Goal: Task Accomplishment & Management: Complete application form

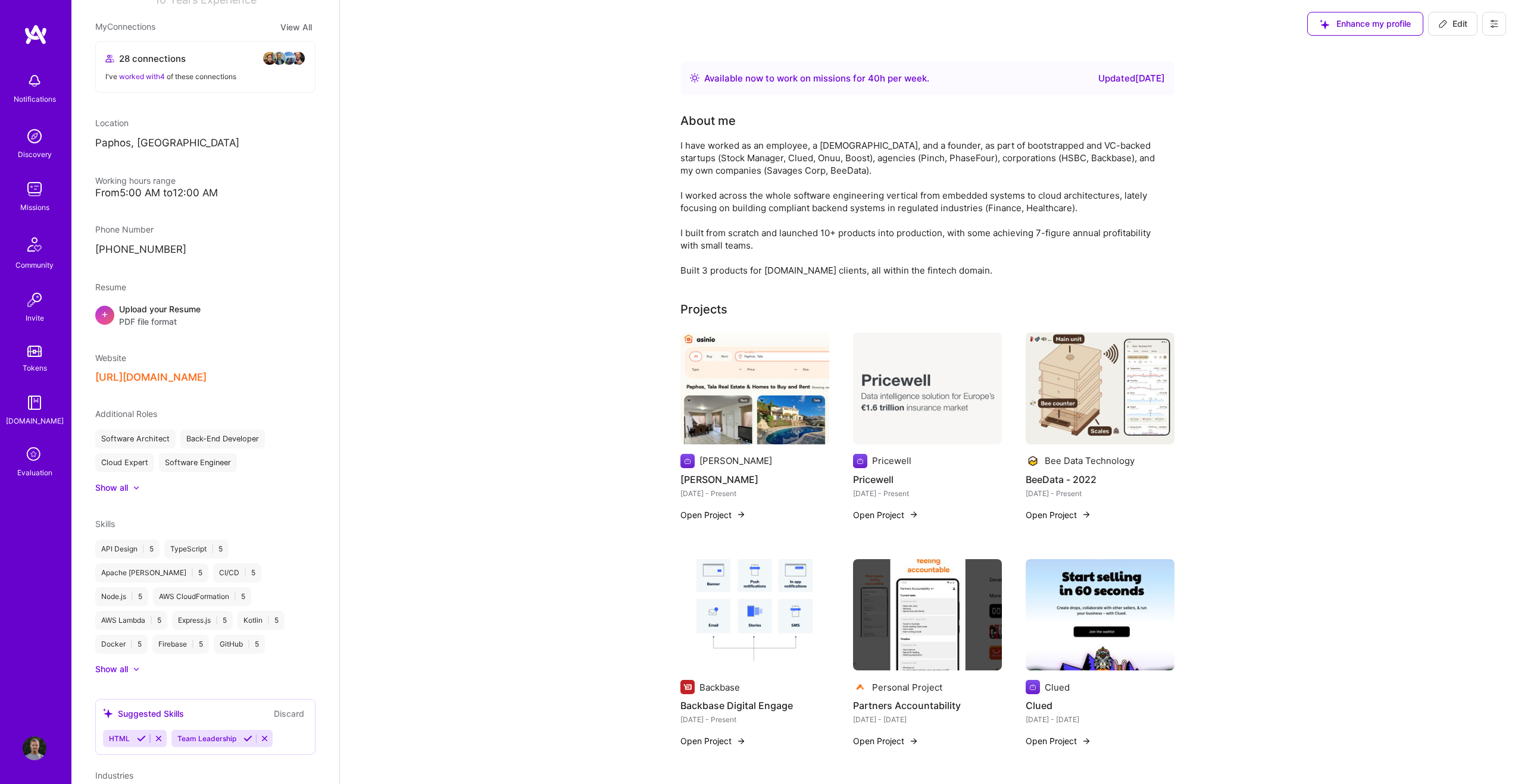
scroll to position [215, 0]
click at [161, 383] on button "https://konarskis.com/" at bounding box center [151, 377] width 111 height 13
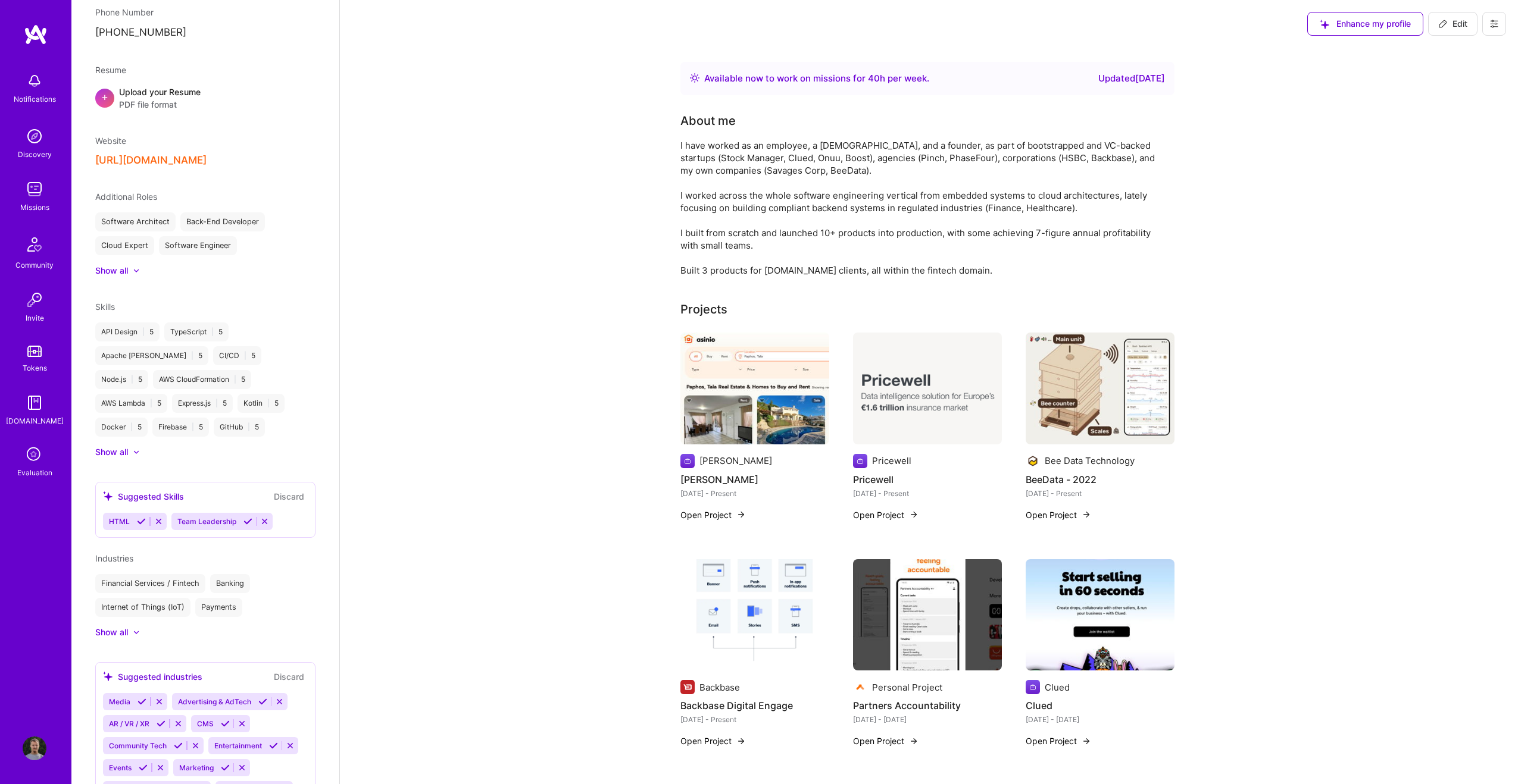
scroll to position [432, 0]
click at [140, 274] on div at bounding box center [137, 270] width 7 height 7
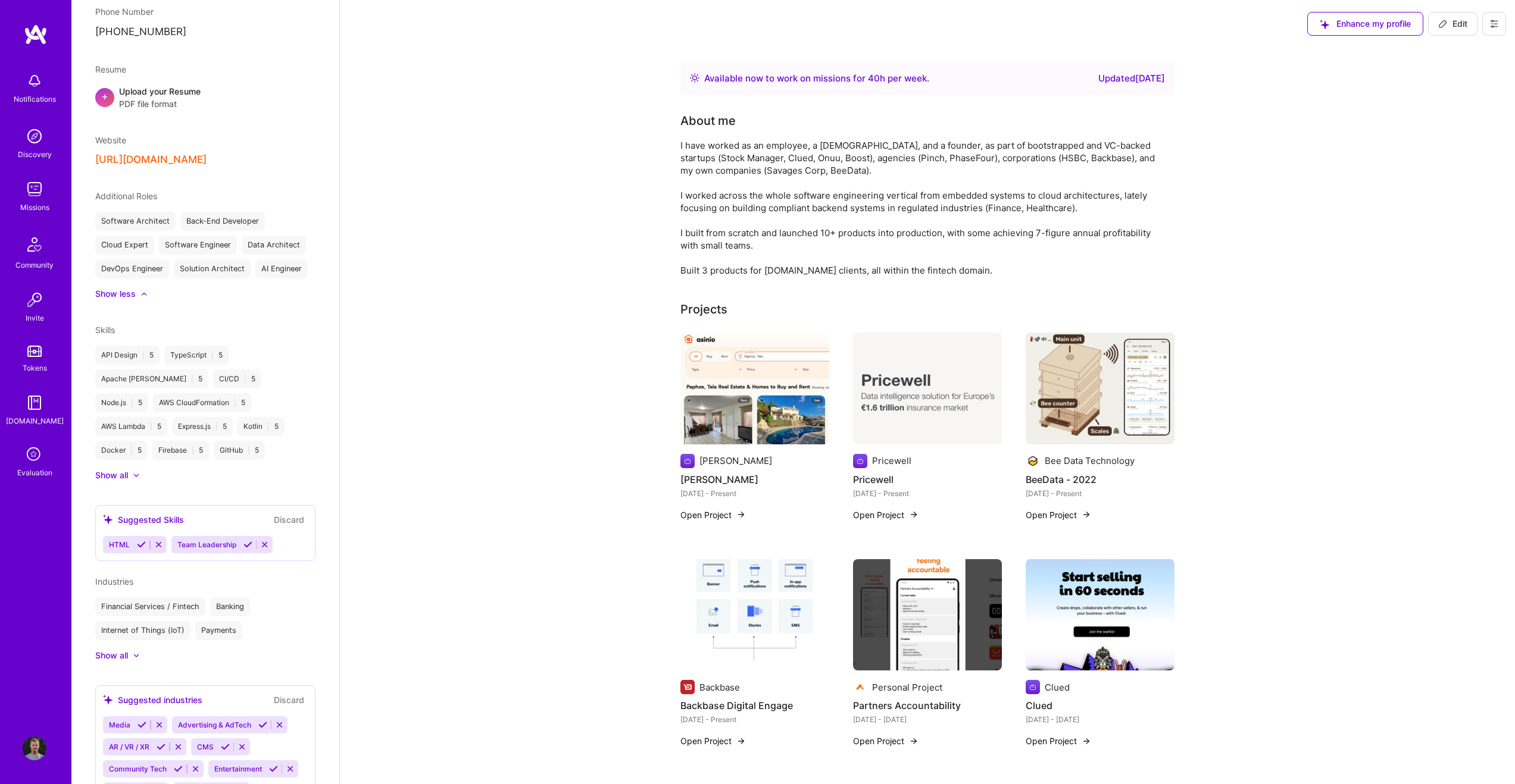
click at [140, 297] on div at bounding box center [144, 294] width 7 height 7
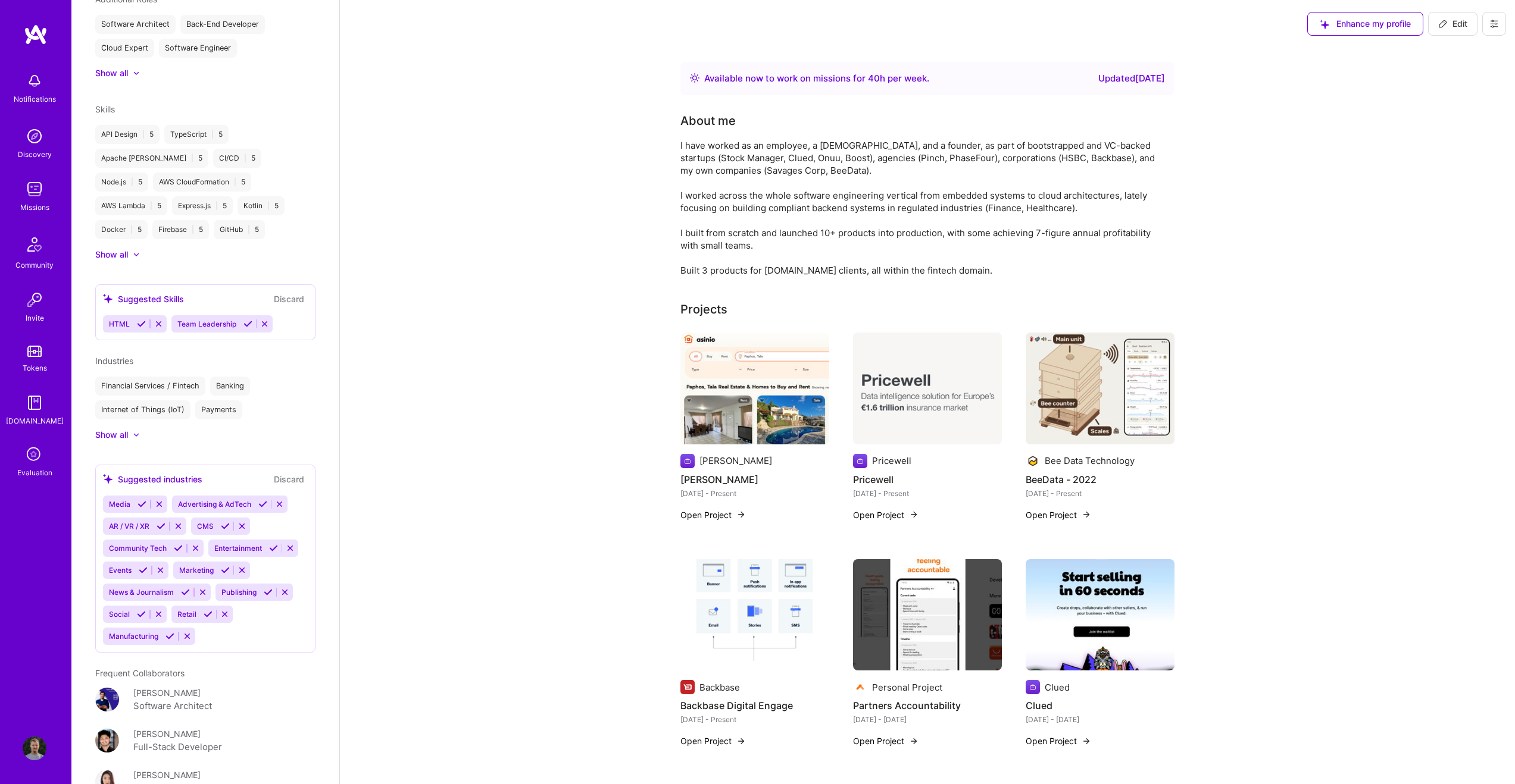
scroll to position [630, 0]
click at [246, 326] on icon at bounding box center [248, 322] width 9 height 9
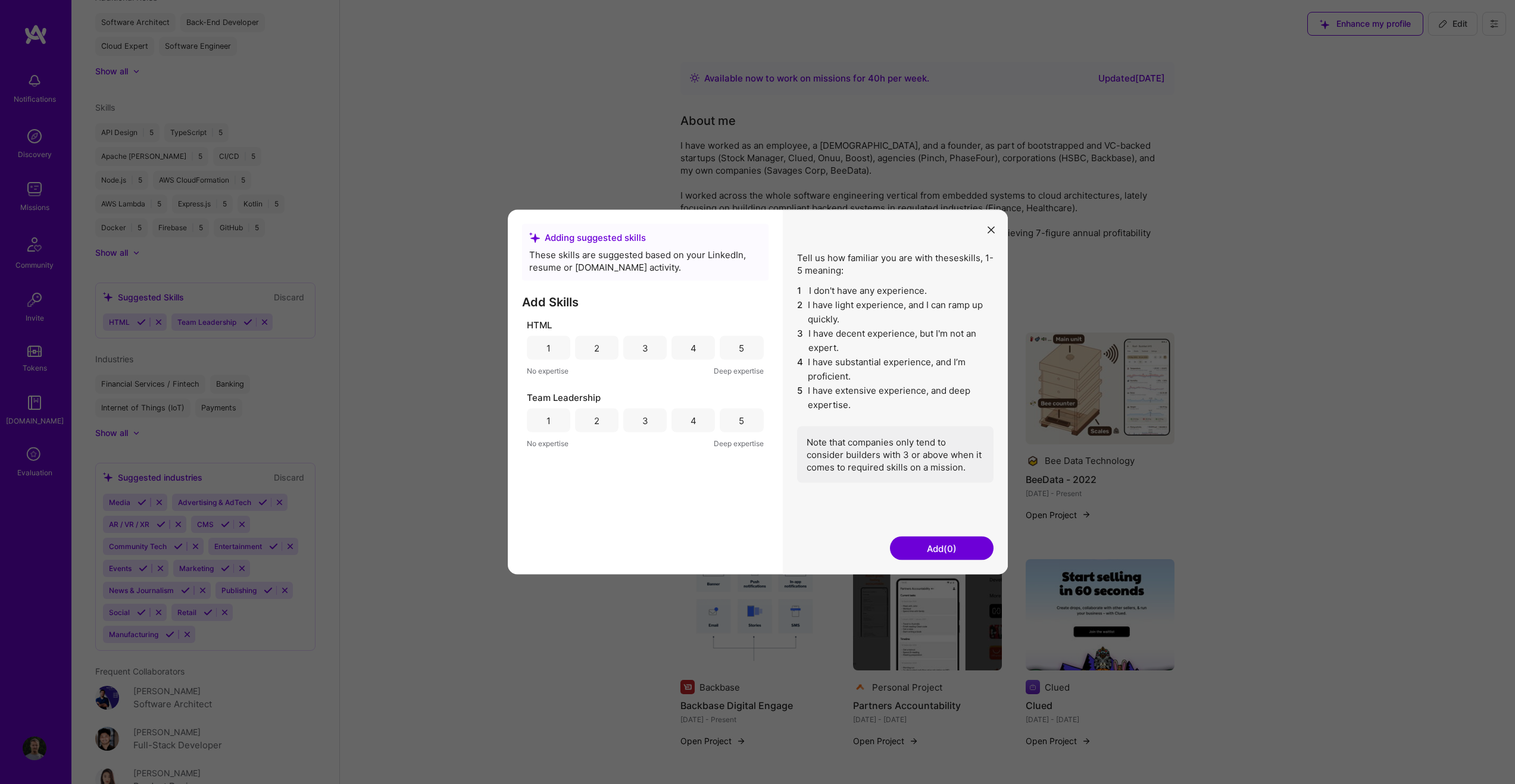
click at [740, 417] on div "5" at bounding box center [741, 420] width 5 height 13
click at [935, 555] on button "Add (1)" at bounding box center [941, 549] width 104 height 24
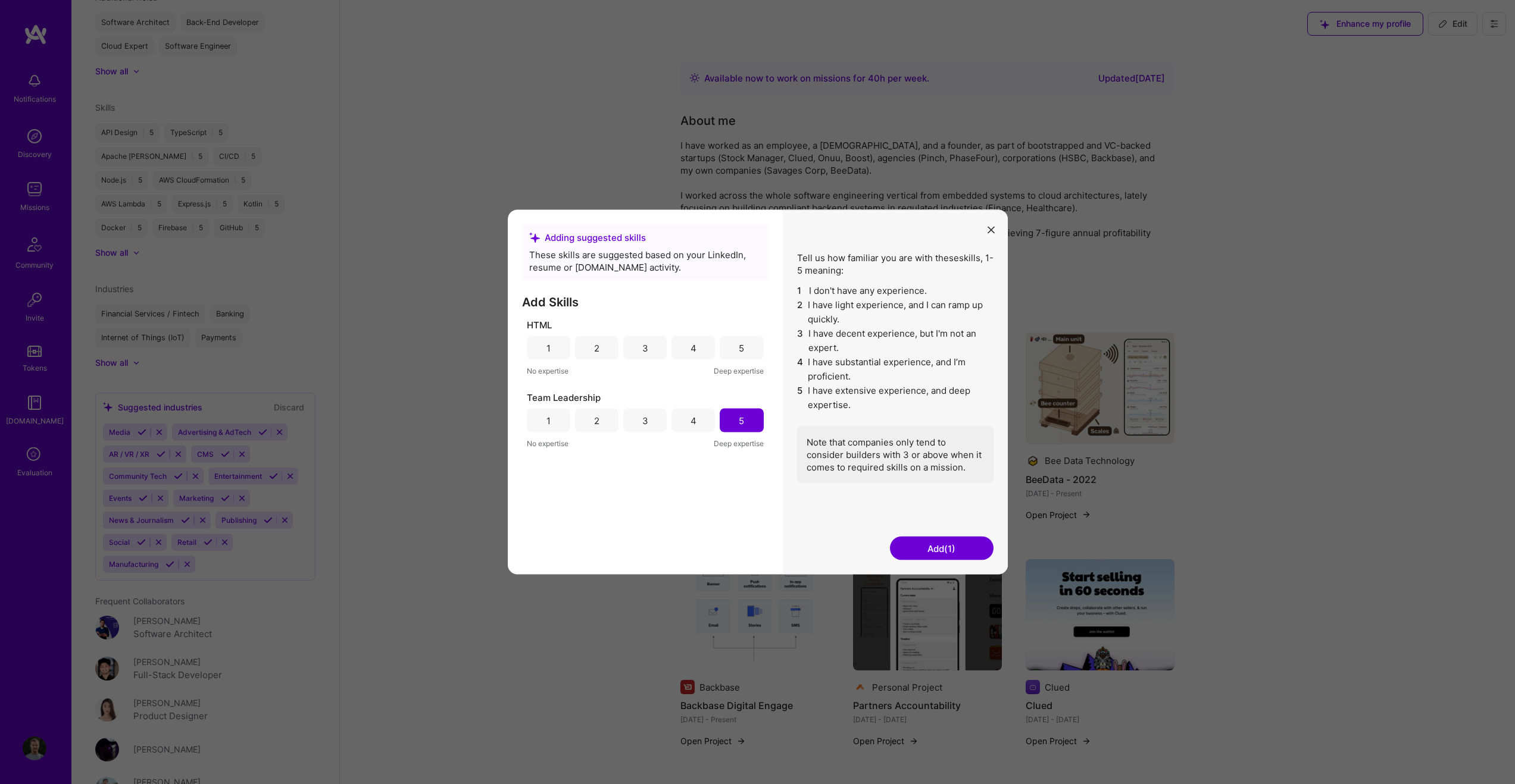
click at [402, 393] on div "Adding suggested skills These skills are suggested based on your LinkedIn, resu…" at bounding box center [758, 392] width 1515 height 784
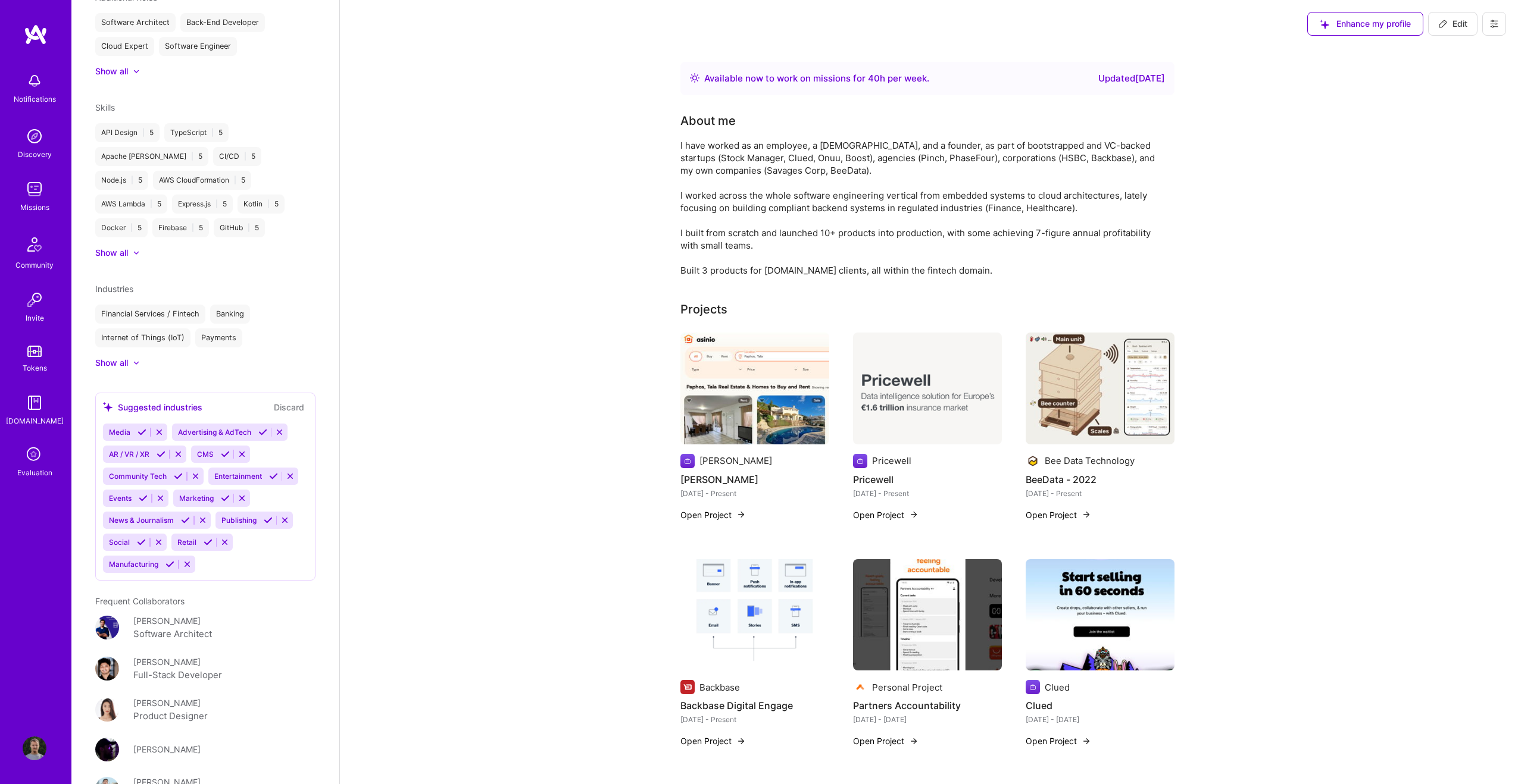
click at [155, 437] on icon at bounding box center [160, 432] width 9 height 9
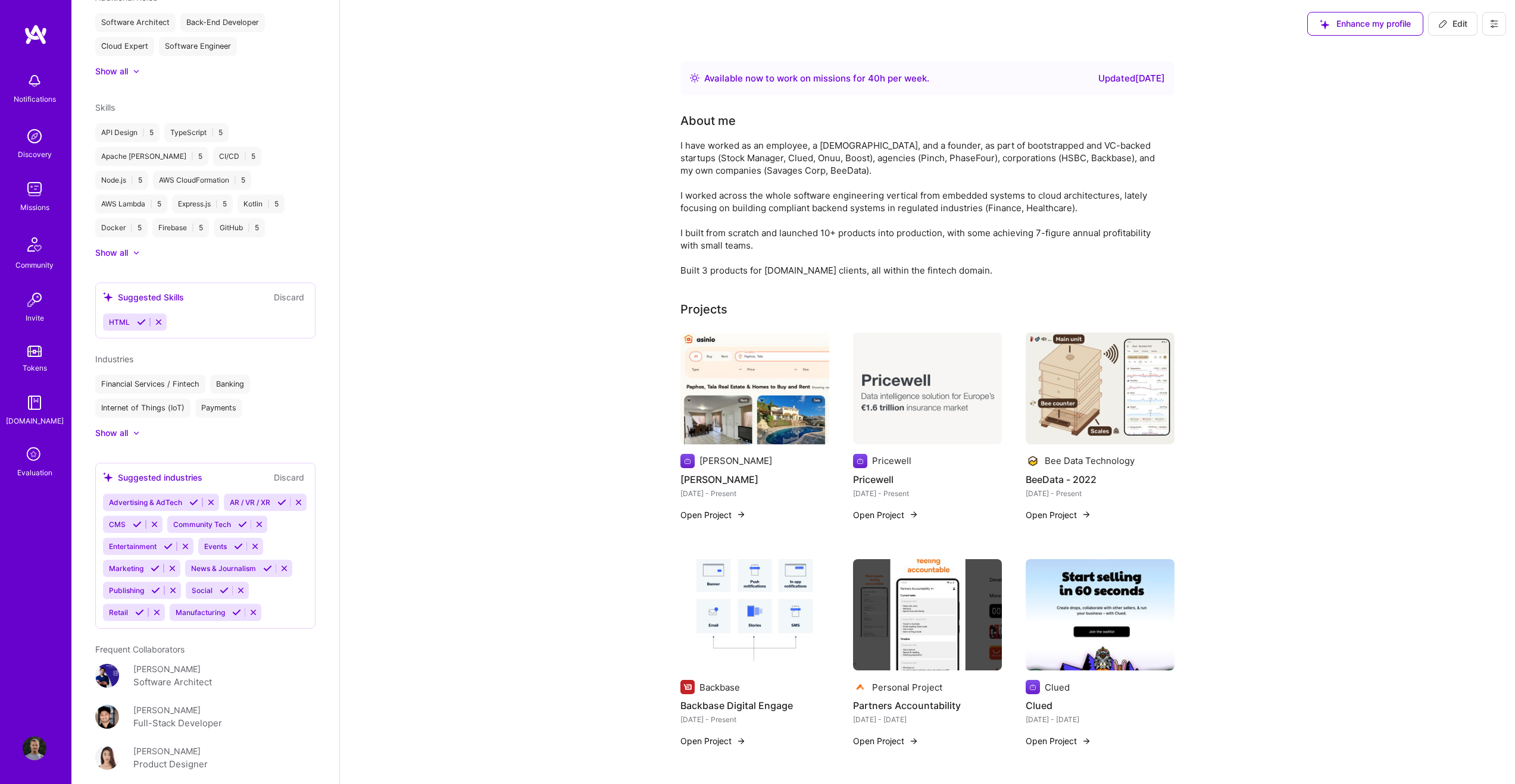
click at [212, 507] on icon at bounding box center [211, 503] width 9 height 9
click at [157, 326] on icon at bounding box center [159, 322] width 9 height 9
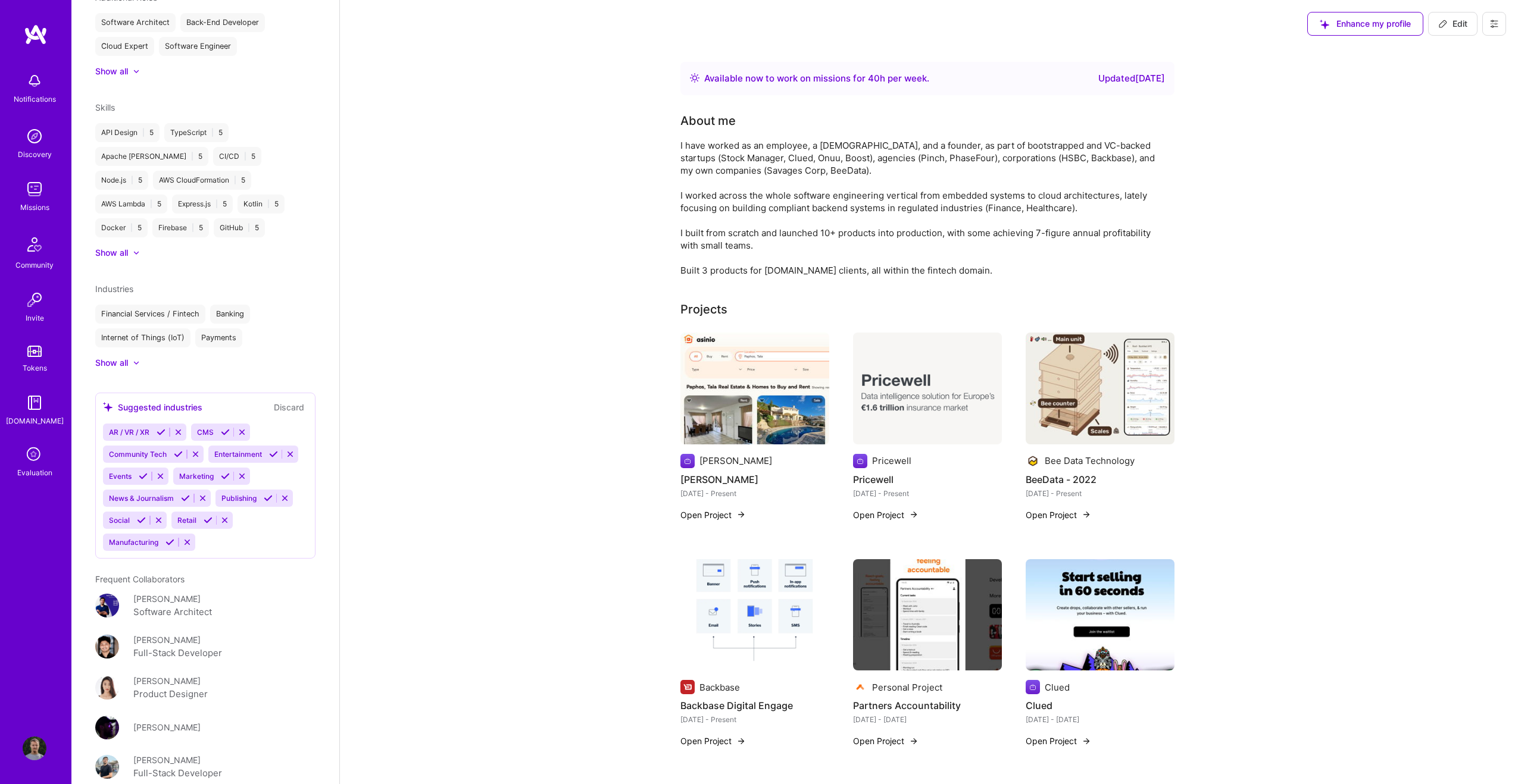
click at [175, 437] on icon at bounding box center [178, 432] width 9 height 9
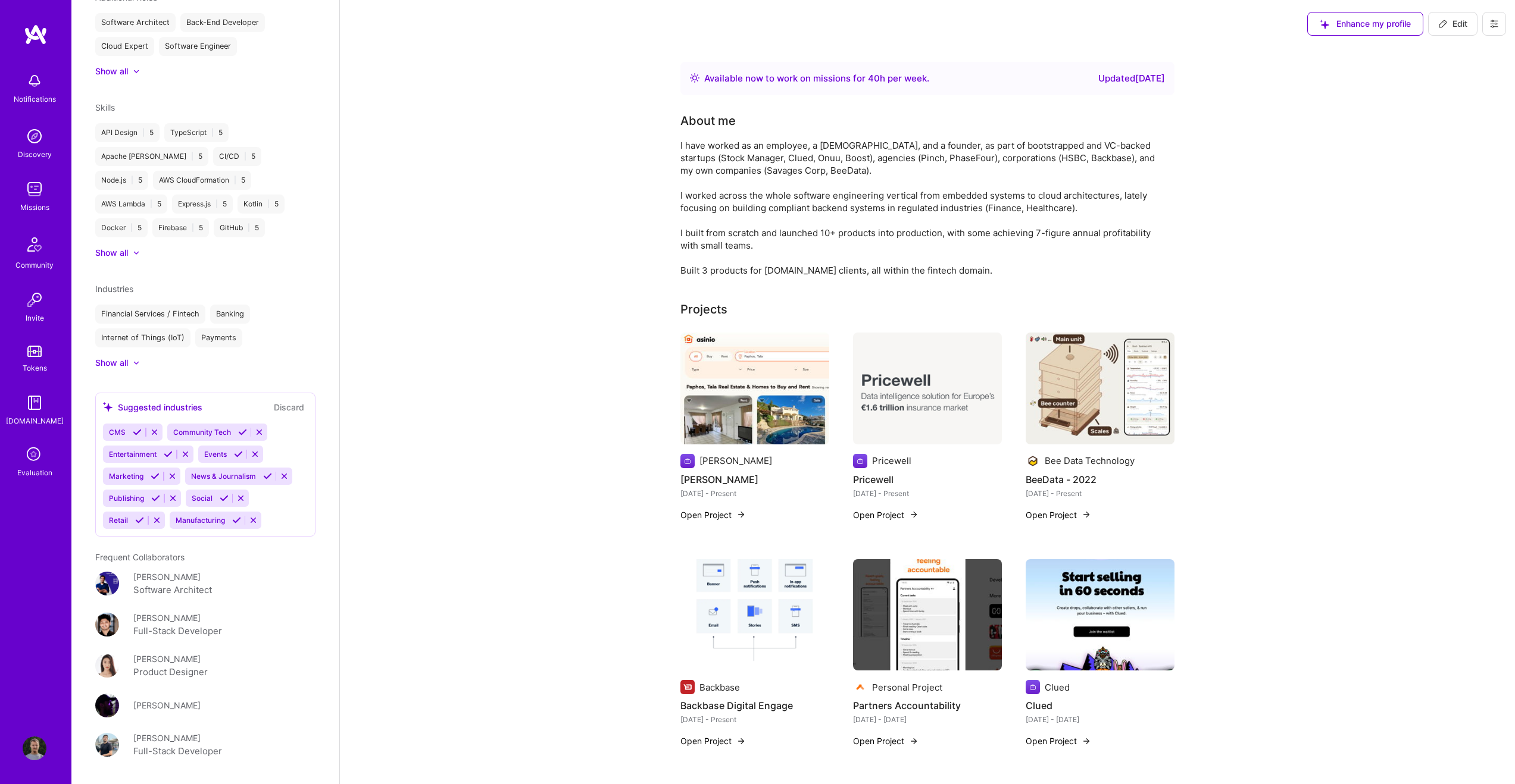
click at [152, 437] on icon at bounding box center [154, 432] width 9 height 9
click at [191, 437] on icon at bounding box center [196, 432] width 9 height 9
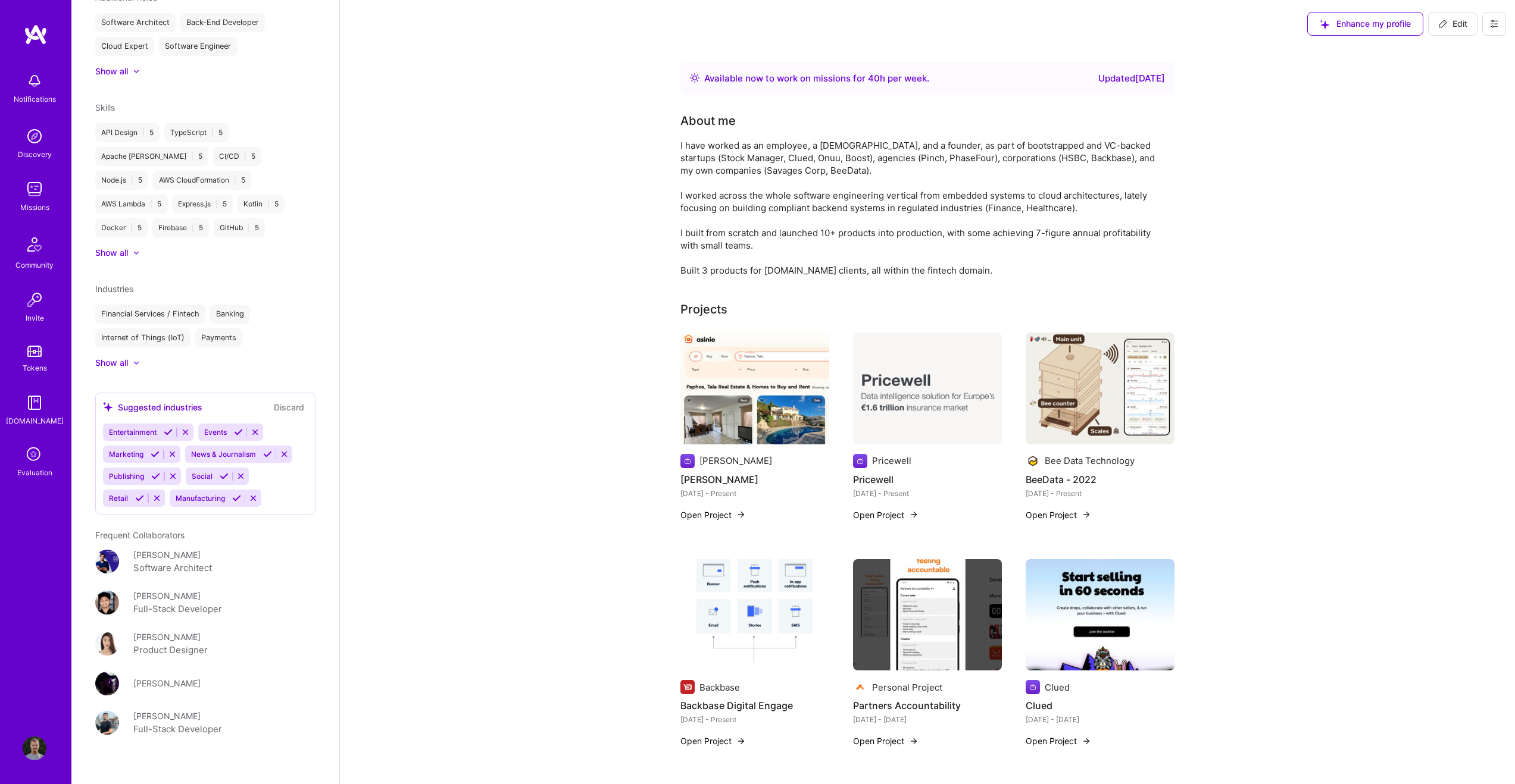
click at [188, 437] on icon at bounding box center [185, 432] width 9 height 9
click at [156, 437] on icon at bounding box center [160, 432] width 9 height 9
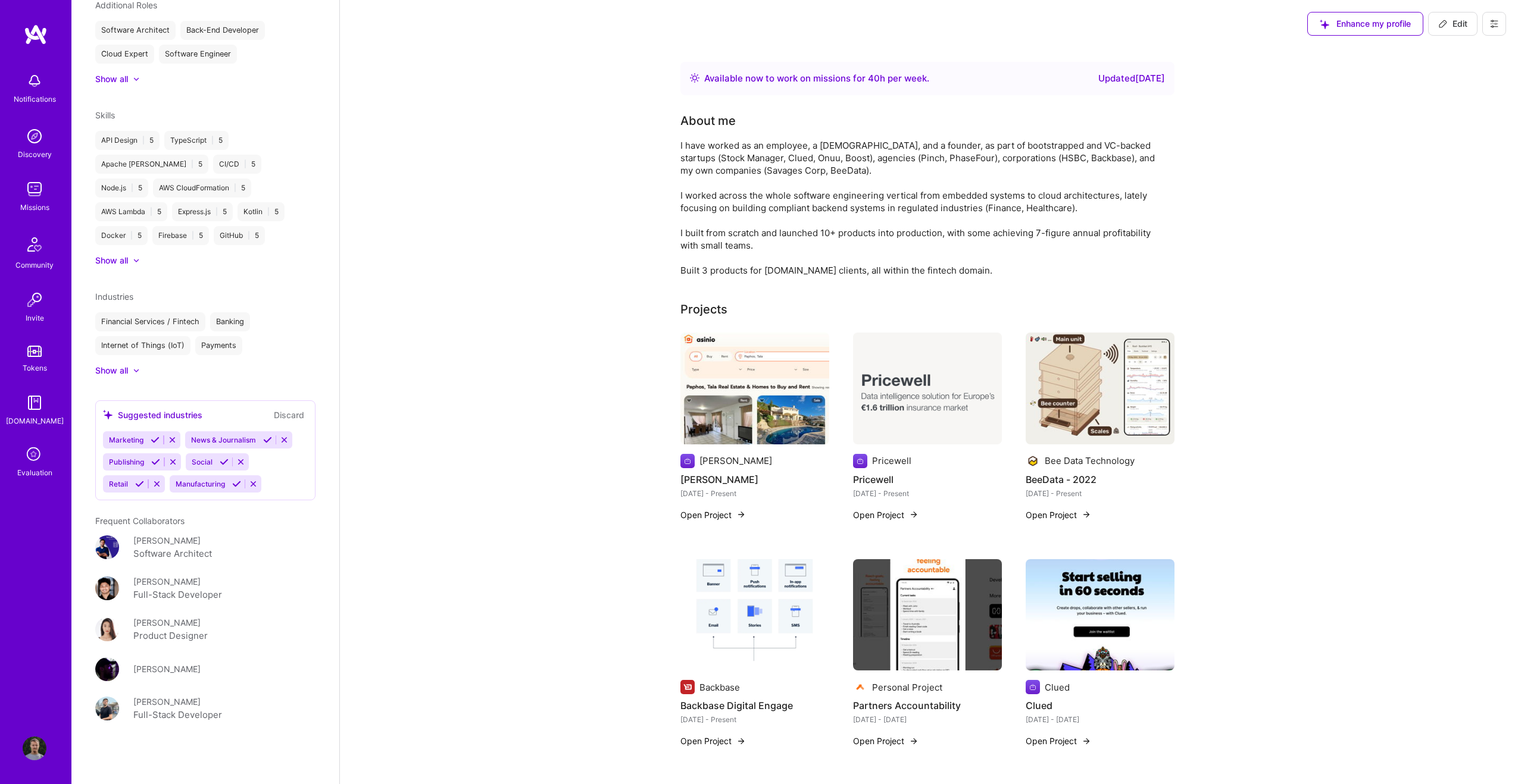
click at [174, 444] on icon at bounding box center [172, 440] width 9 height 9
click at [197, 445] on button at bounding box center [203, 440] width 16 height 10
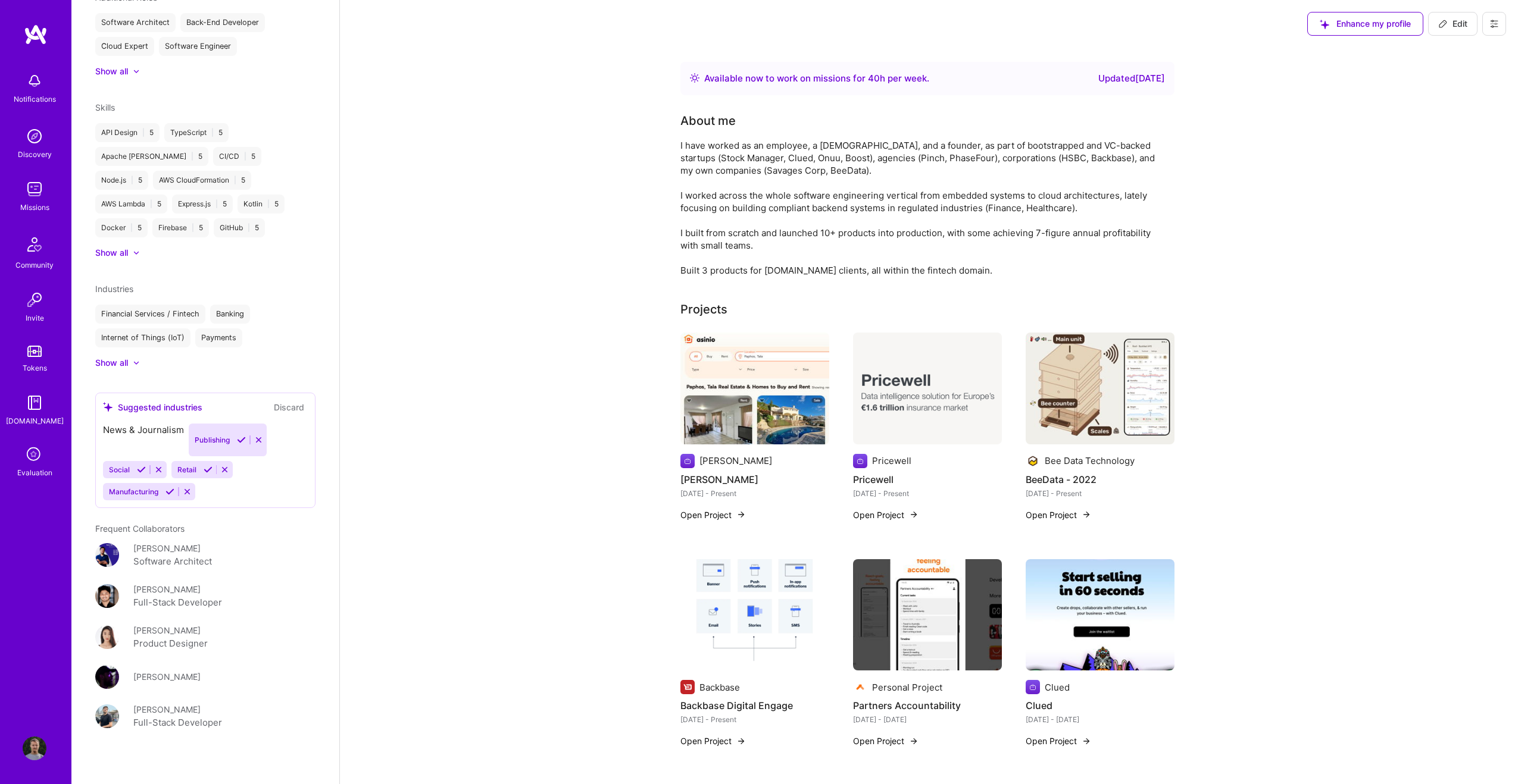
scroll to position [621, 0]
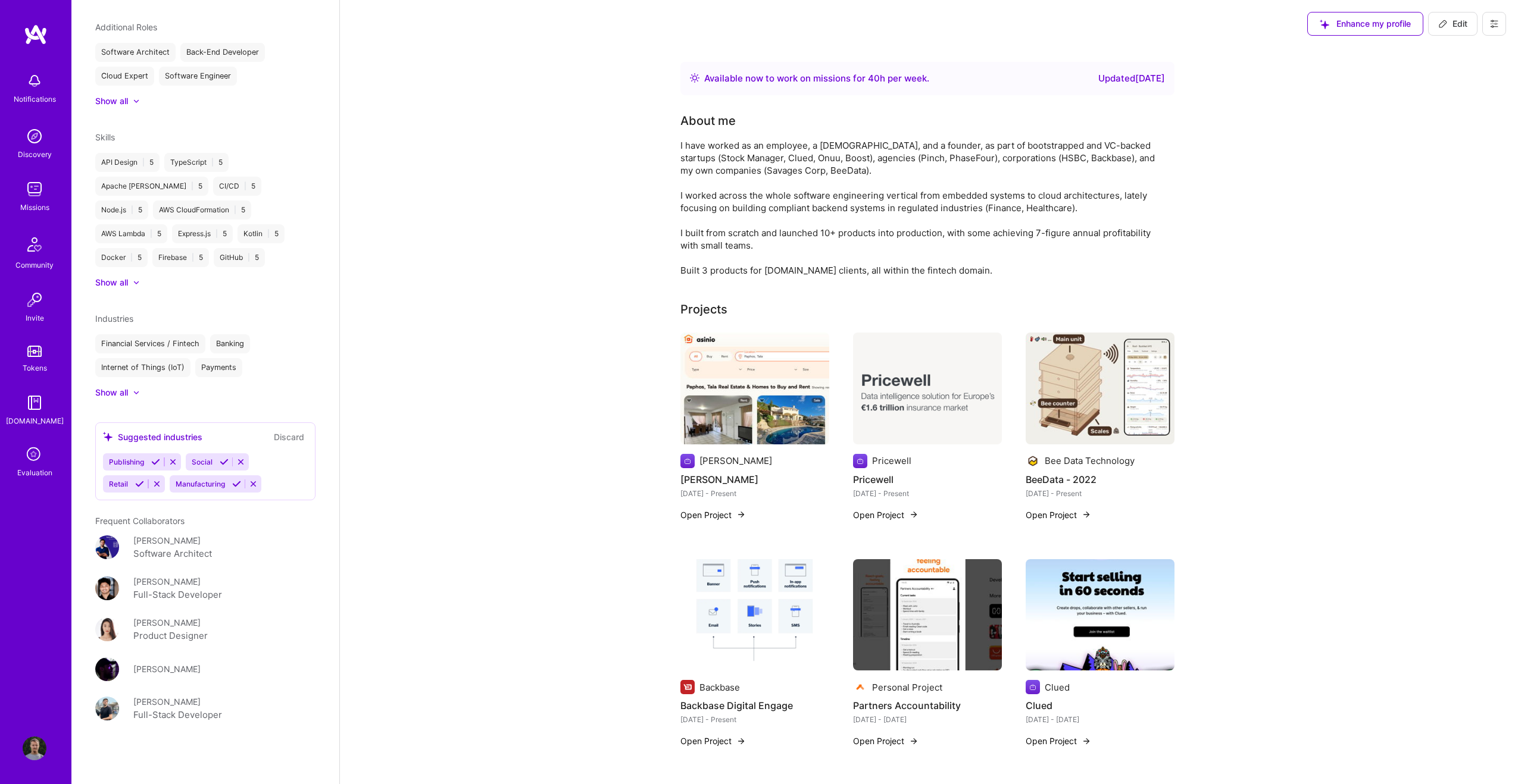
click at [171, 464] on icon at bounding box center [173, 462] width 9 height 9
click at [161, 462] on icon at bounding box center [159, 462] width 9 height 9
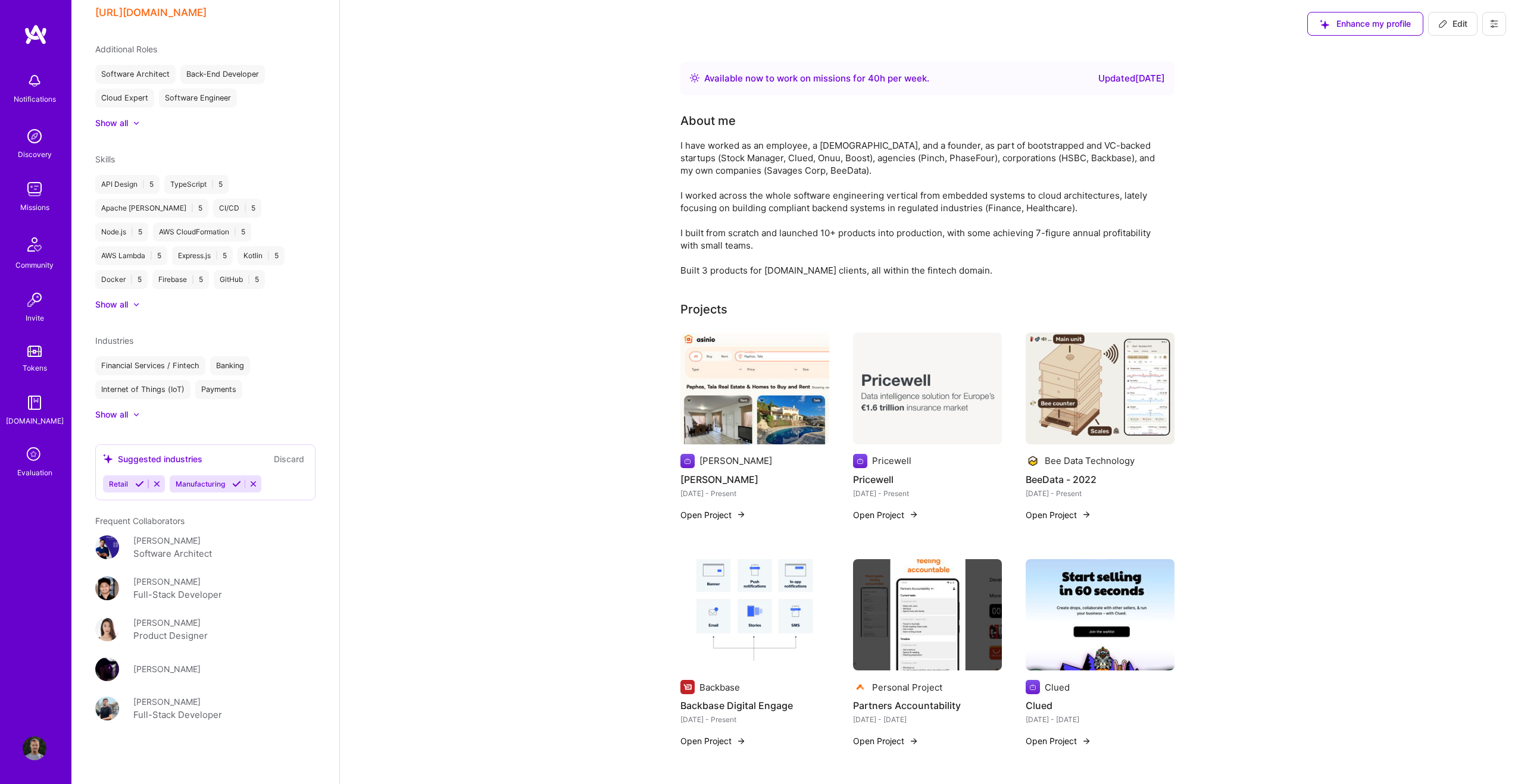
click at [158, 484] on icon at bounding box center [157, 484] width 9 height 9
click at [170, 484] on icon at bounding box center [170, 484] width 9 height 9
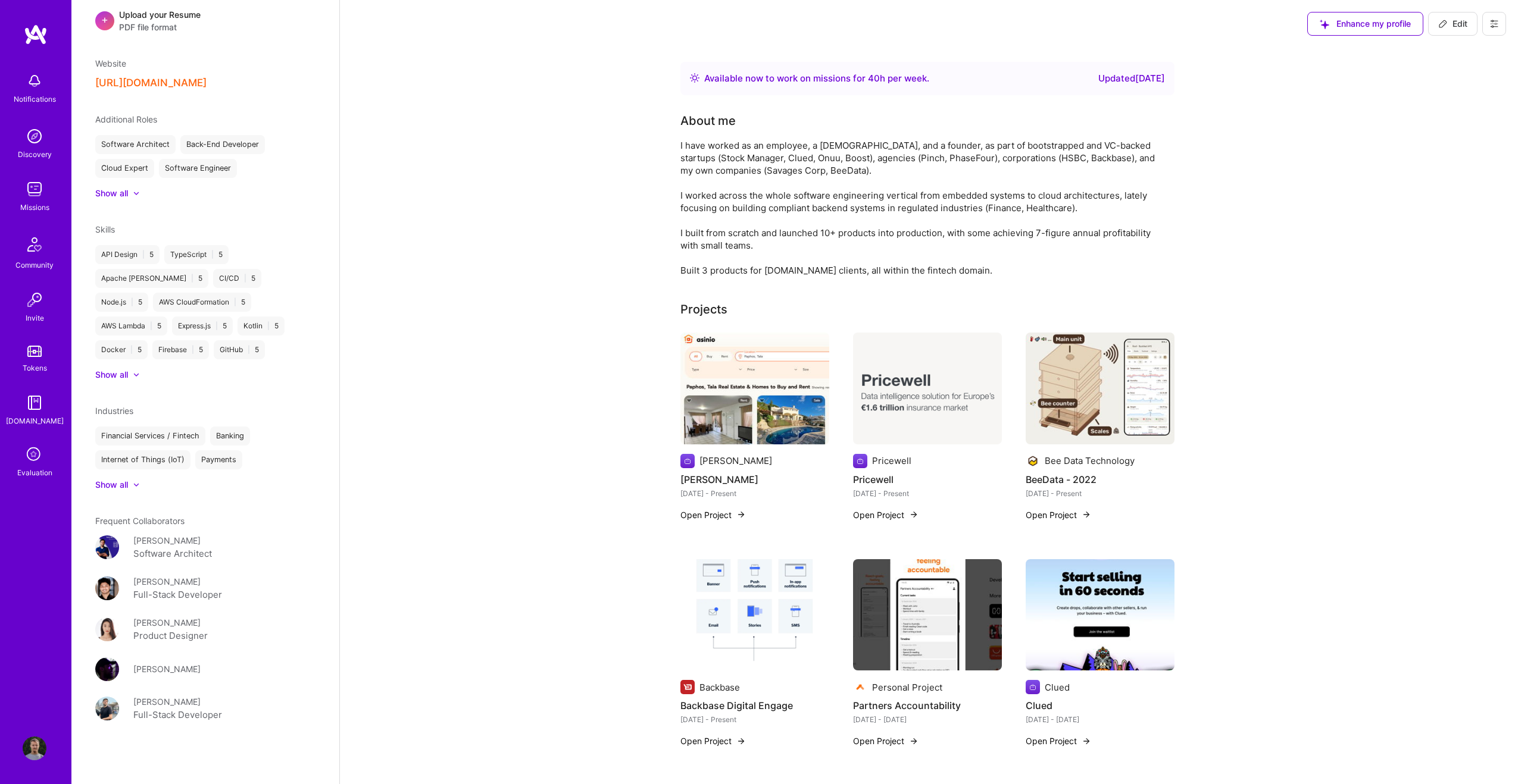
scroll to position [528, 0]
click at [132, 484] on div at bounding box center [130, 485] width 4 height 12
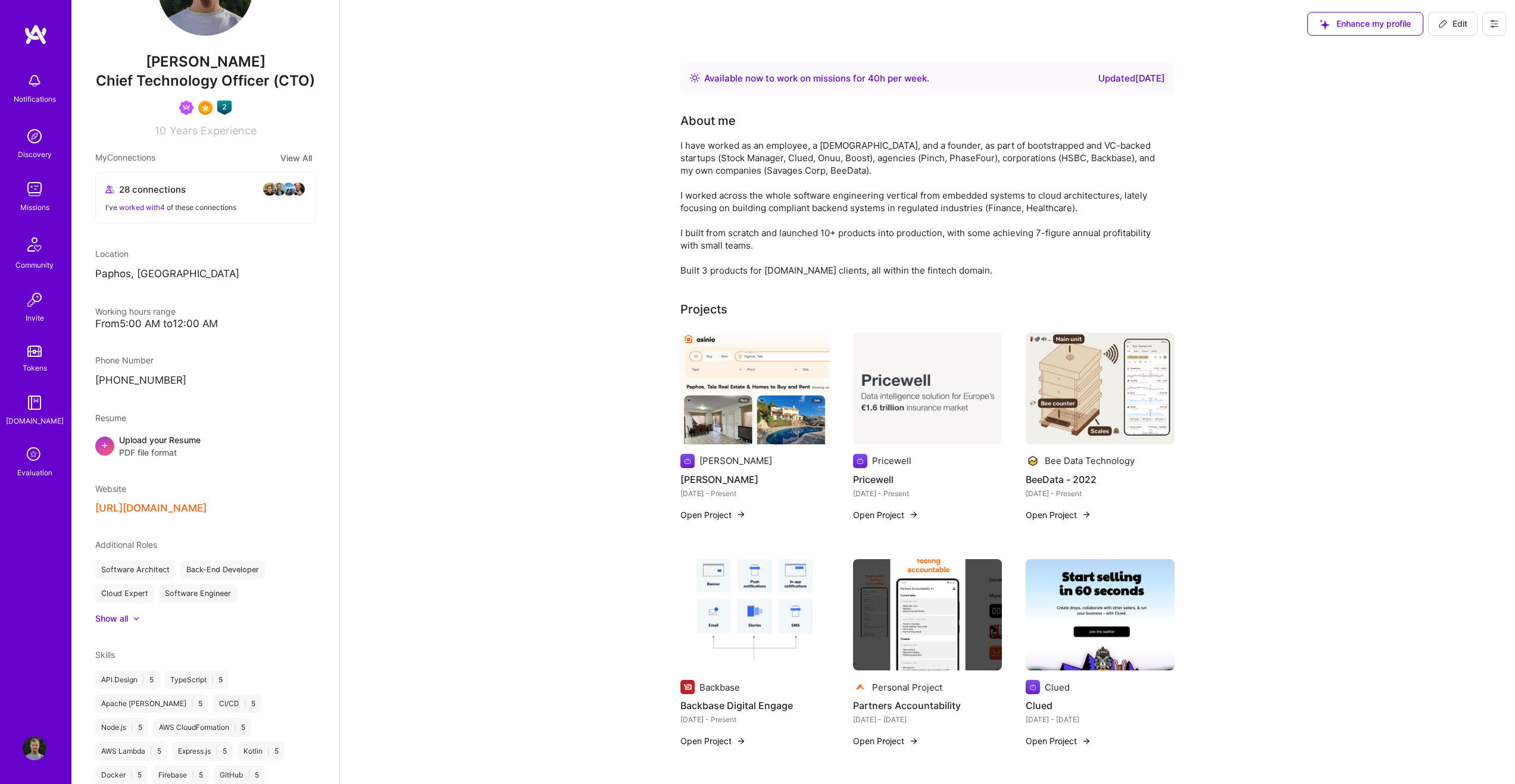
scroll to position [0, 0]
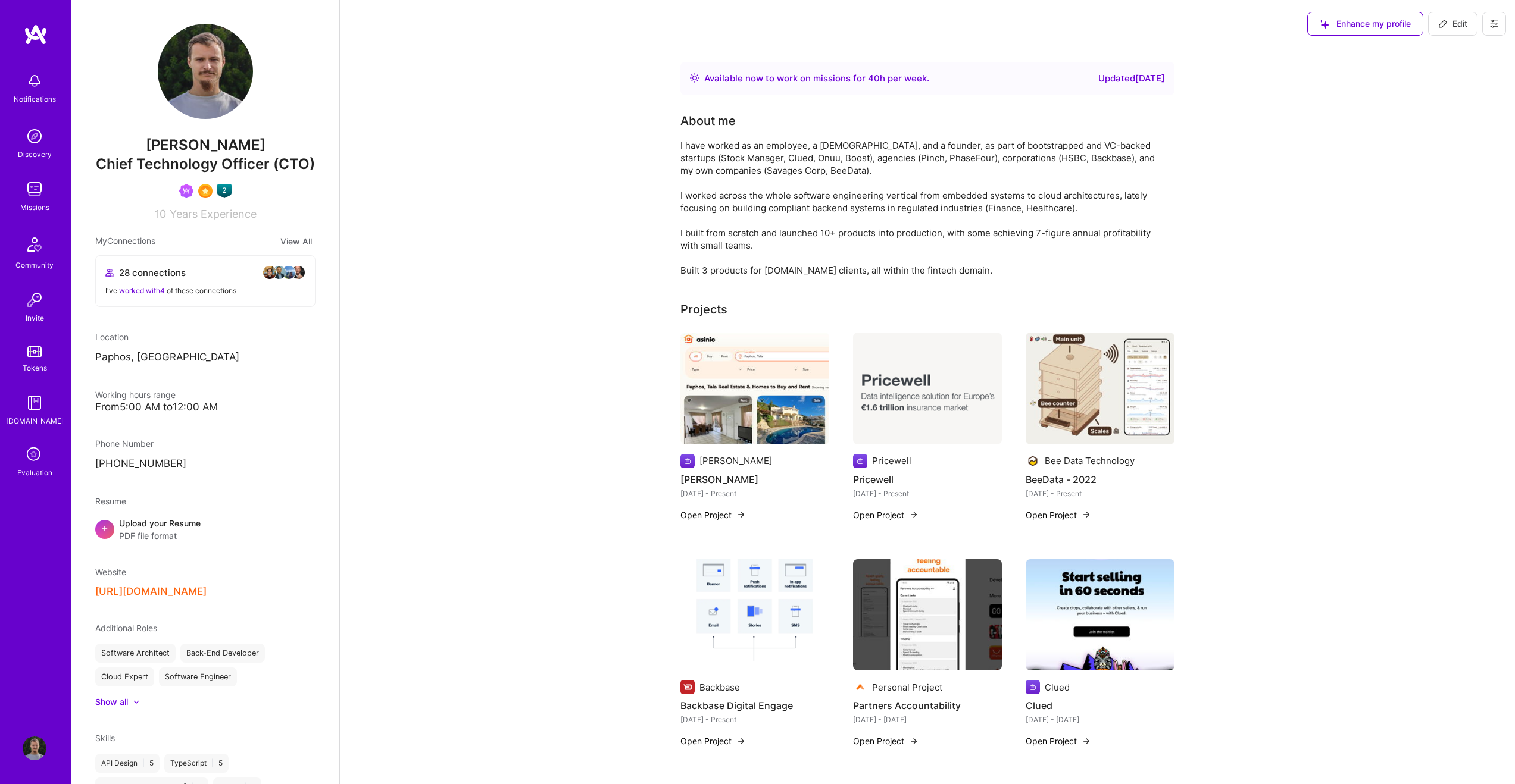
click at [1461, 22] on span "Edit" at bounding box center [1452, 24] width 29 height 12
select select "NL"
select select "Right Now"
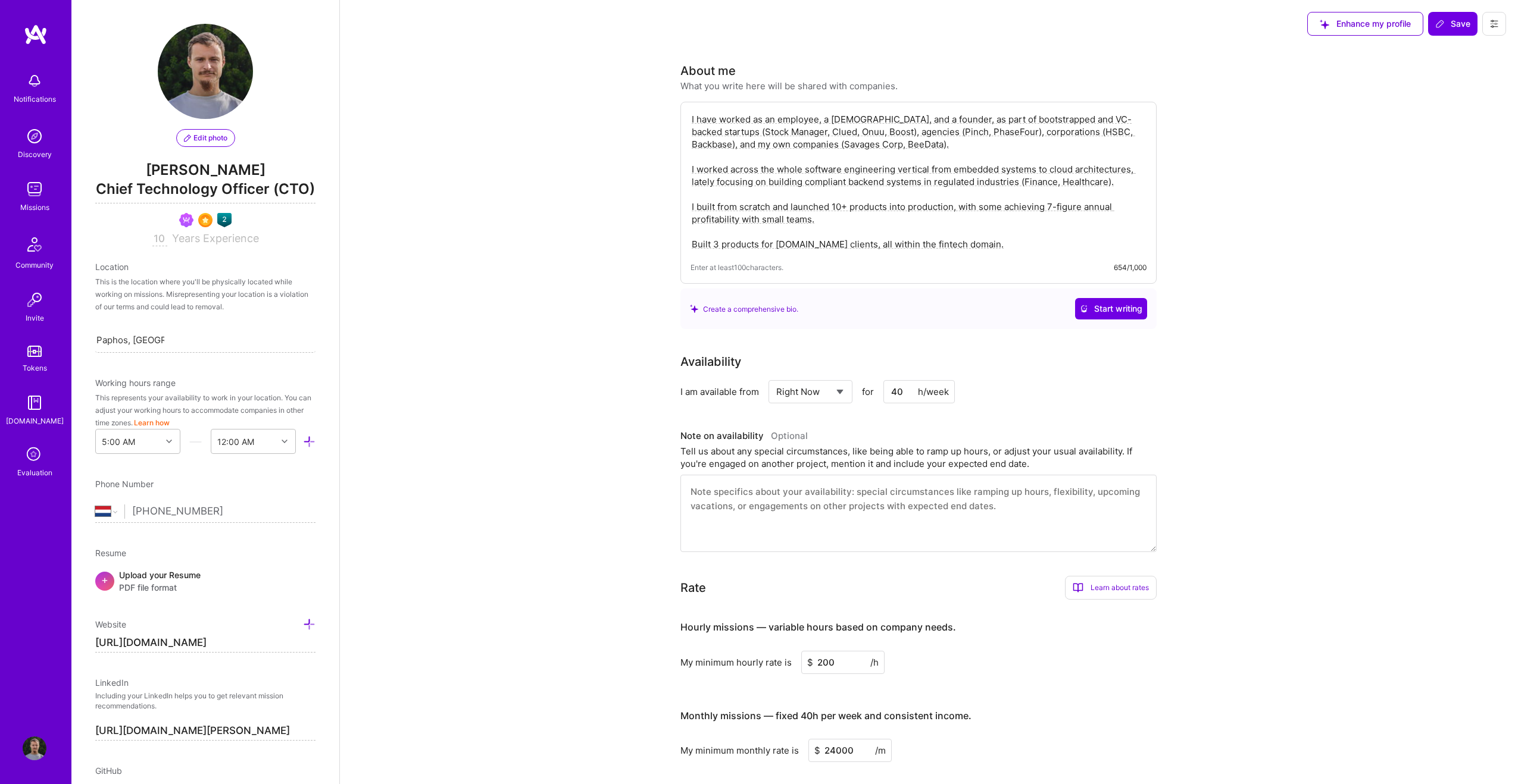
scroll to position [417, 0]
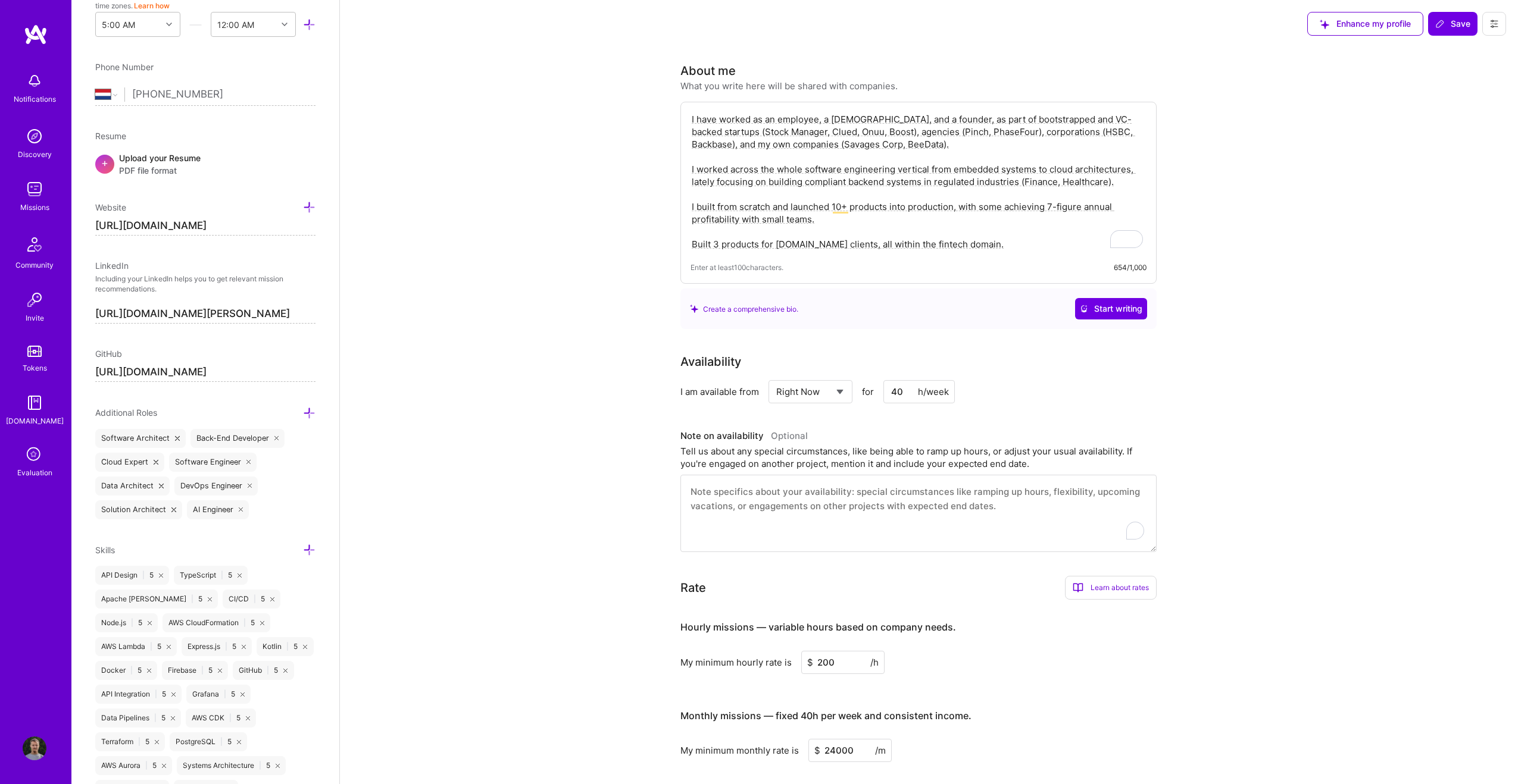
click at [808, 500] on textarea "To enrich screen reader interactions, please activate Accessibility in Grammarl…" at bounding box center [918, 513] width 476 height 77
type textarea "Experience"
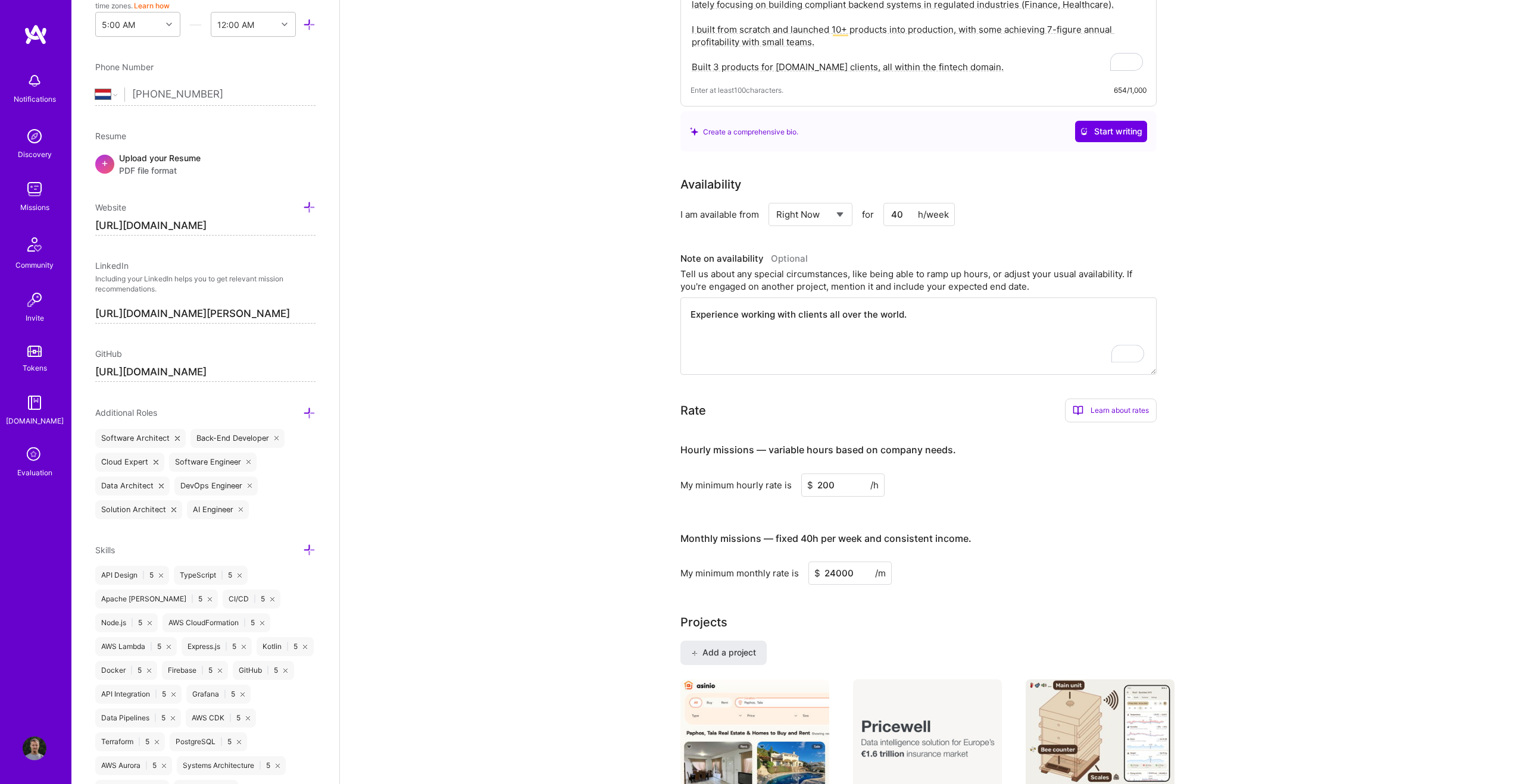
scroll to position [199, 0]
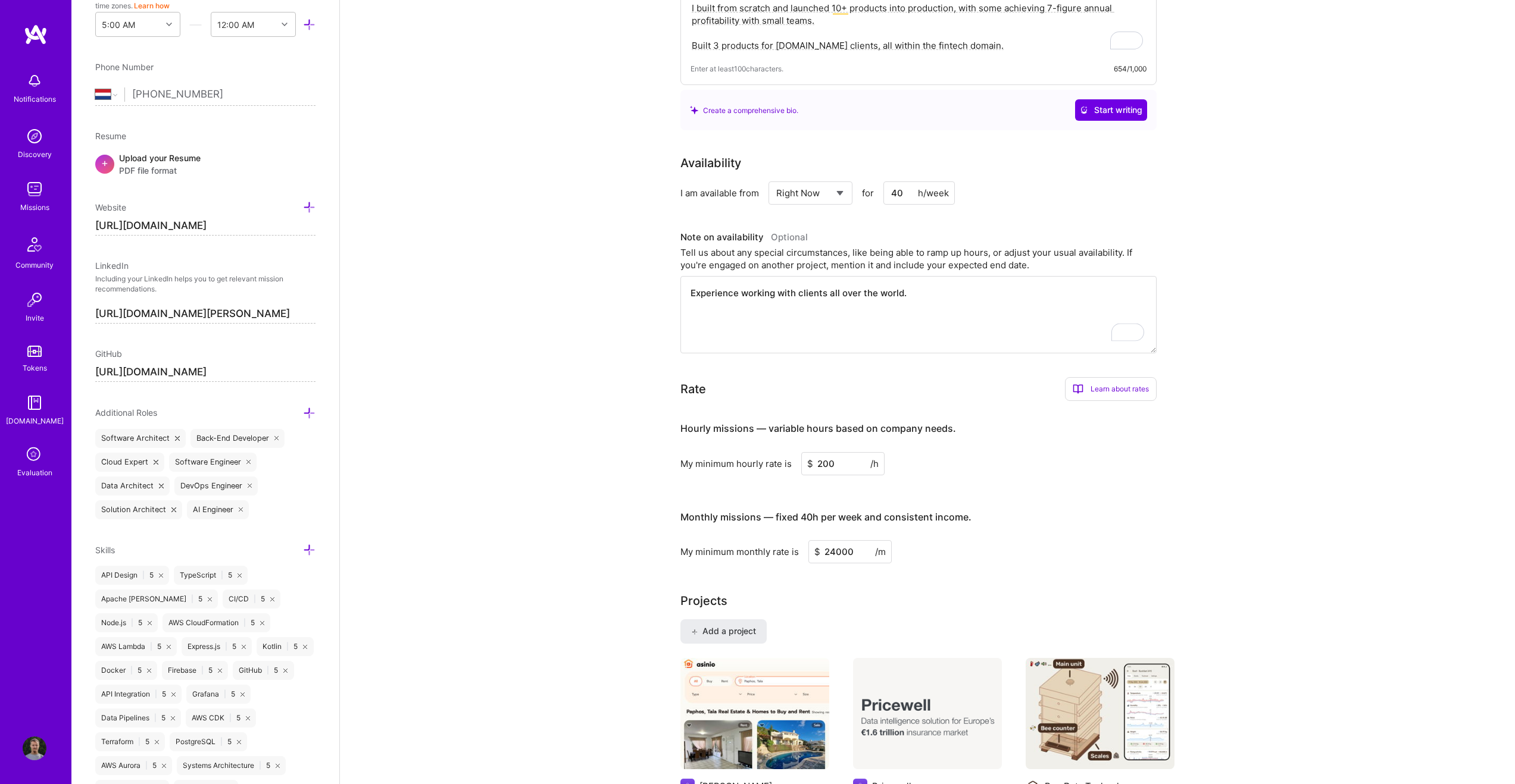
type textarea "Experience working with clients all over the world."
click at [829, 403] on div "Rate Learn about rates Hourly Rate What is hourly rate? This model involves pay…" at bounding box center [918, 470] width 476 height 186
click at [838, 462] on input "200" at bounding box center [843, 464] width 83 height 23
type input "2"
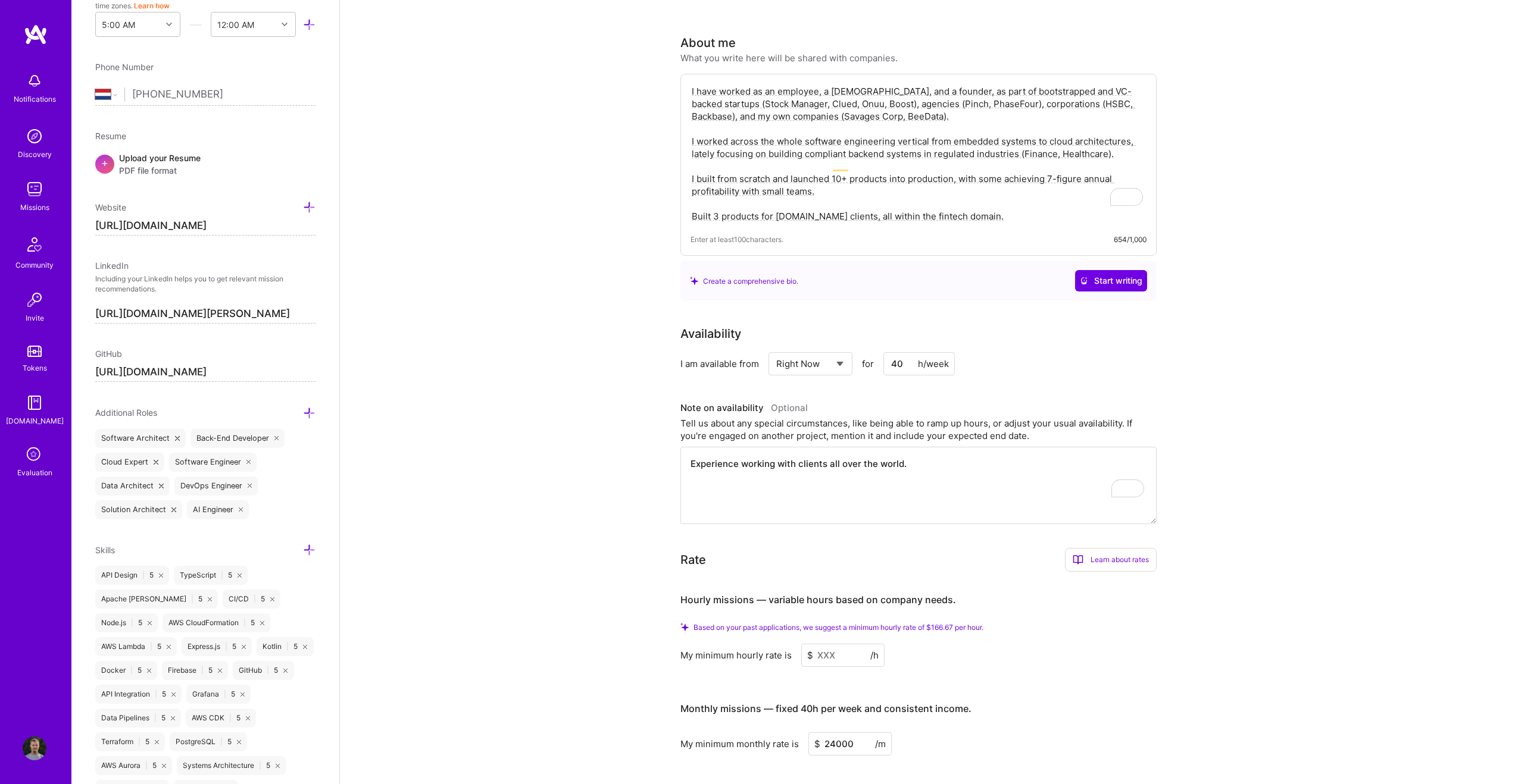
click at [842, 644] on input at bounding box center [843, 655] width 83 height 23
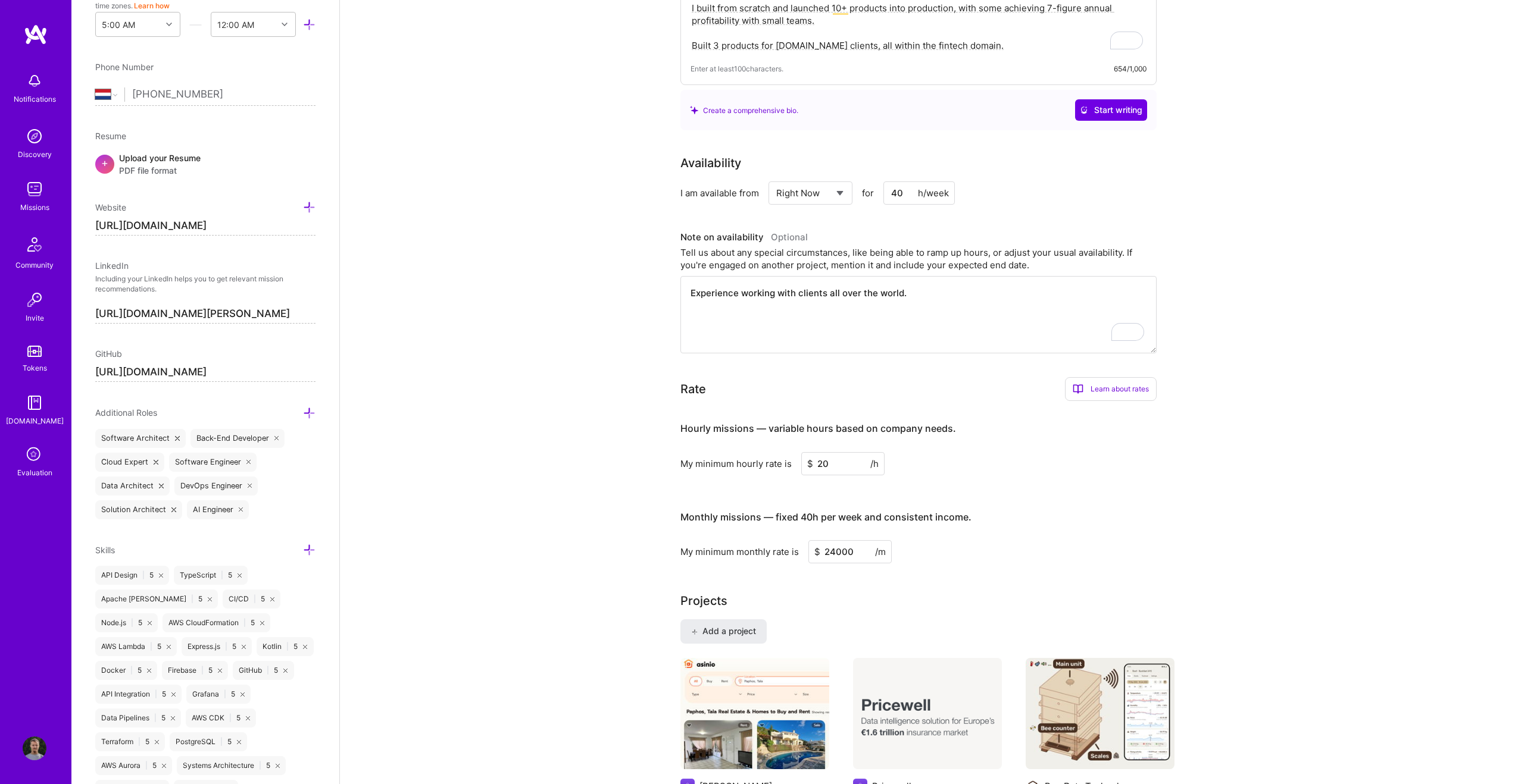
type input "200"
click at [850, 504] on div "Monthly missions — fixed 40h per week and consistent income." at bounding box center [826, 518] width 291 height 37
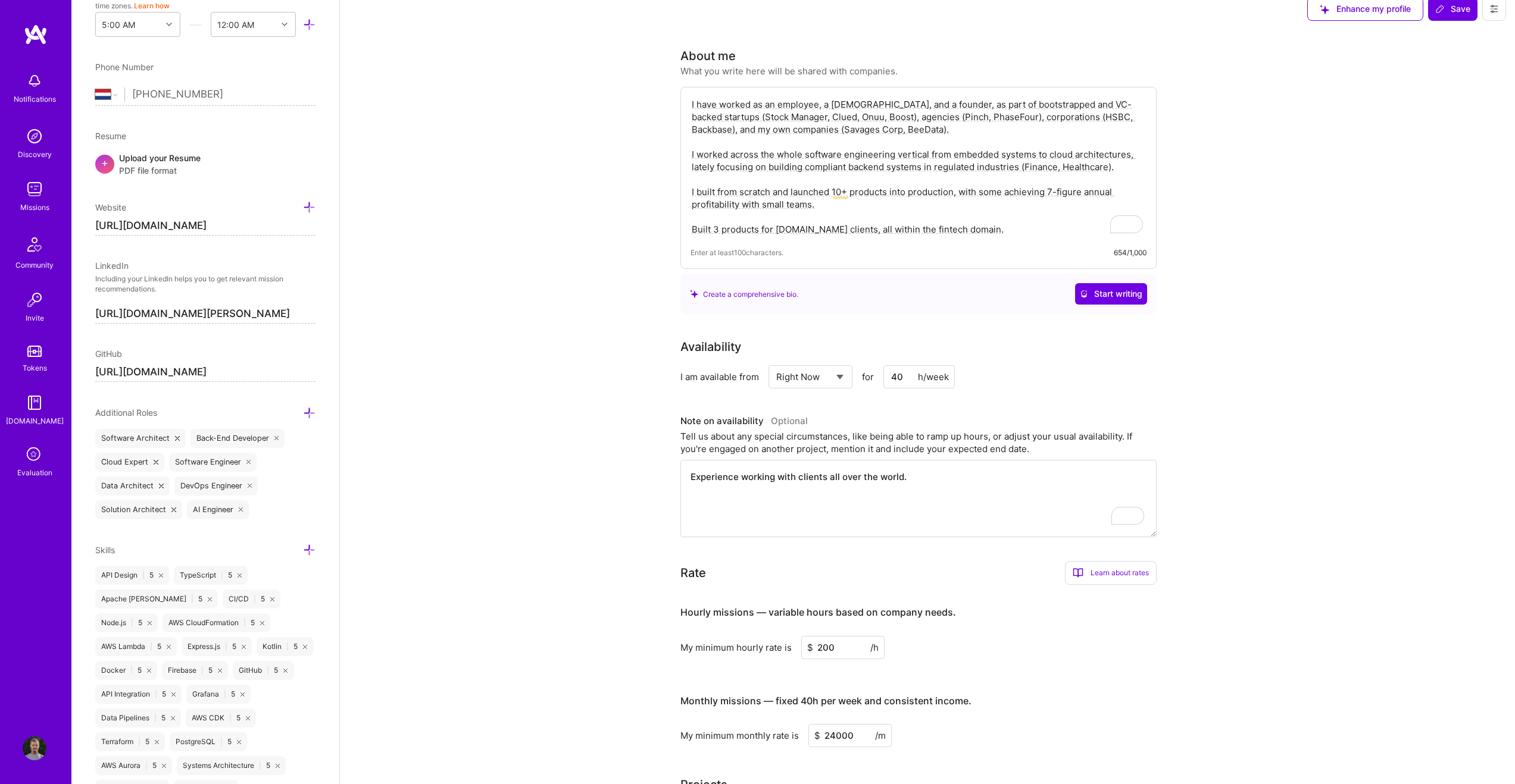
scroll to position [0, 0]
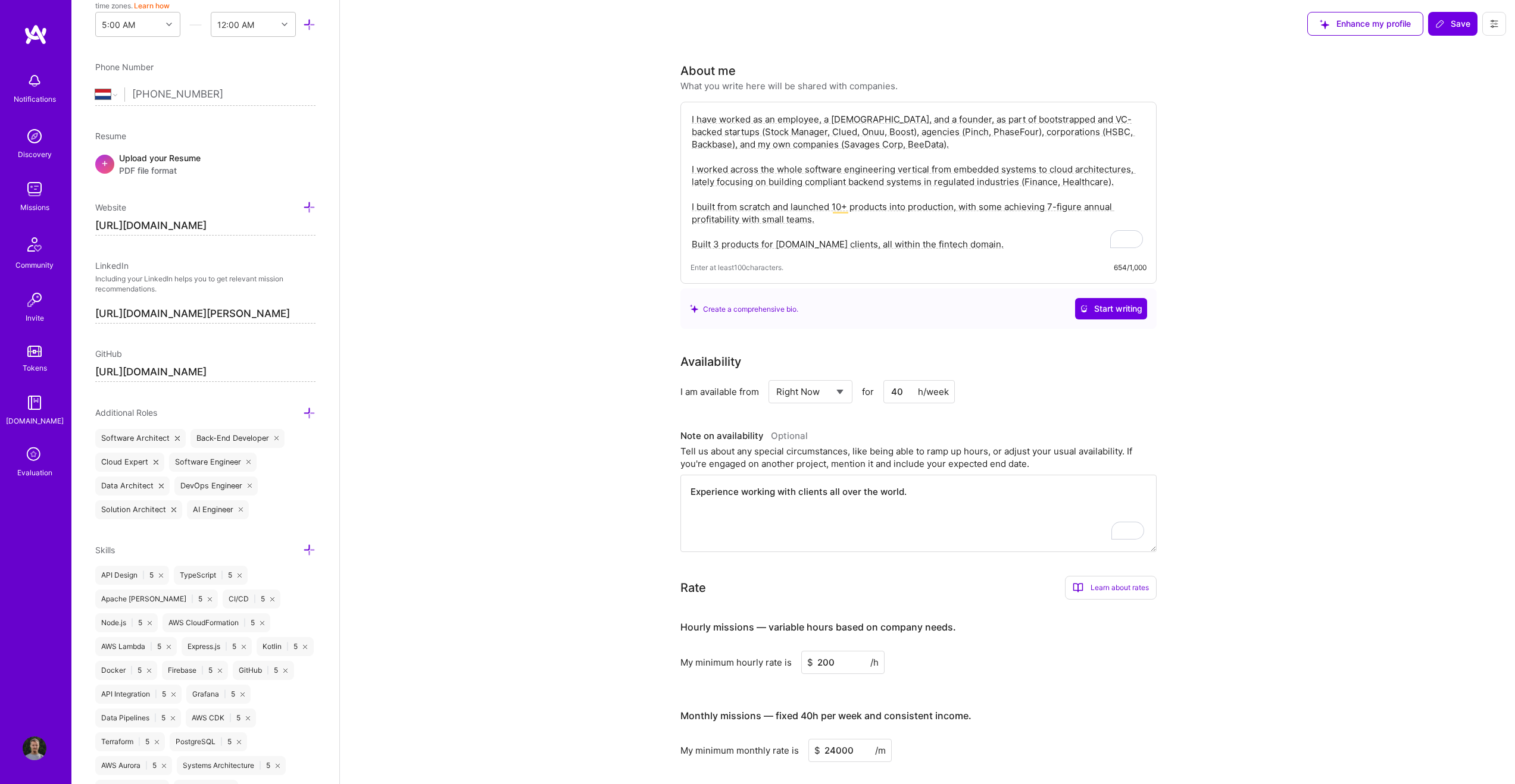
click at [975, 240] on textarea "I have worked as an employee, a contractor, and a founder, as part of bootstrap…" at bounding box center [918, 182] width 456 height 140
click at [969, 134] on textarea "I have worked as an employee, a contractor, and a founder, as part of bootstrap…" at bounding box center [918, 182] width 456 height 140
click at [691, 118] on textarea "I have worked as an employee, a contractor, and a founder, as part of bootstrap…" at bounding box center [918, 182] width 456 height 140
click at [703, 119] on textarea "I have worked as an employee, a contractor, and a founder, as part of bootstrap…" at bounding box center [918, 182] width 456 height 140
click at [829, 149] on textarea "I have worked as an employee, a contractor, and a founder, as part of bootstrap…" at bounding box center [918, 182] width 456 height 140
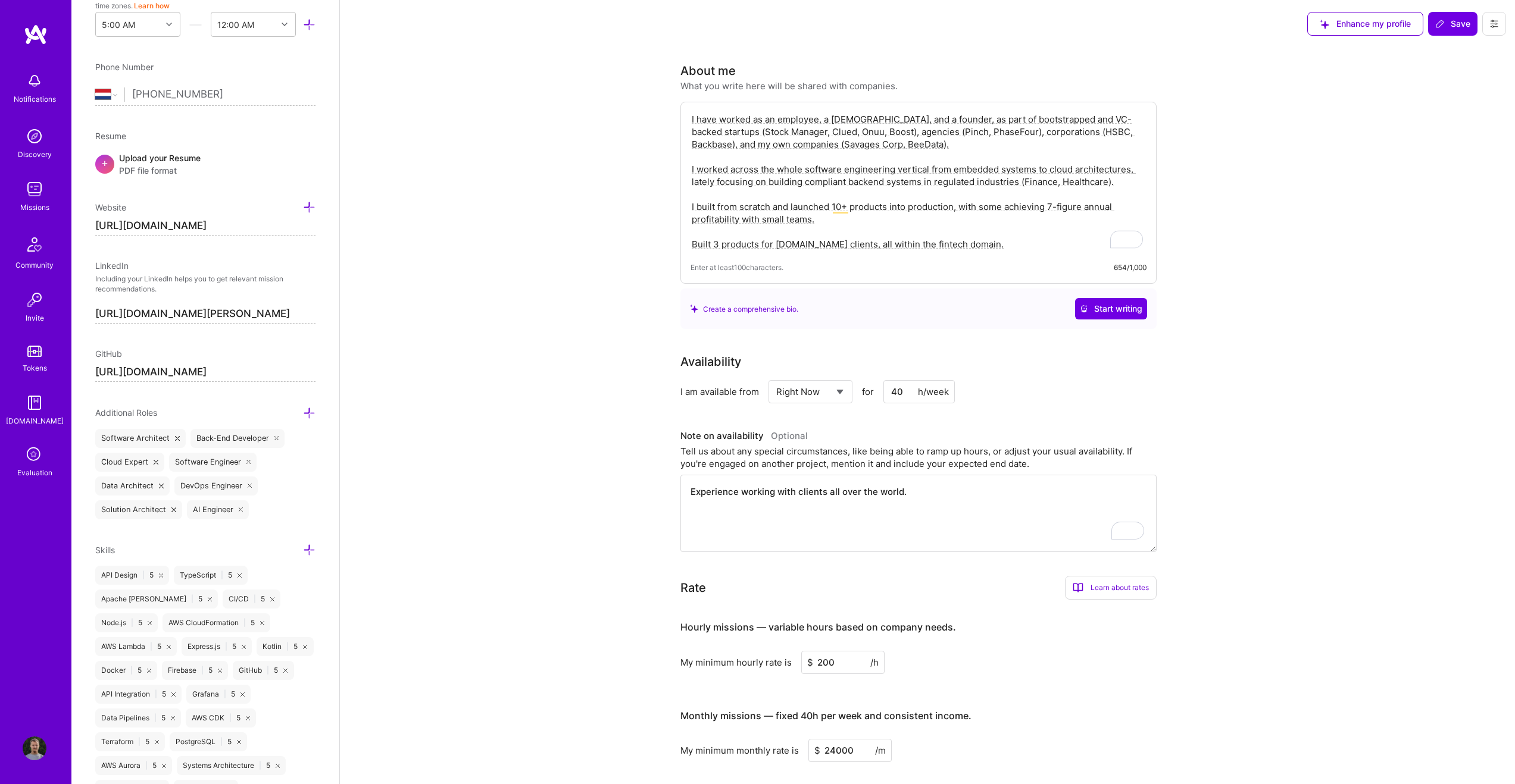
click at [878, 149] on textarea "I have worked as an employee, a contractor, and a founder, as part of bootstrap…" at bounding box center [918, 182] width 456 height 140
click at [933, 140] on textarea "I have worked as an employee, a contractor, and a founder, as part of bootstrap…" at bounding box center [918, 182] width 456 height 140
type textarea "I have worked as an employee, a contractor, and a founder, as part of bootstrap…"
click at [1451, 18] on span "Save" at bounding box center [1452, 24] width 35 height 12
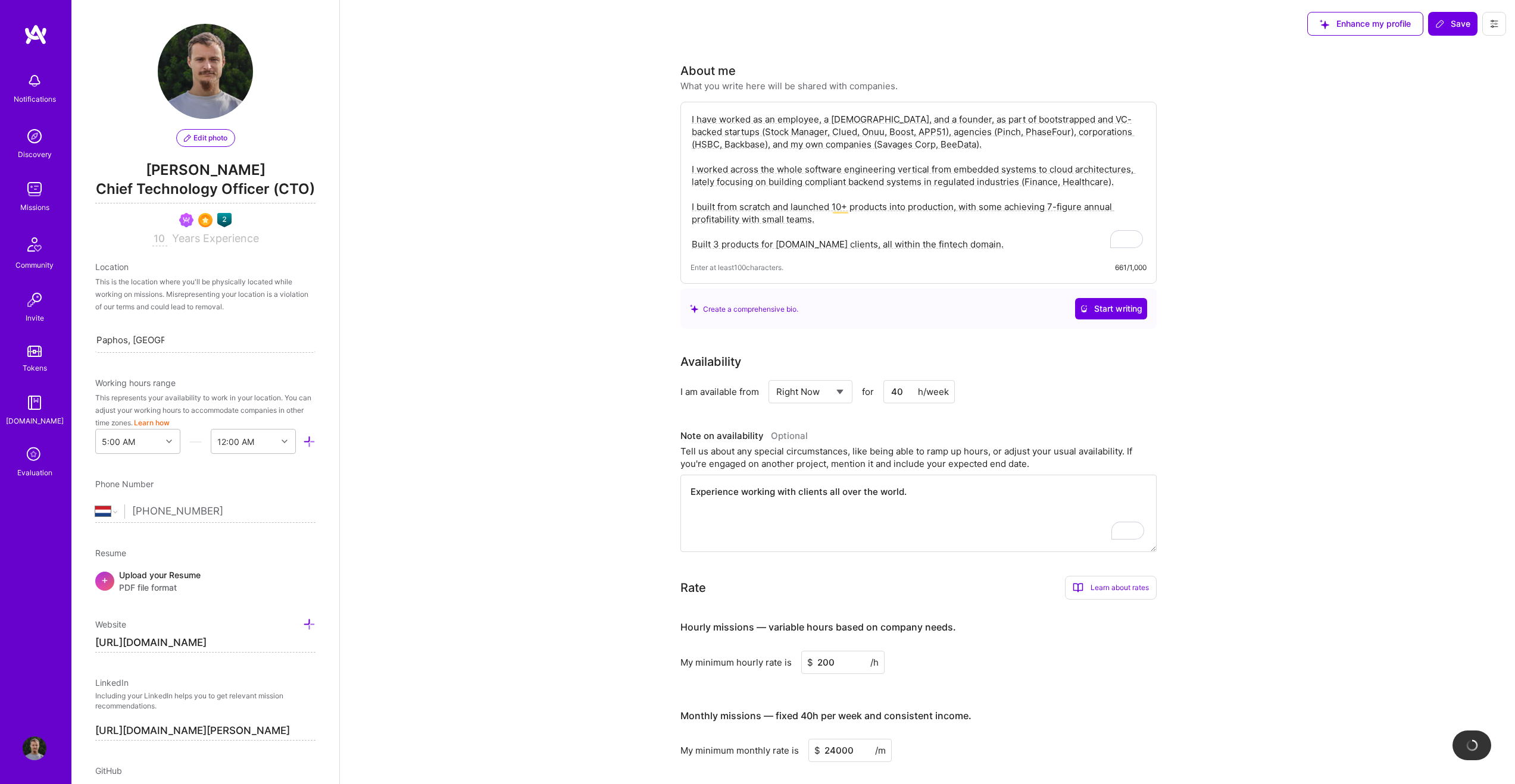
click at [780, 116] on textarea "I have worked as an employee, a contractor, and a founder, as part of bootstrap…" at bounding box center [918, 182] width 456 height 140
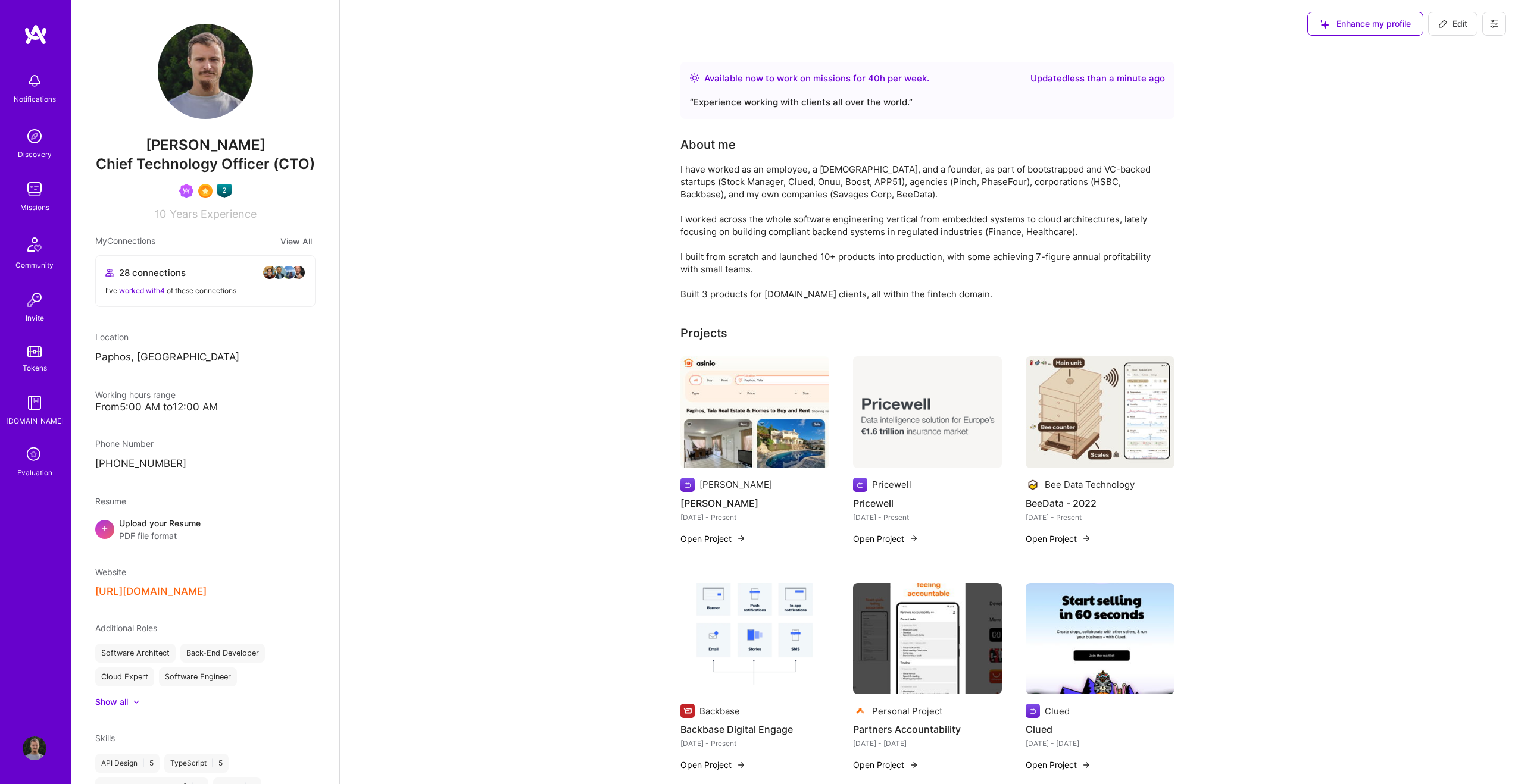
click at [35, 246] on img at bounding box center [34, 244] width 29 height 29
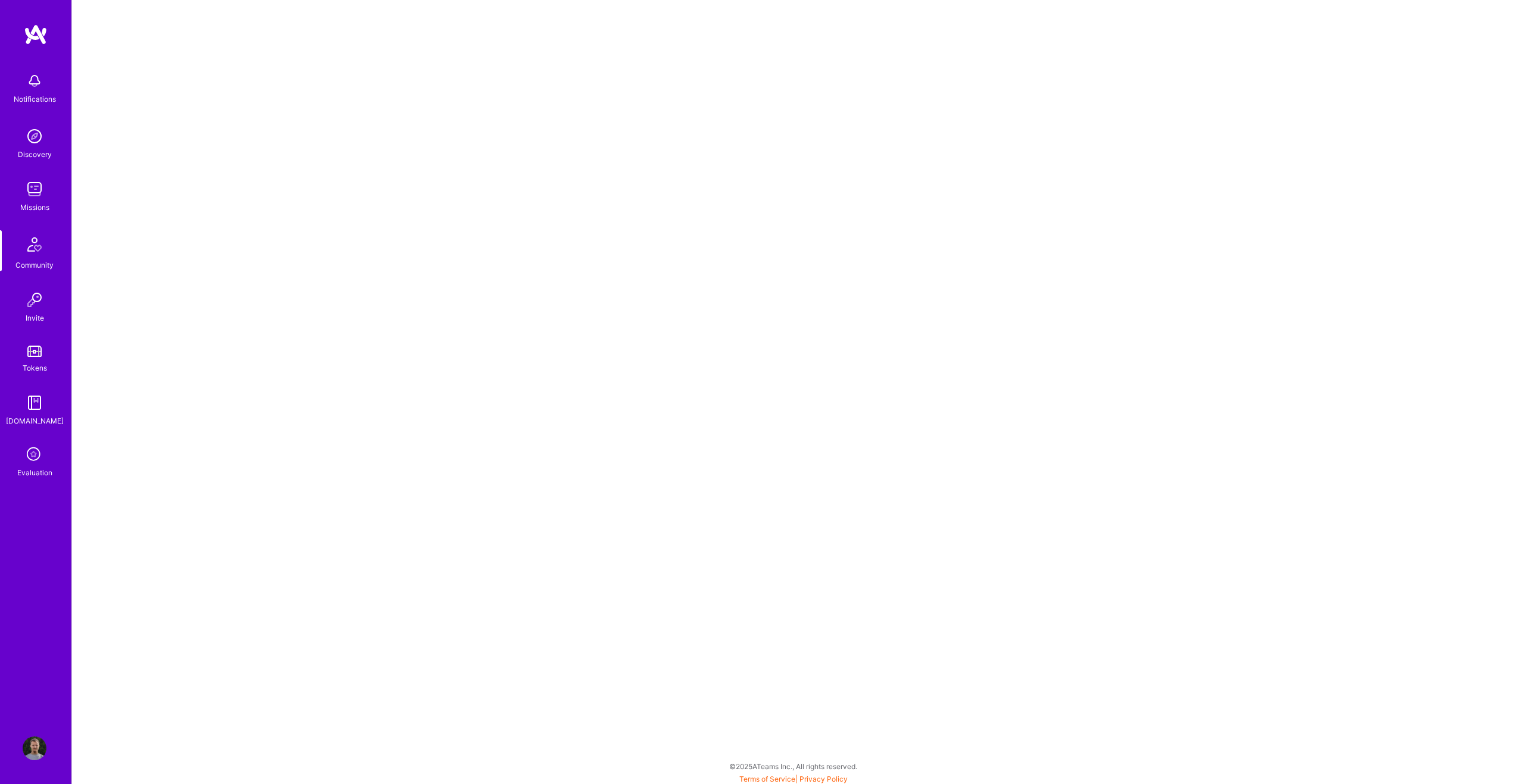
click at [32, 80] on img at bounding box center [34, 81] width 24 height 24
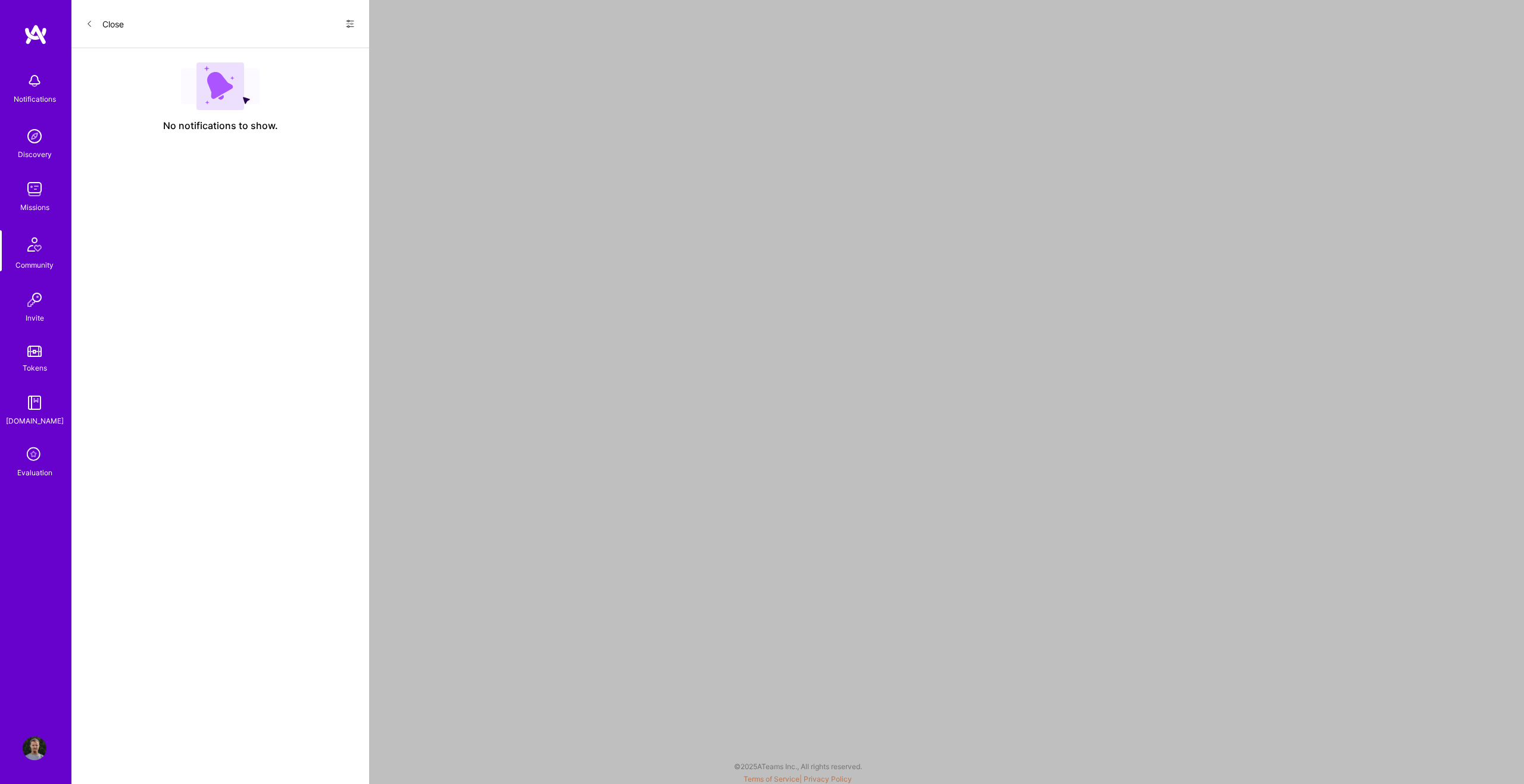
click at [36, 193] on img at bounding box center [34, 189] width 24 height 24
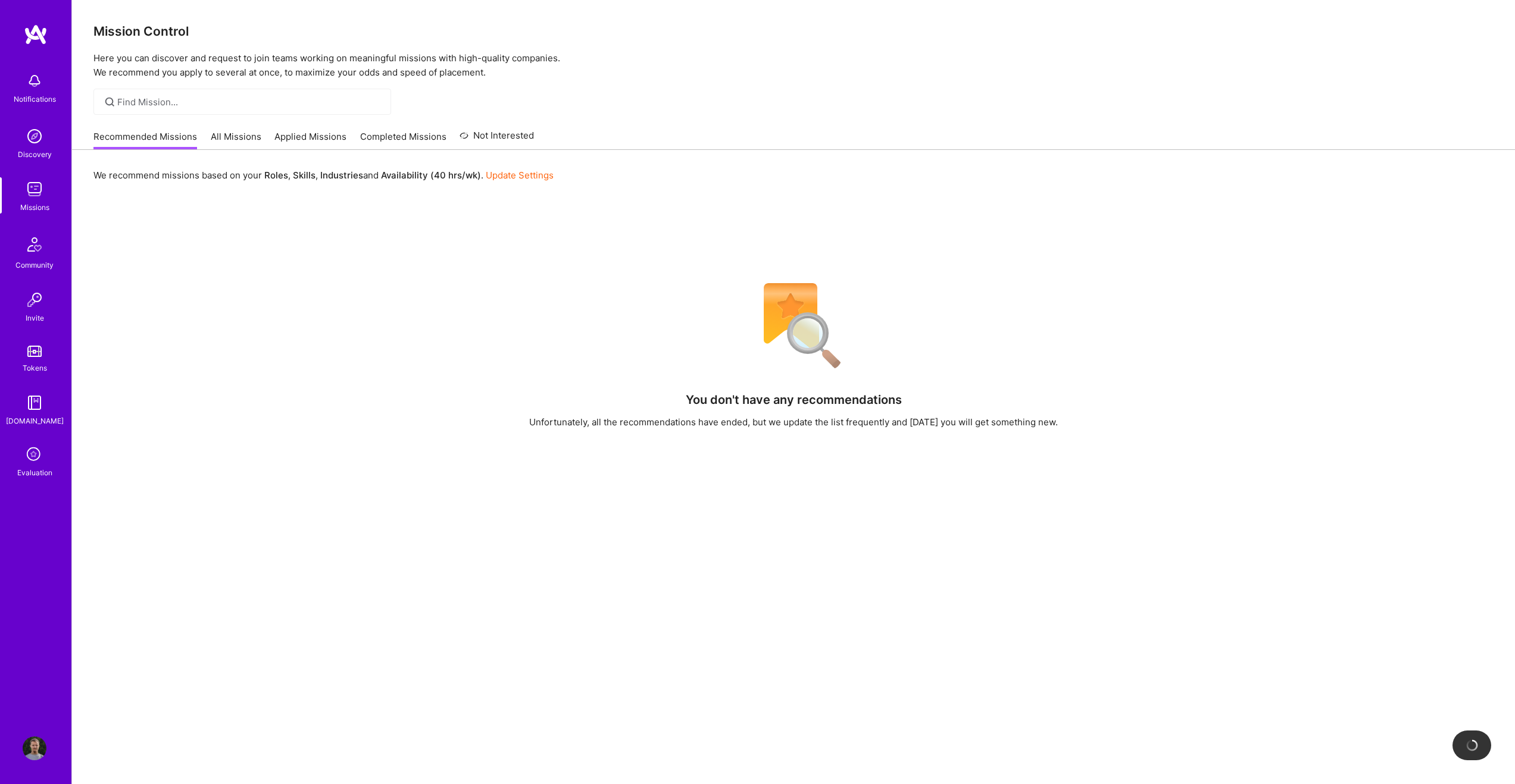
click at [226, 134] on link "All Missions" at bounding box center [236, 140] width 50 height 19
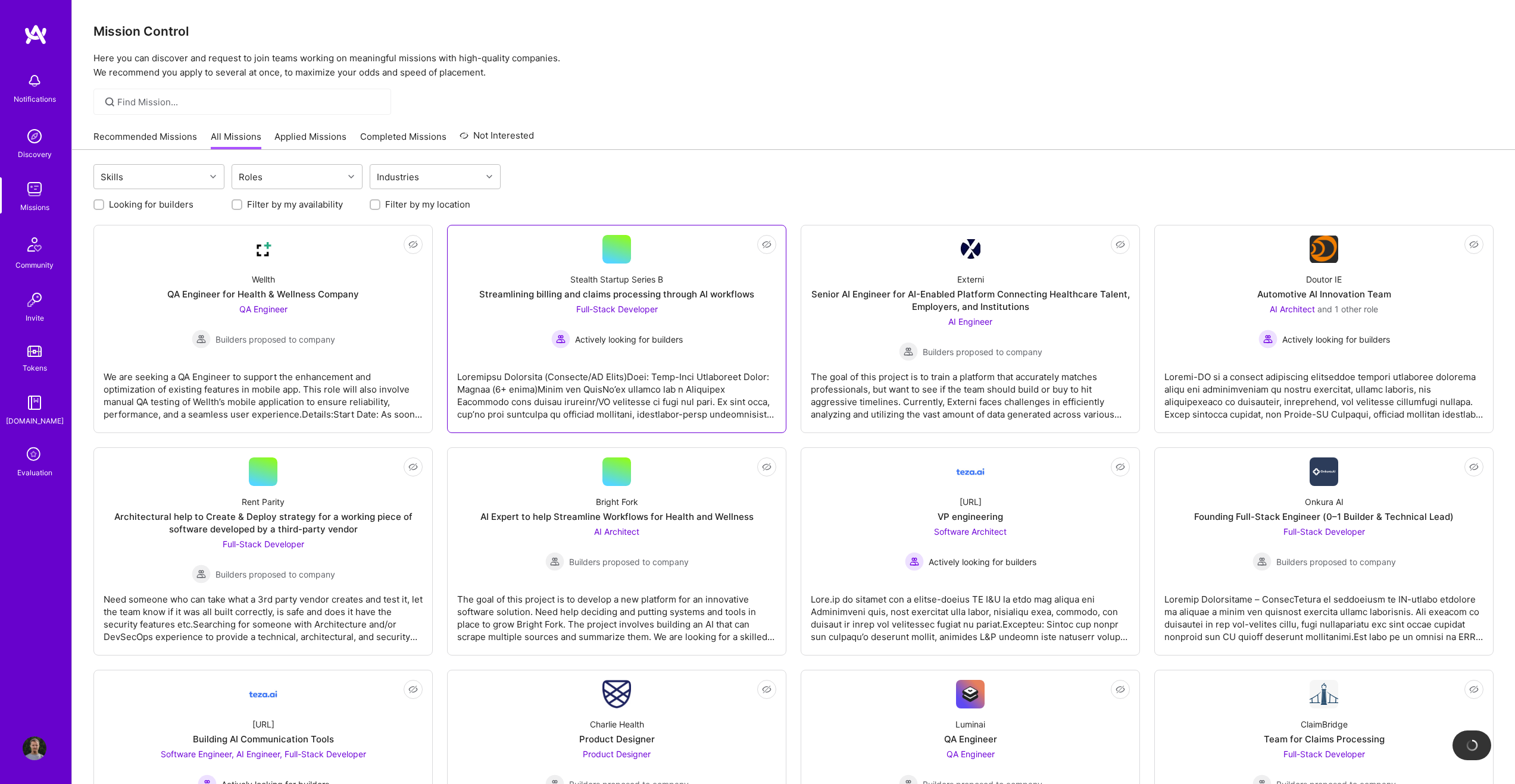
click at [634, 290] on div "Streamlining billing and claims processing through AI workflows" at bounding box center [617, 294] width 275 height 13
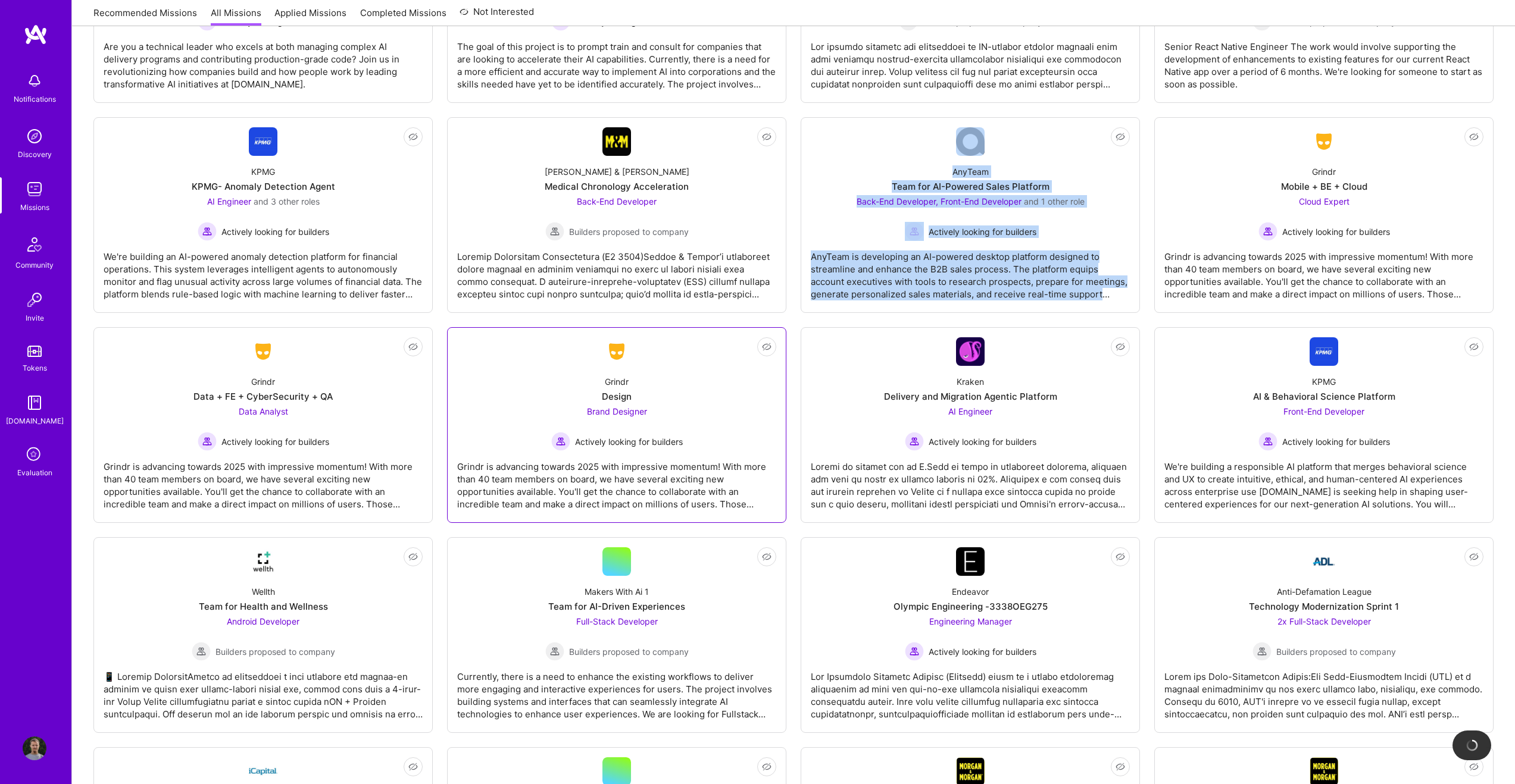
scroll to position [2643, 0]
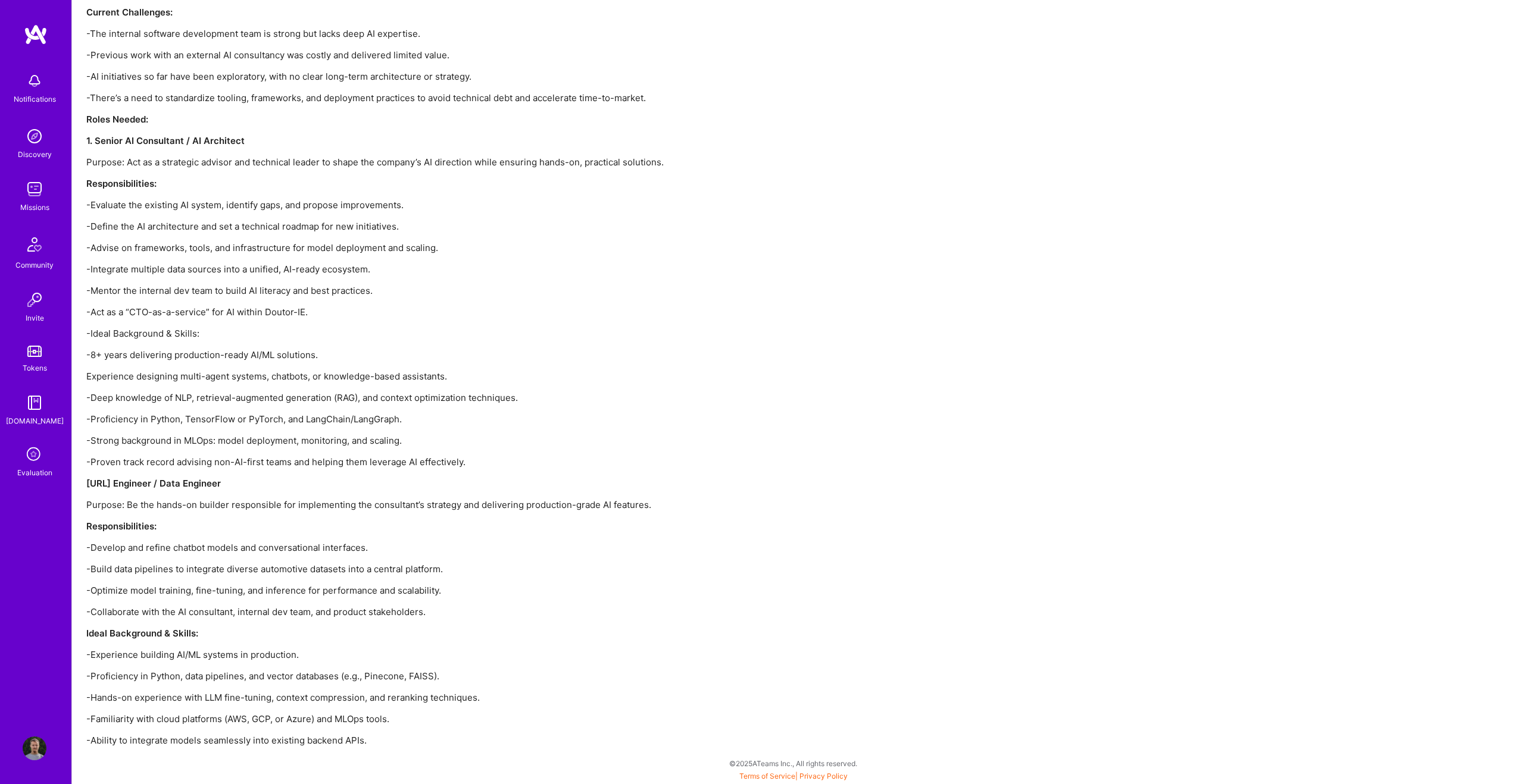
scroll to position [1798, 0]
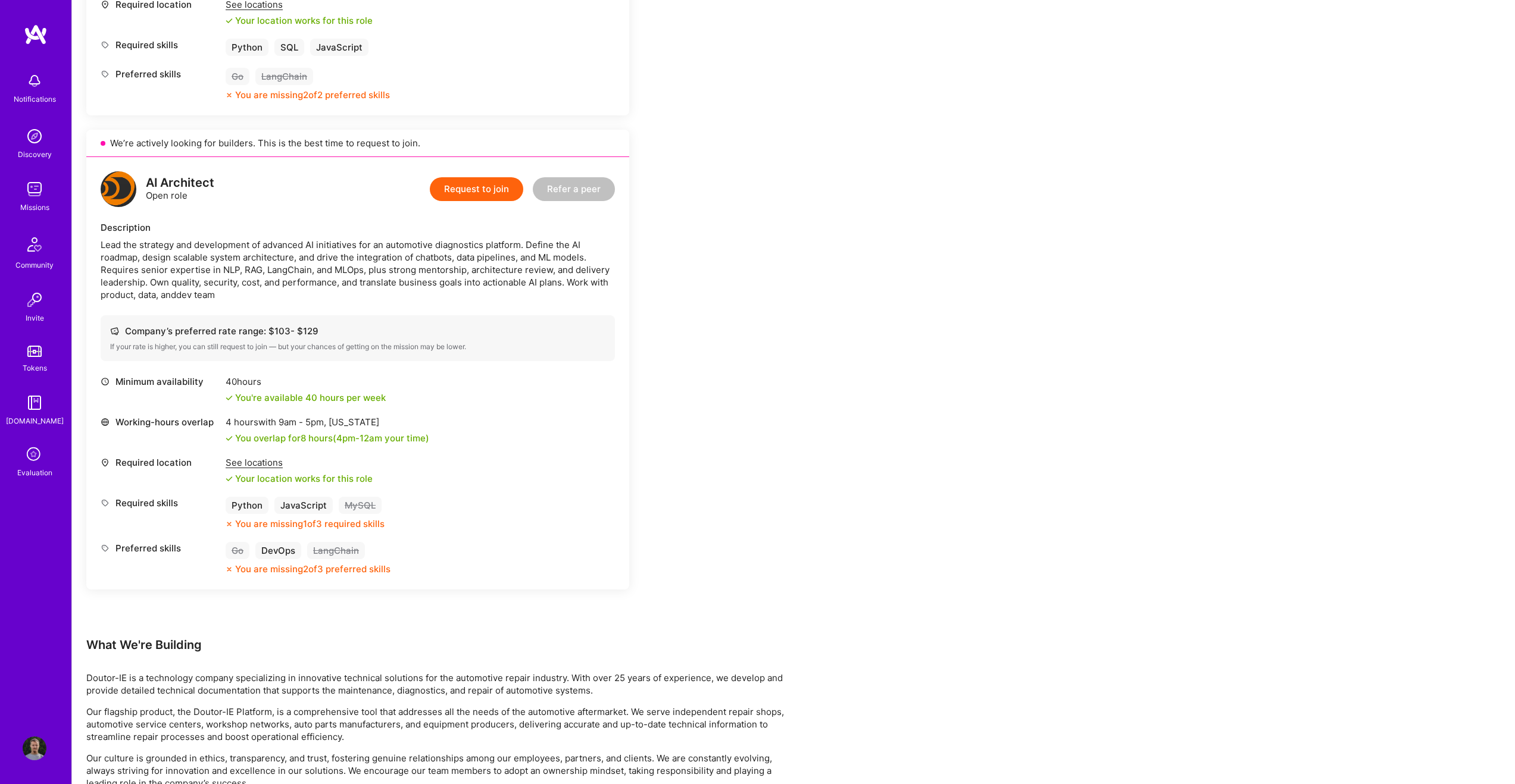
click at [393, 198] on div "AI Architect Open role Request to join Refer a peer" at bounding box center [358, 189] width 514 height 36
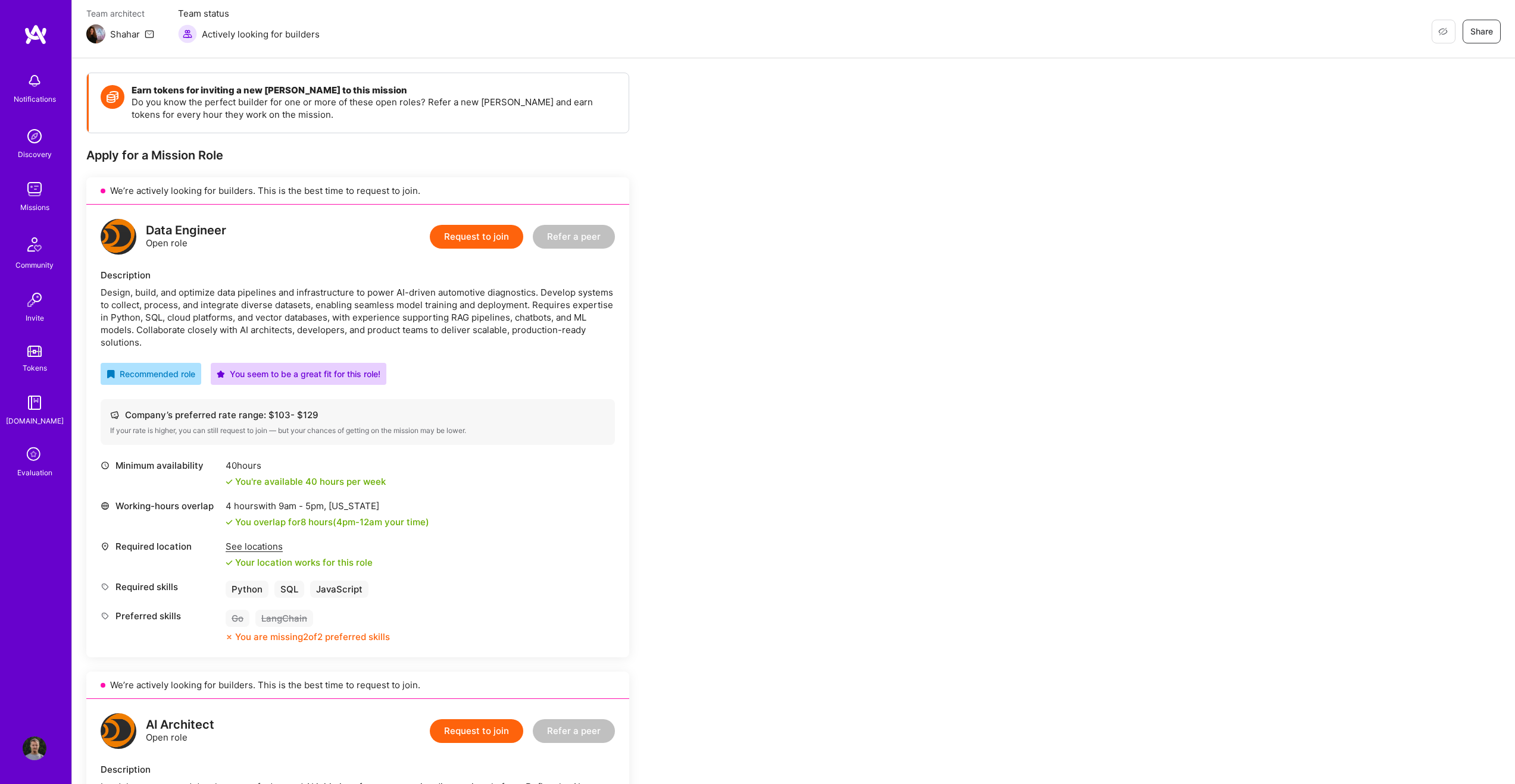
scroll to position [0, 0]
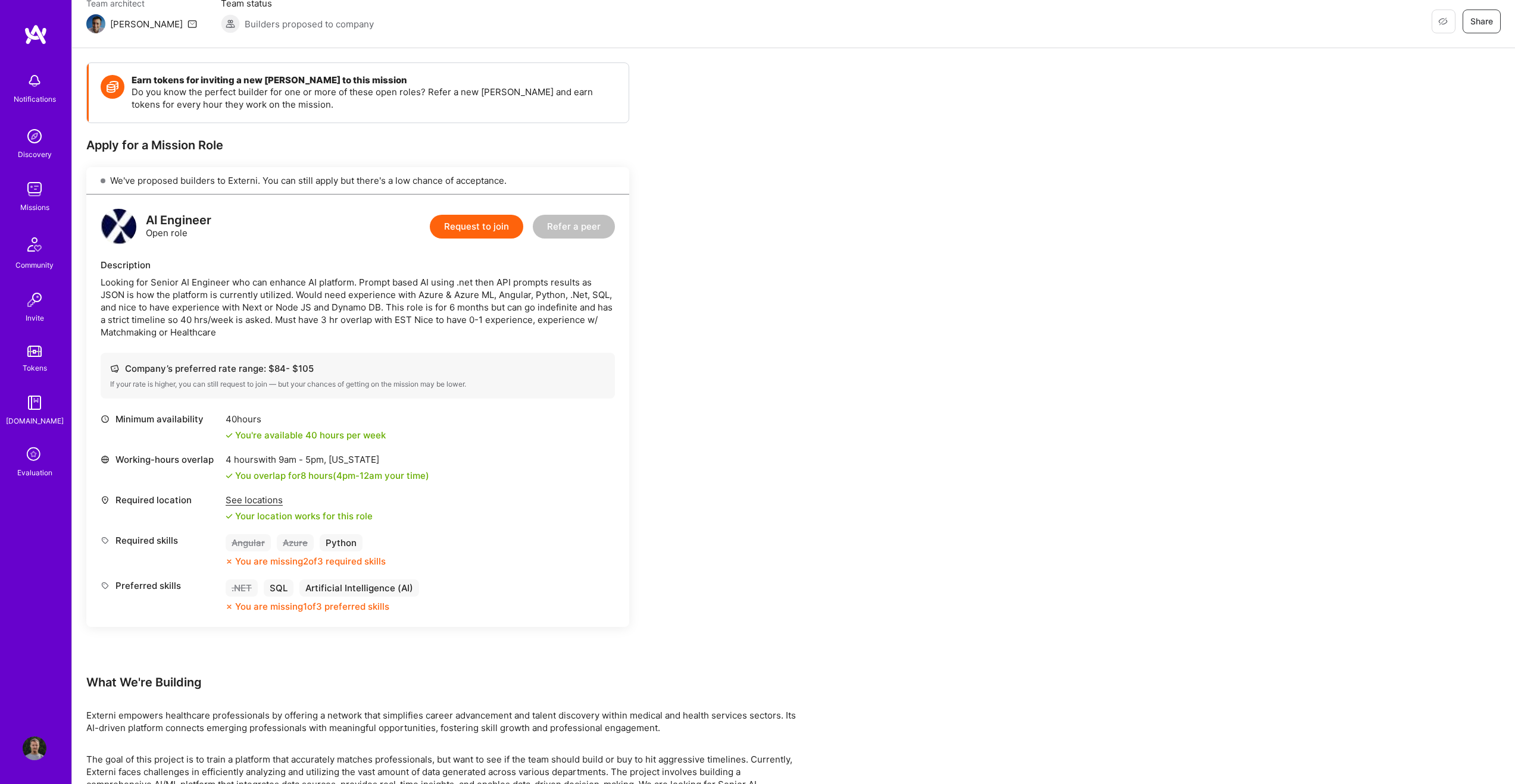
scroll to position [363, 0]
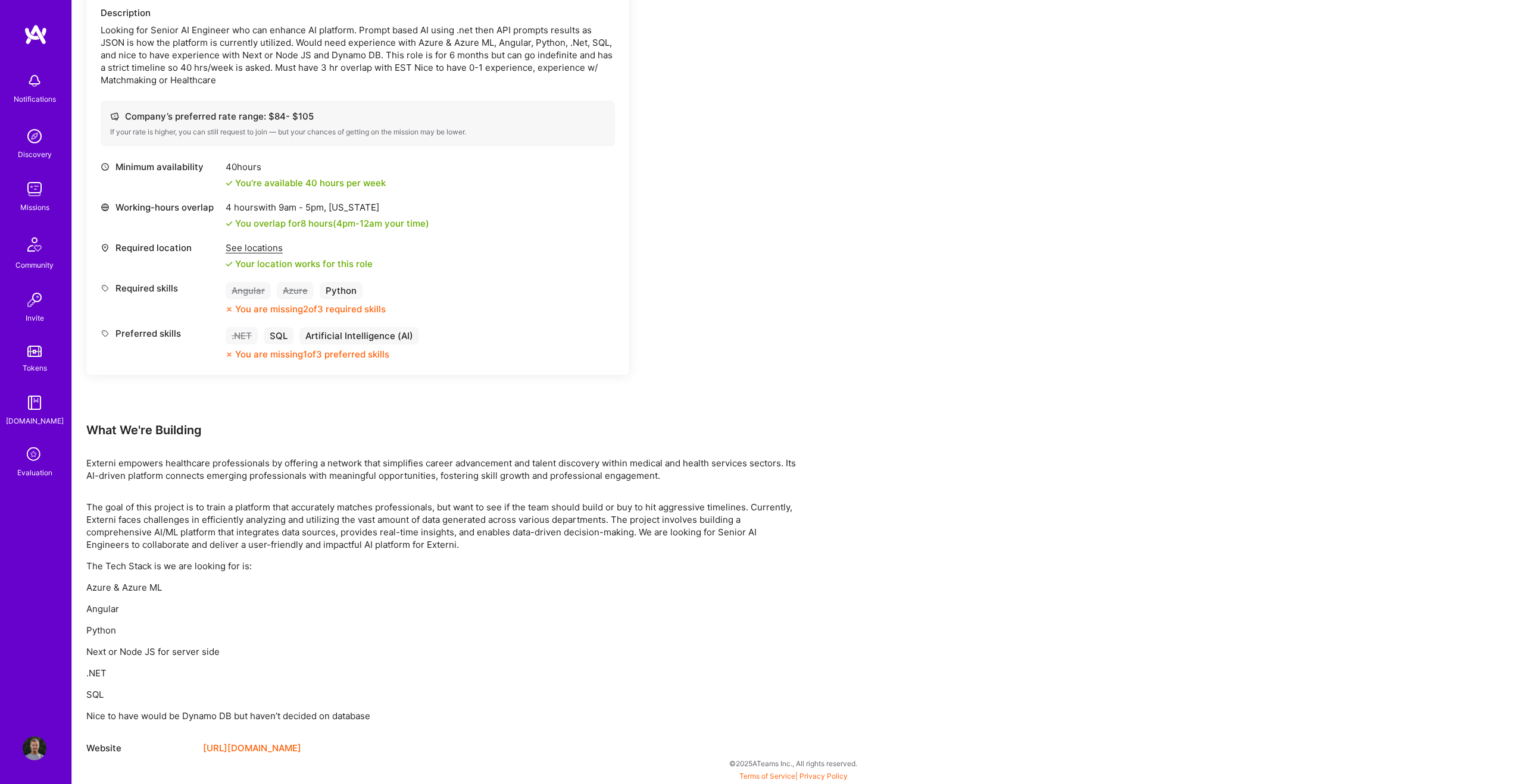
click at [393, 199] on div "Minimum availability 40 hours You're available 40 hours per week Working-hours …" at bounding box center [358, 261] width 514 height 200
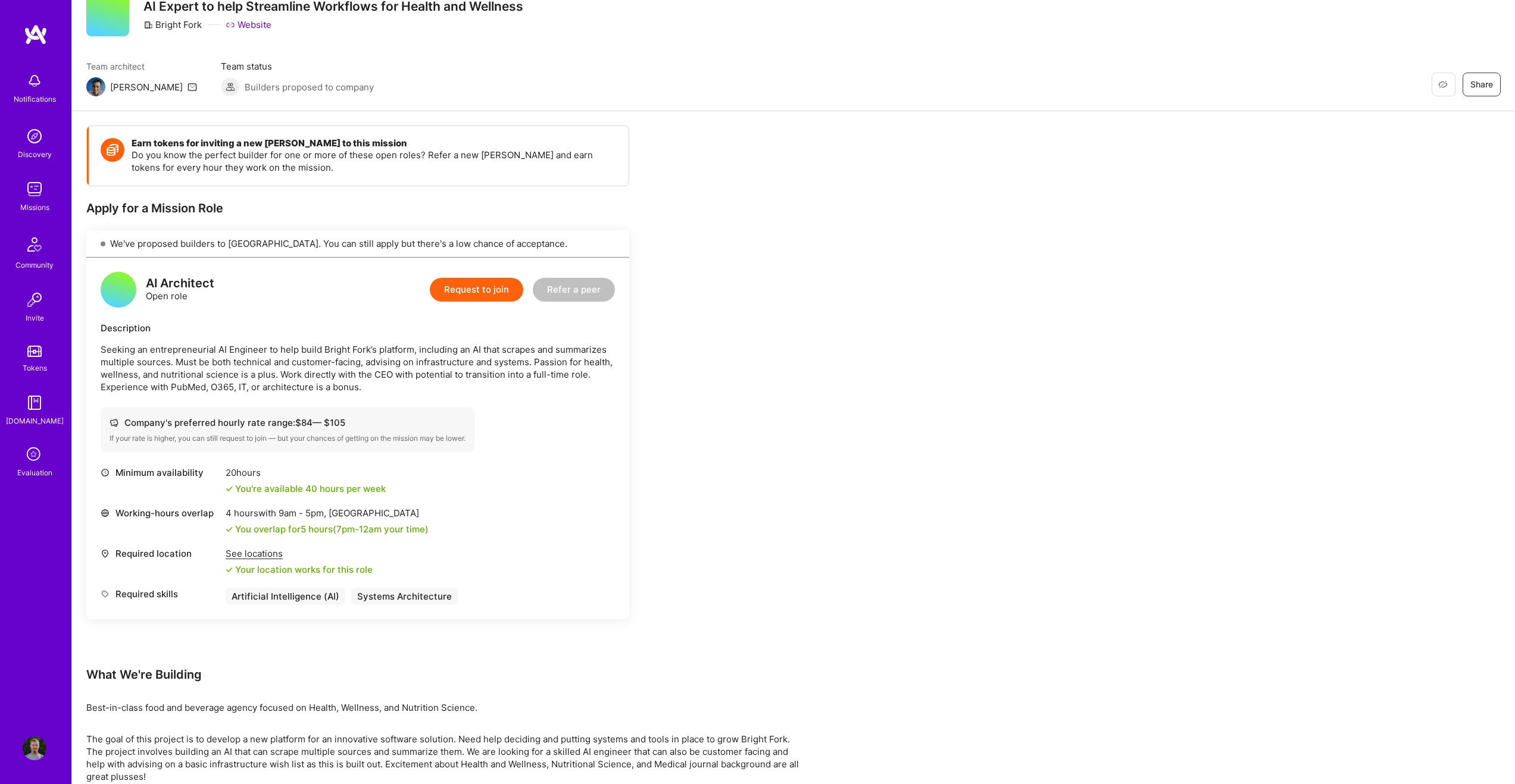
scroll to position [85, 0]
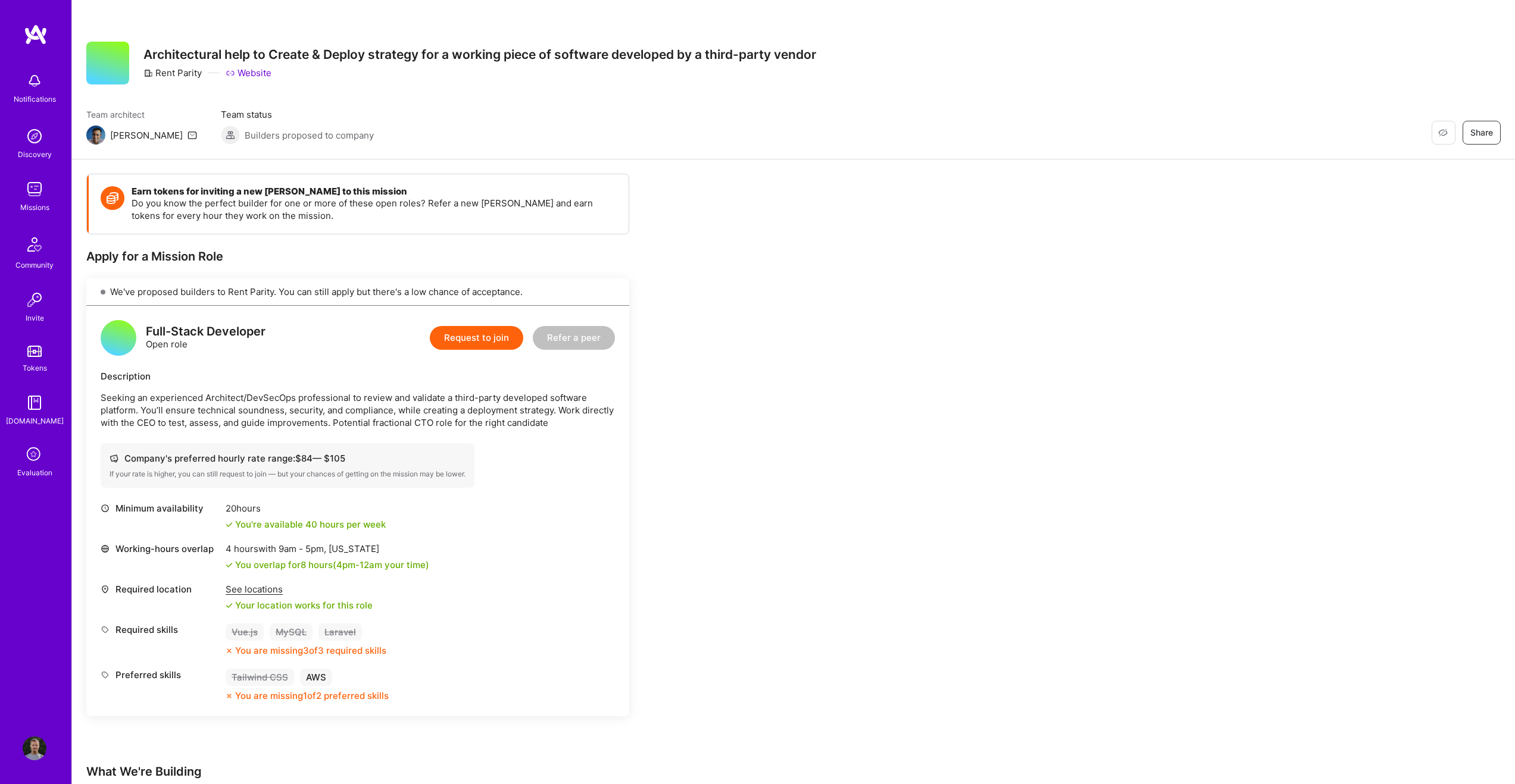
click at [385, 369] on div "Full-Stack Developer Open role Request to join Refer a peer Description Seeking…" at bounding box center [358, 511] width 543 height 411
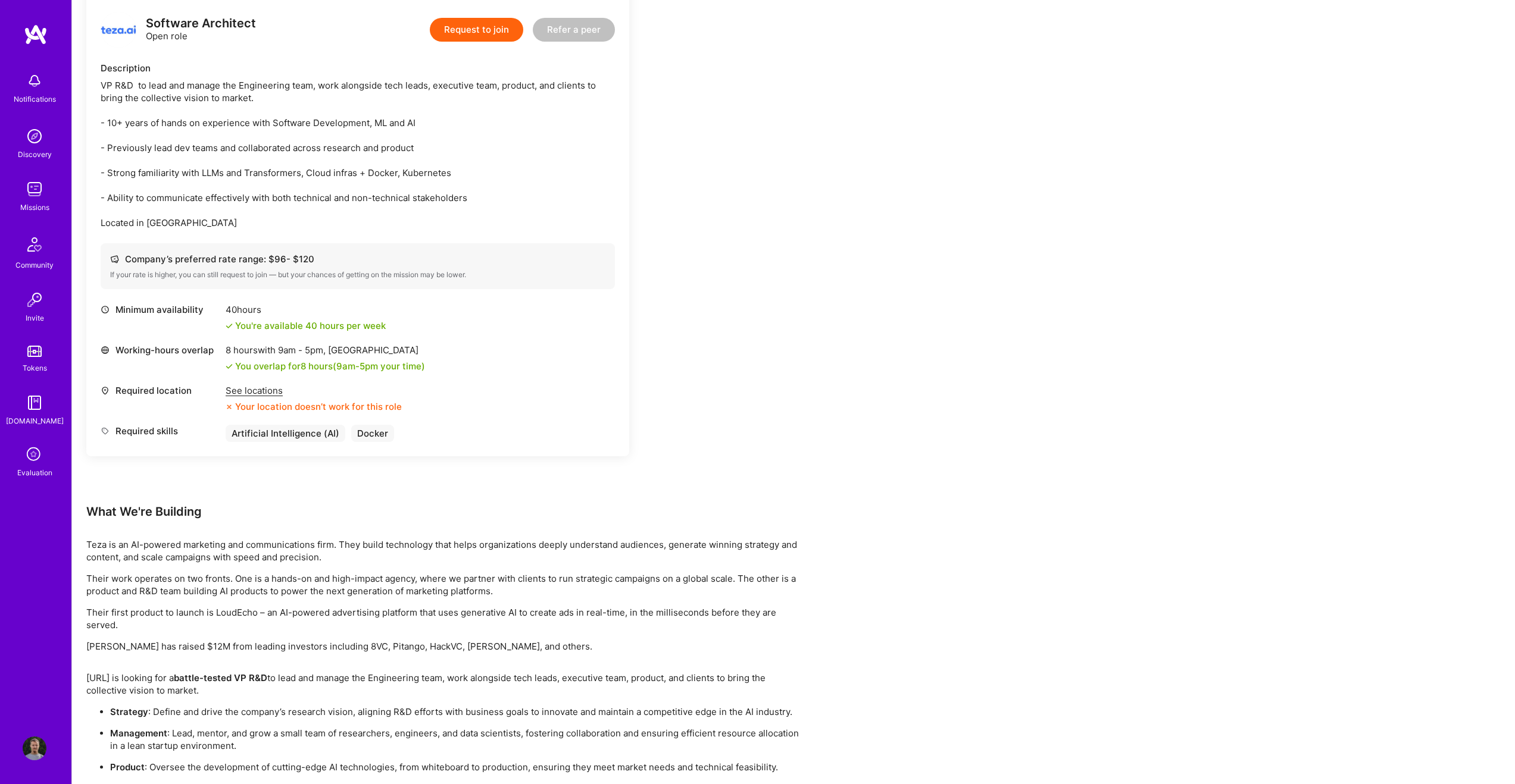
scroll to position [306, 0]
click at [267, 389] on div "See locations" at bounding box center [313, 393] width 176 height 13
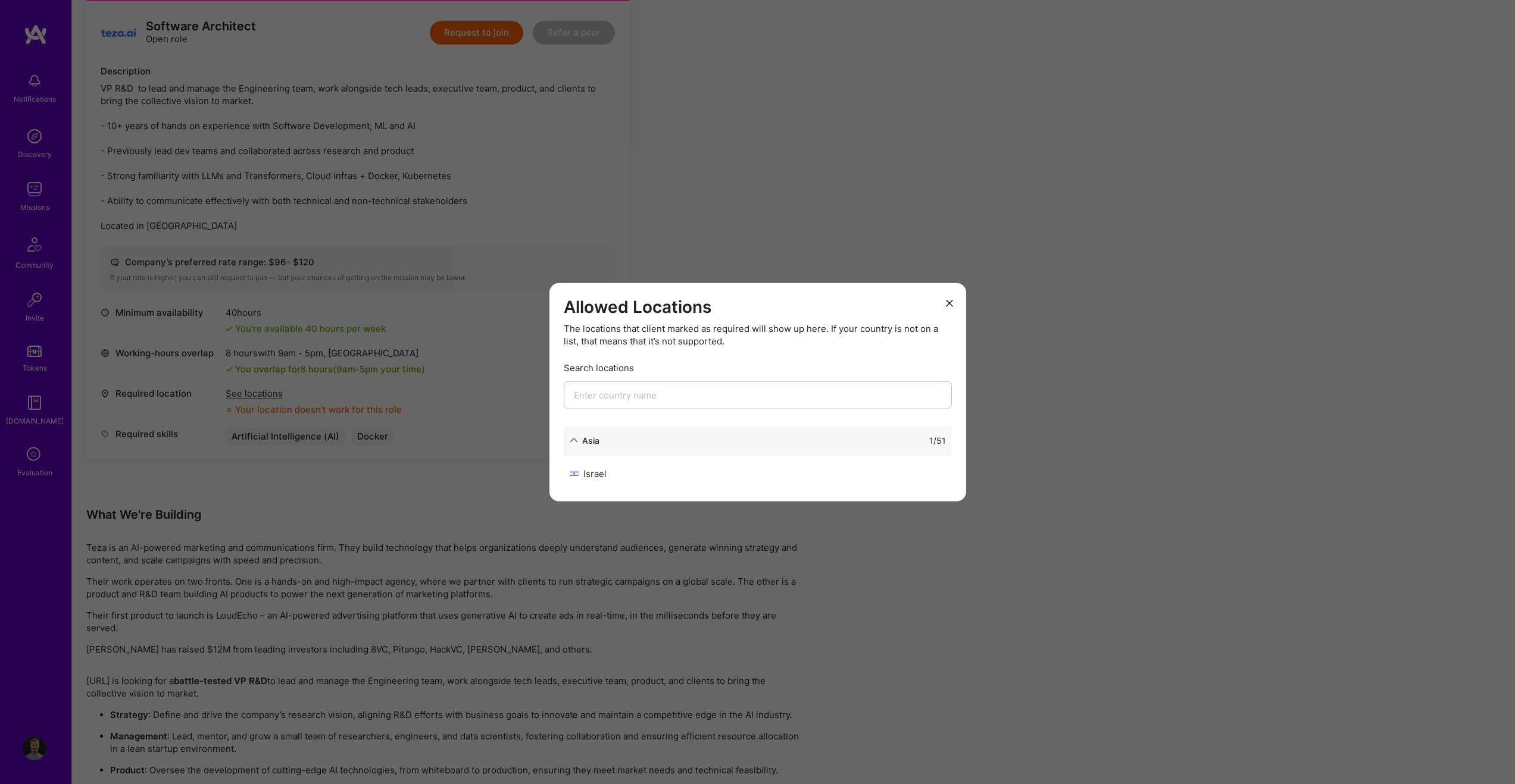
click at [945, 297] on button "modal" at bounding box center [949, 303] width 14 height 19
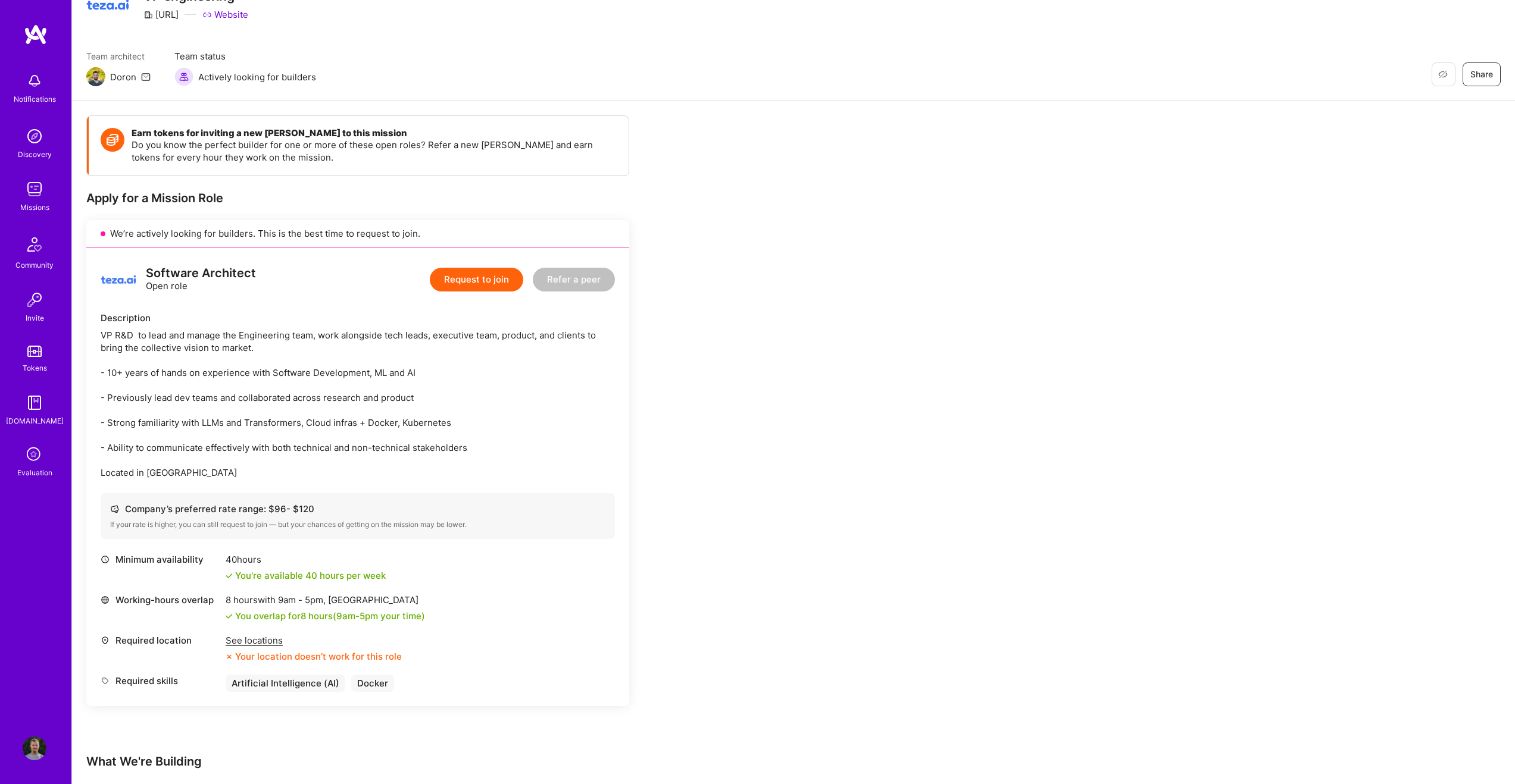
scroll to position [49, 0]
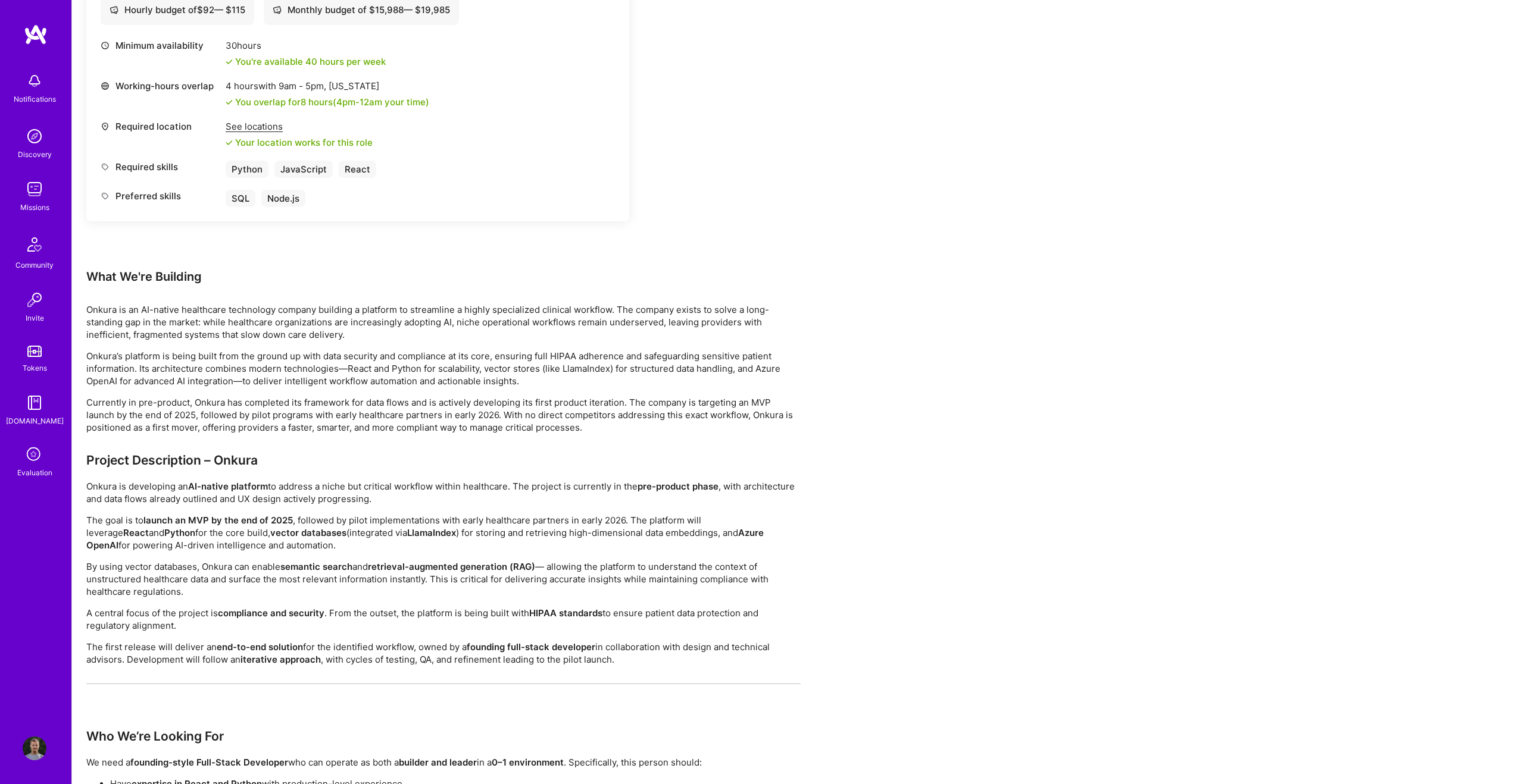
scroll to position [458, 0]
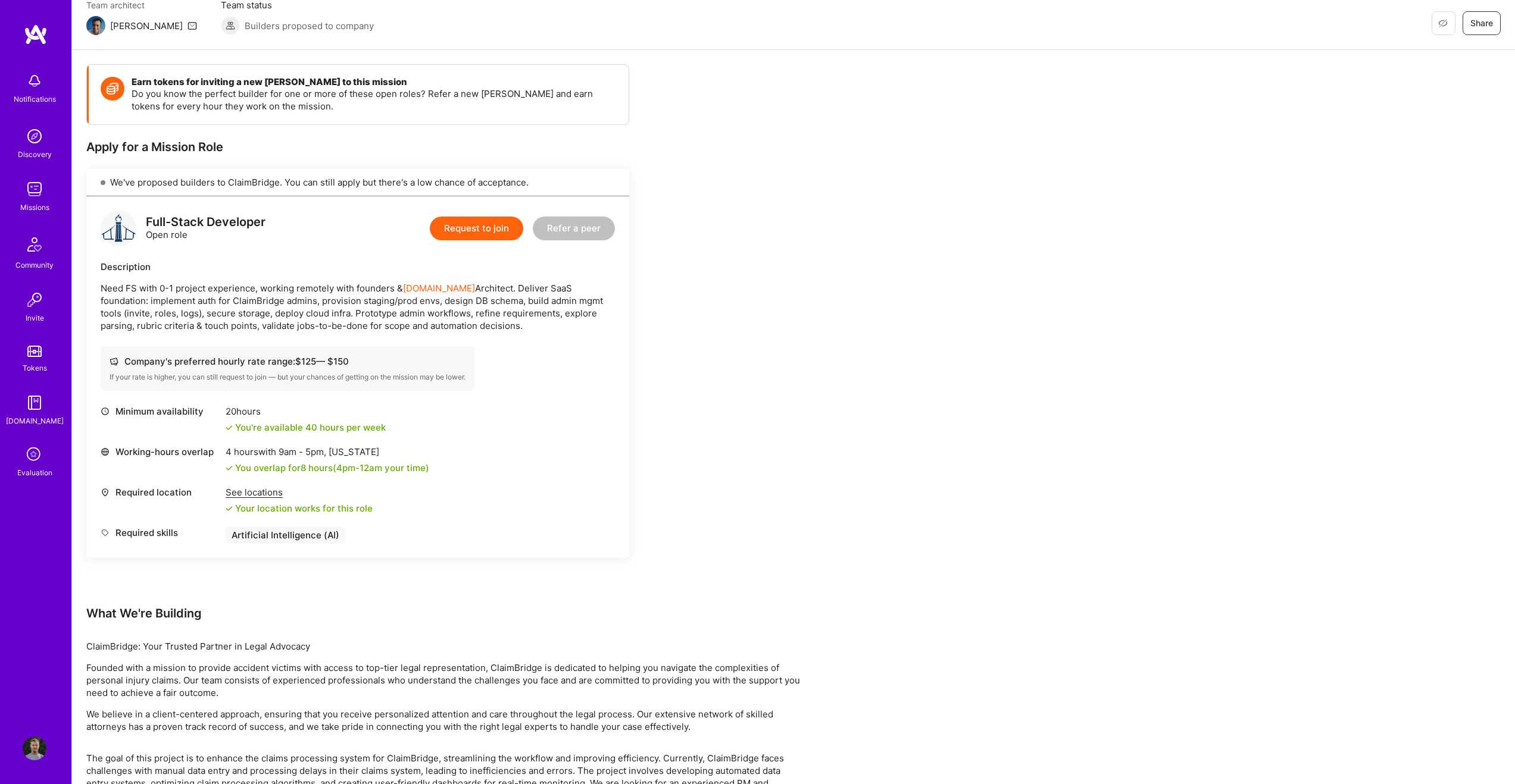
scroll to position [165, 0]
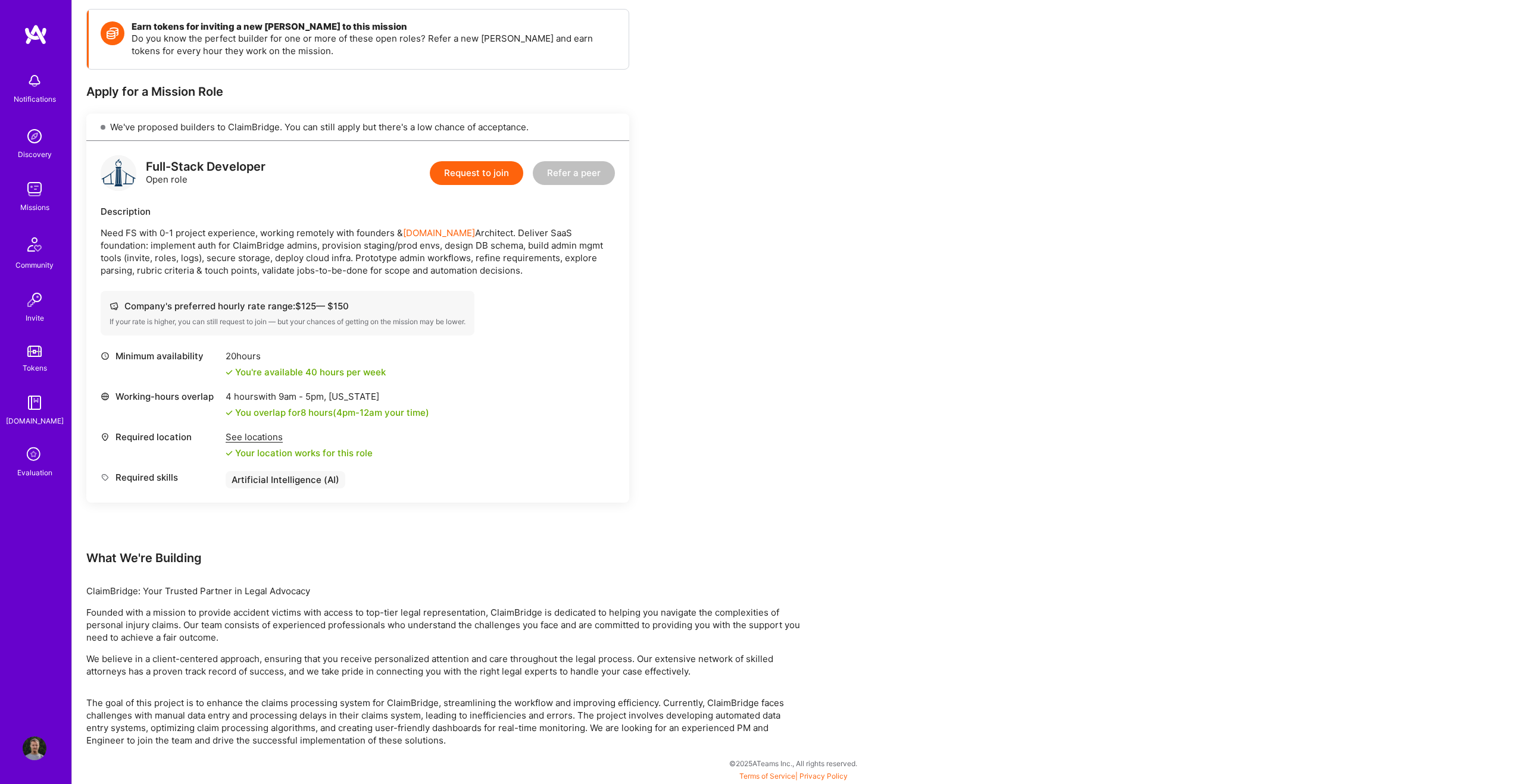
click at [479, 173] on button "Request to join" at bounding box center [476, 173] width 93 height 24
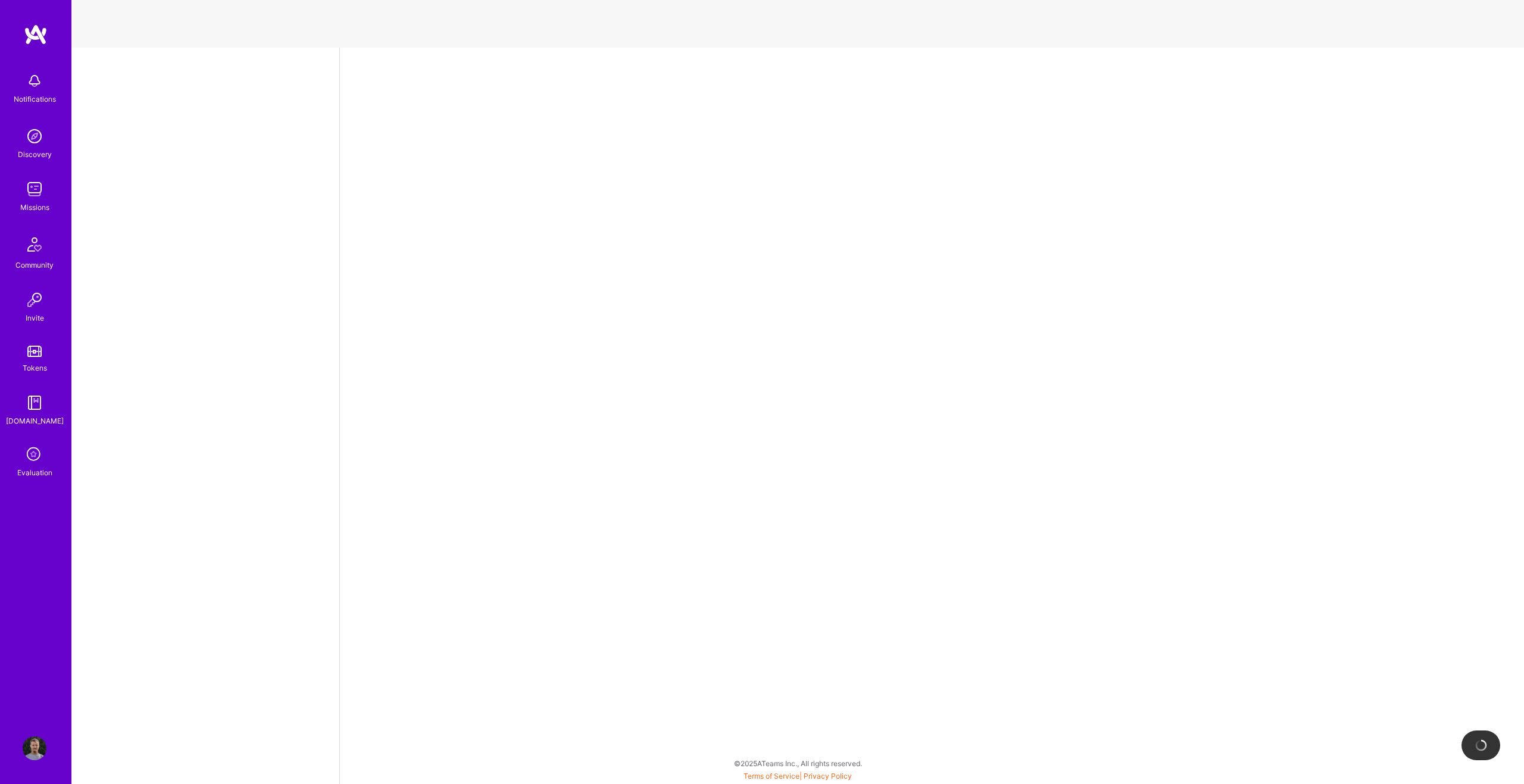
select select "NL"
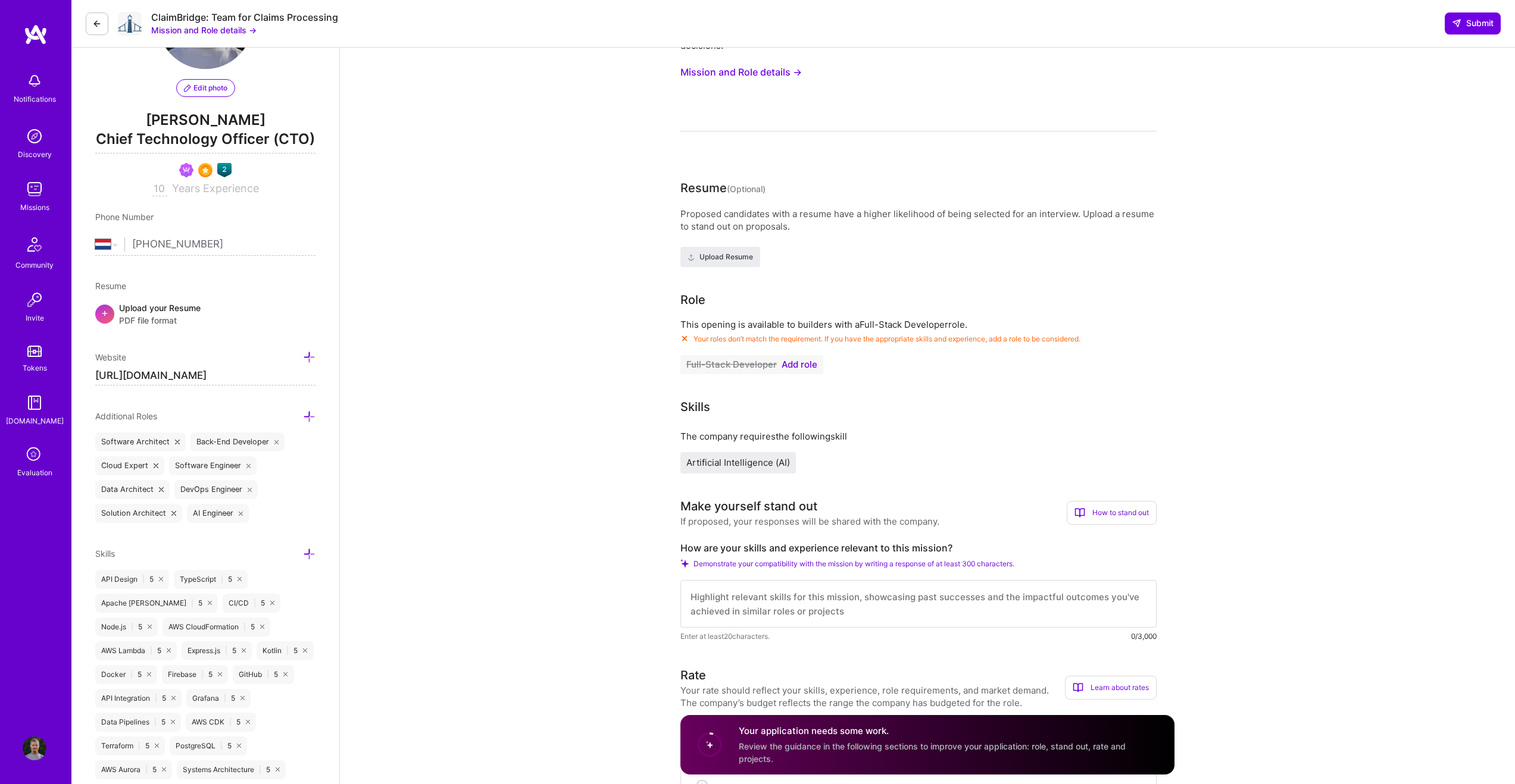
scroll to position [98, 0]
click at [795, 364] on span "Add role" at bounding box center [799, 364] width 36 height 10
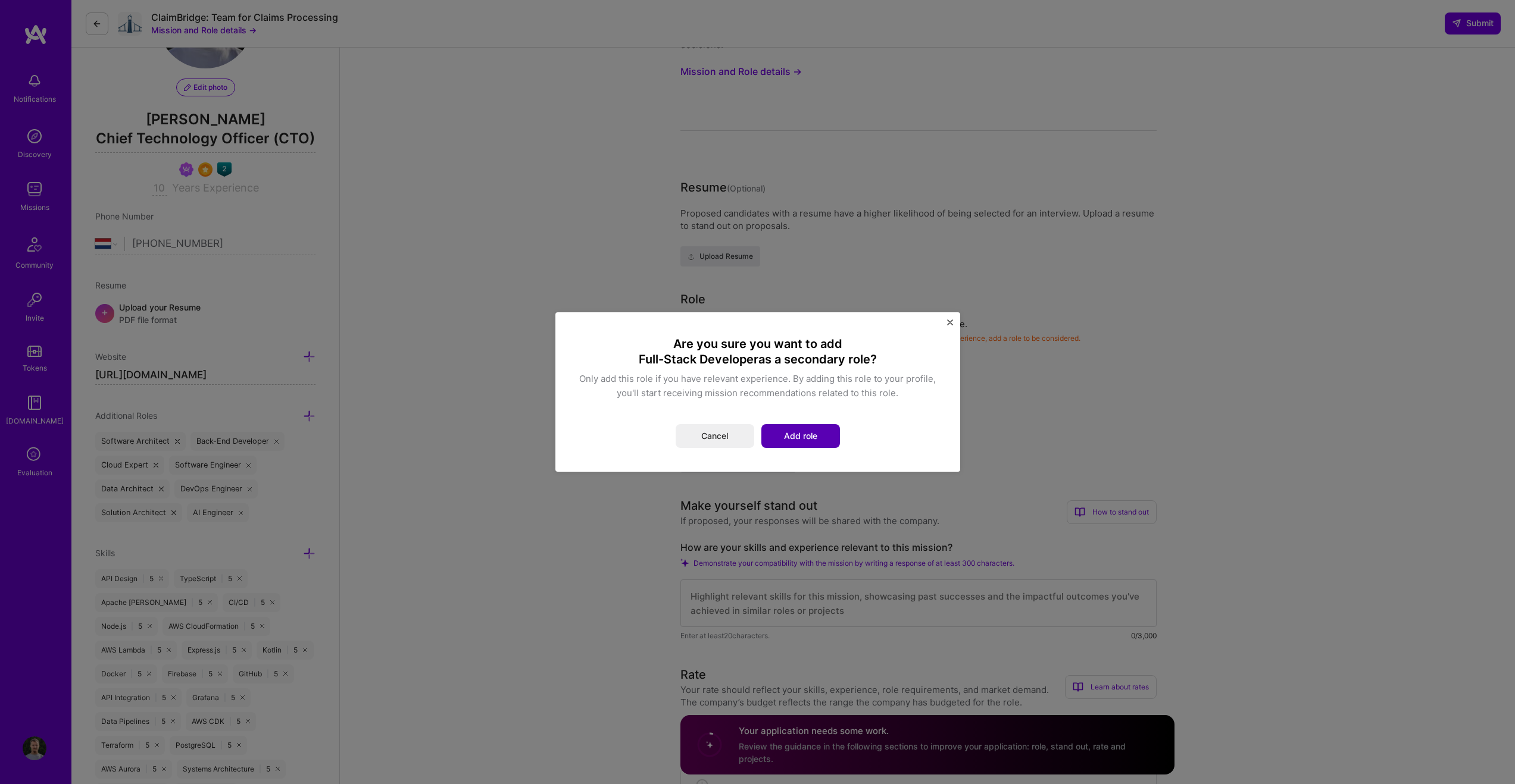
click at [812, 435] on button "Add role" at bounding box center [801, 436] width 79 height 24
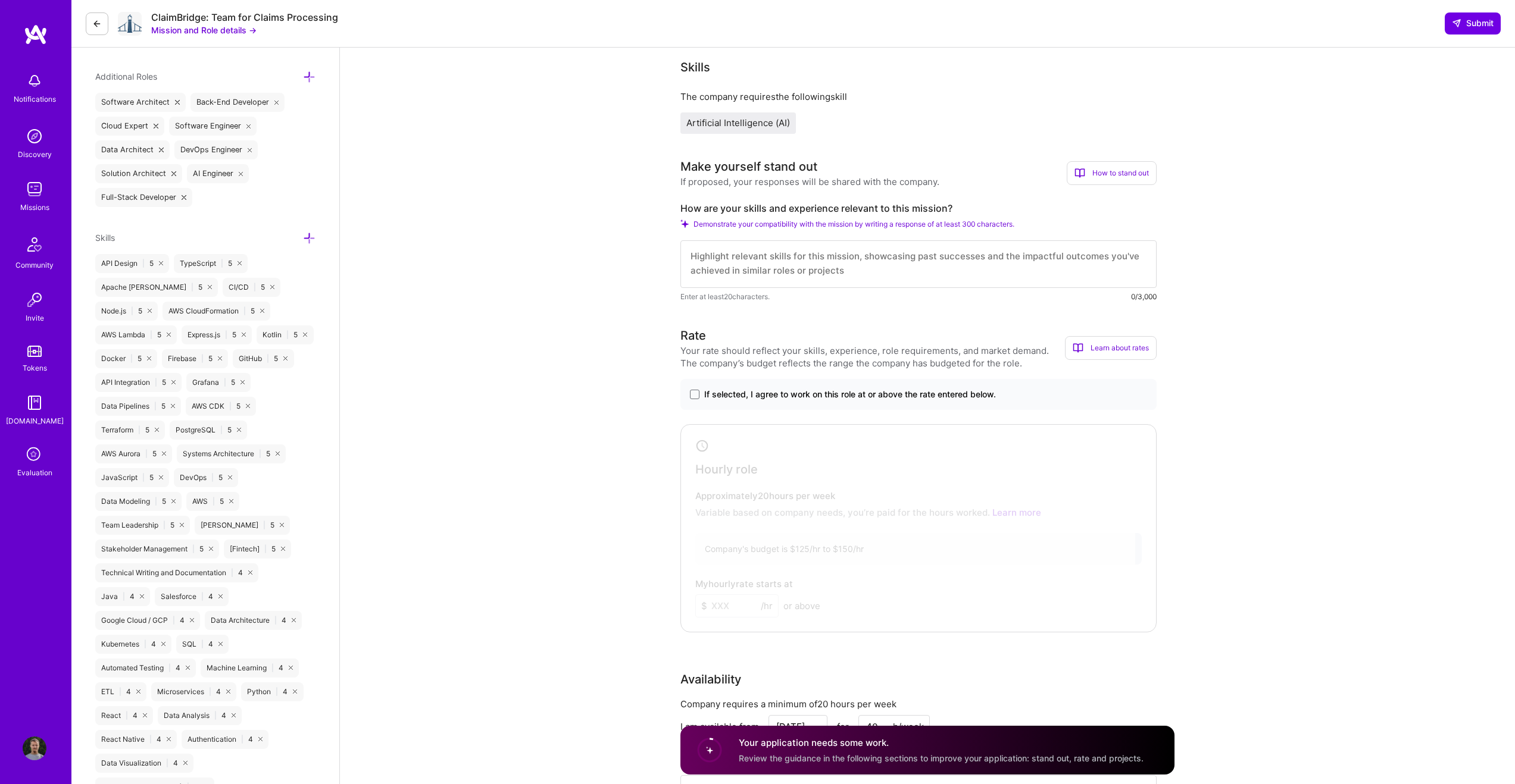
scroll to position [467, 0]
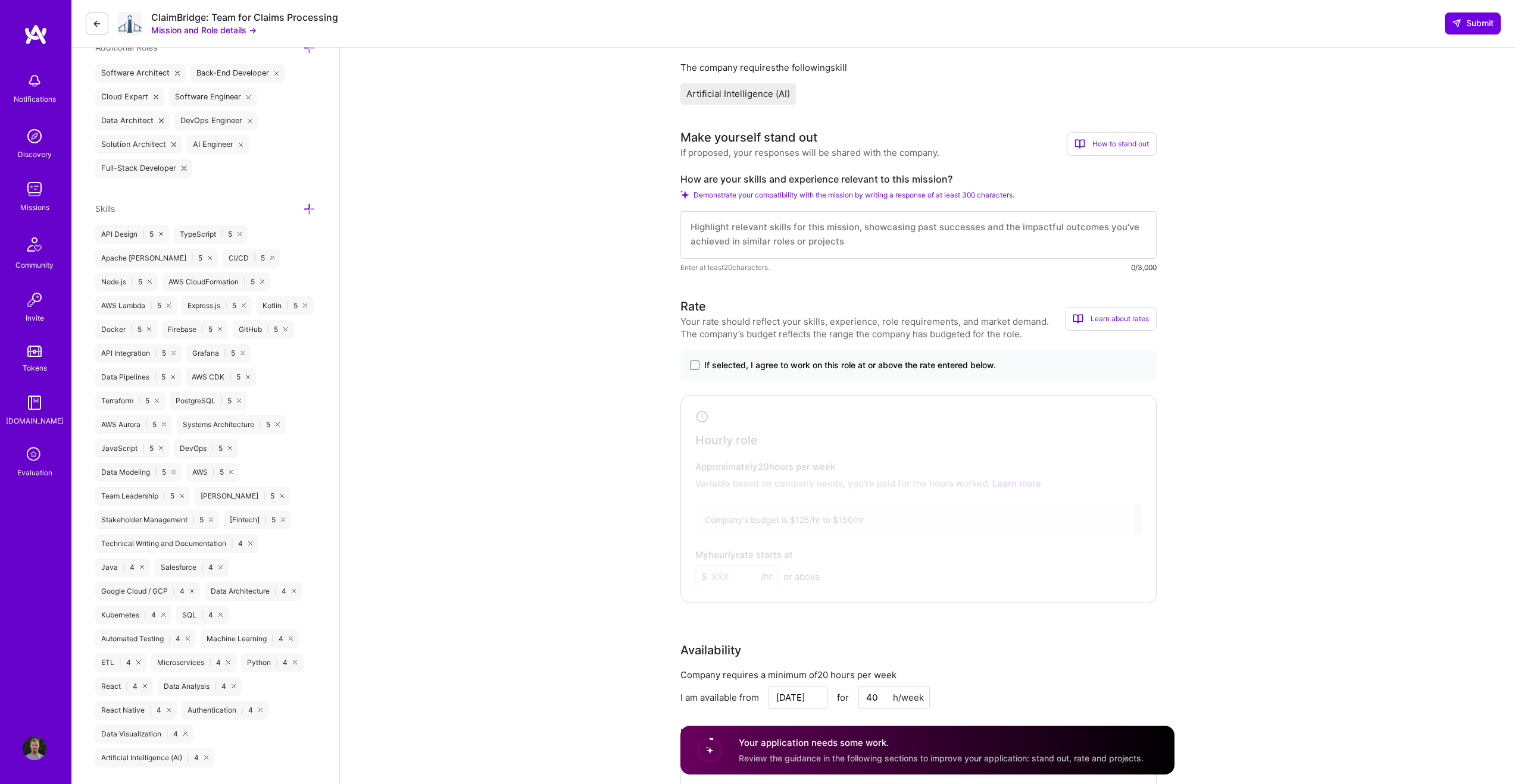
click at [718, 367] on span "If selected, I agree to work on this role at or above the rate entered below." at bounding box center [849, 366] width 292 height 12
click at [0, 0] on input "If selected, I agree to work on this role at or above the rate entered below." at bounding box center [0, 0] width 0 height 0
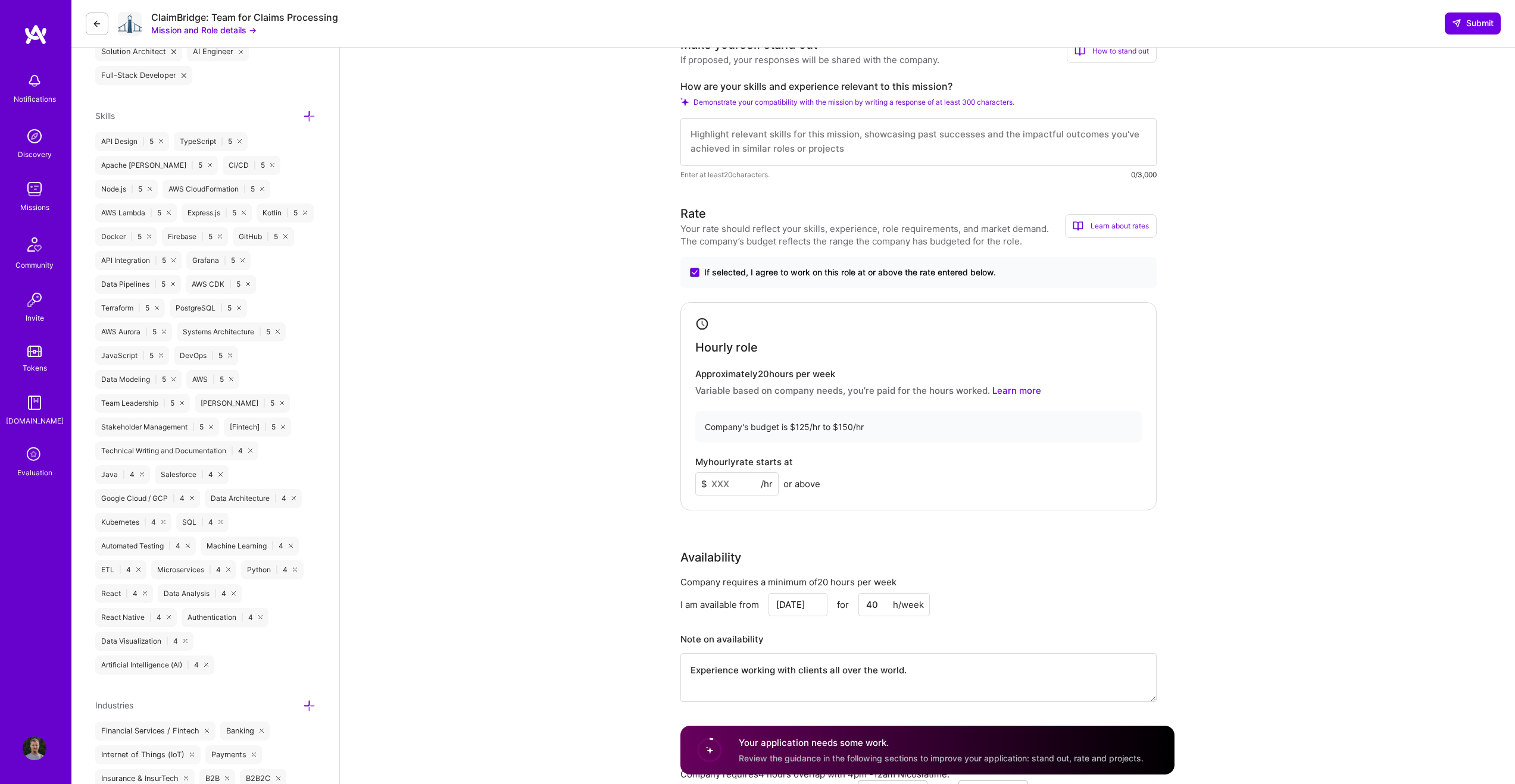
scroll to position [560, 0]
click at [740, 480] on input at bounding box center [737, 483] width 83 height 23
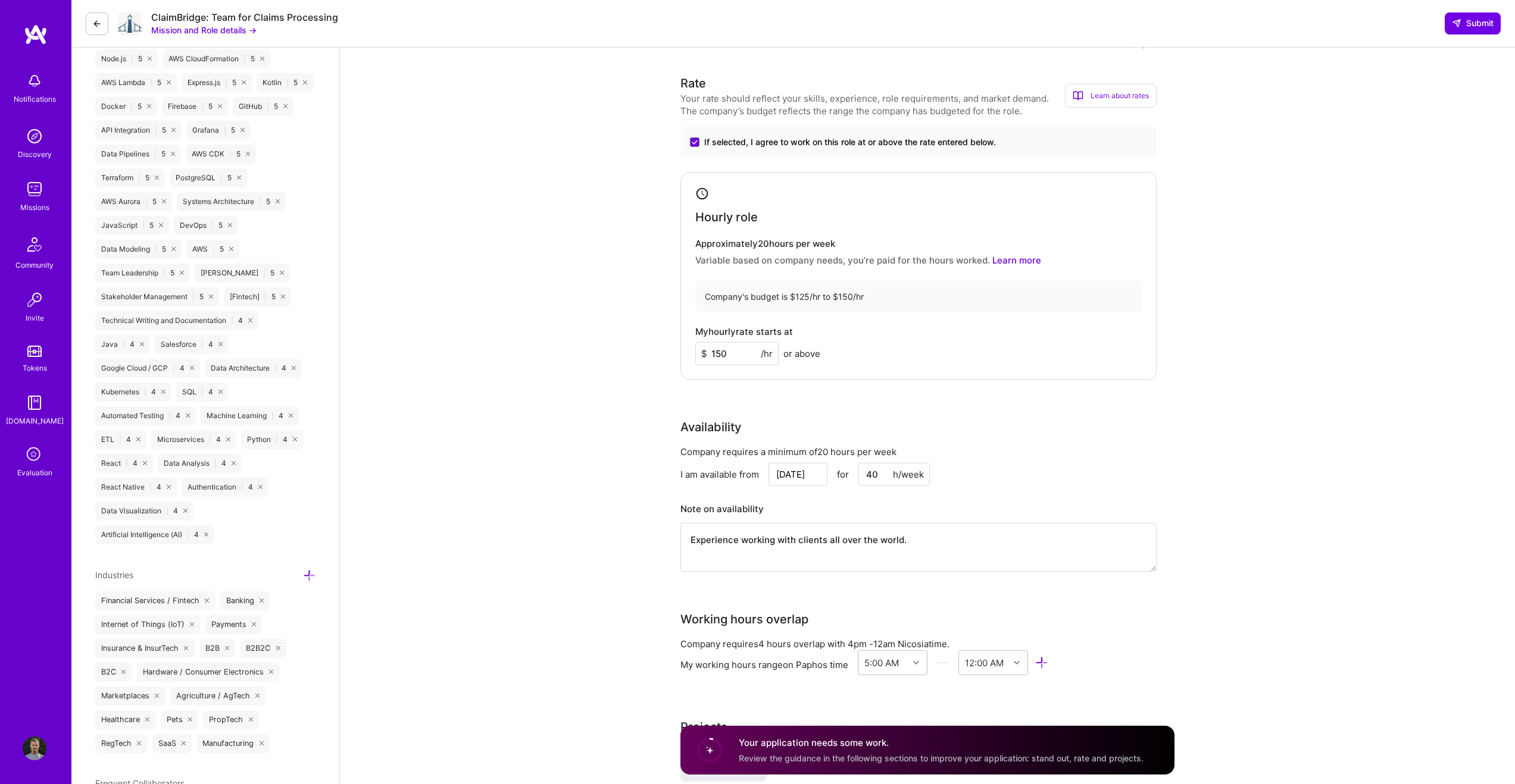
scroll to position [692, 0]
type input "150"
click at [884, 474] on input "40" at bounding box center [894, 472] width 71 height 23
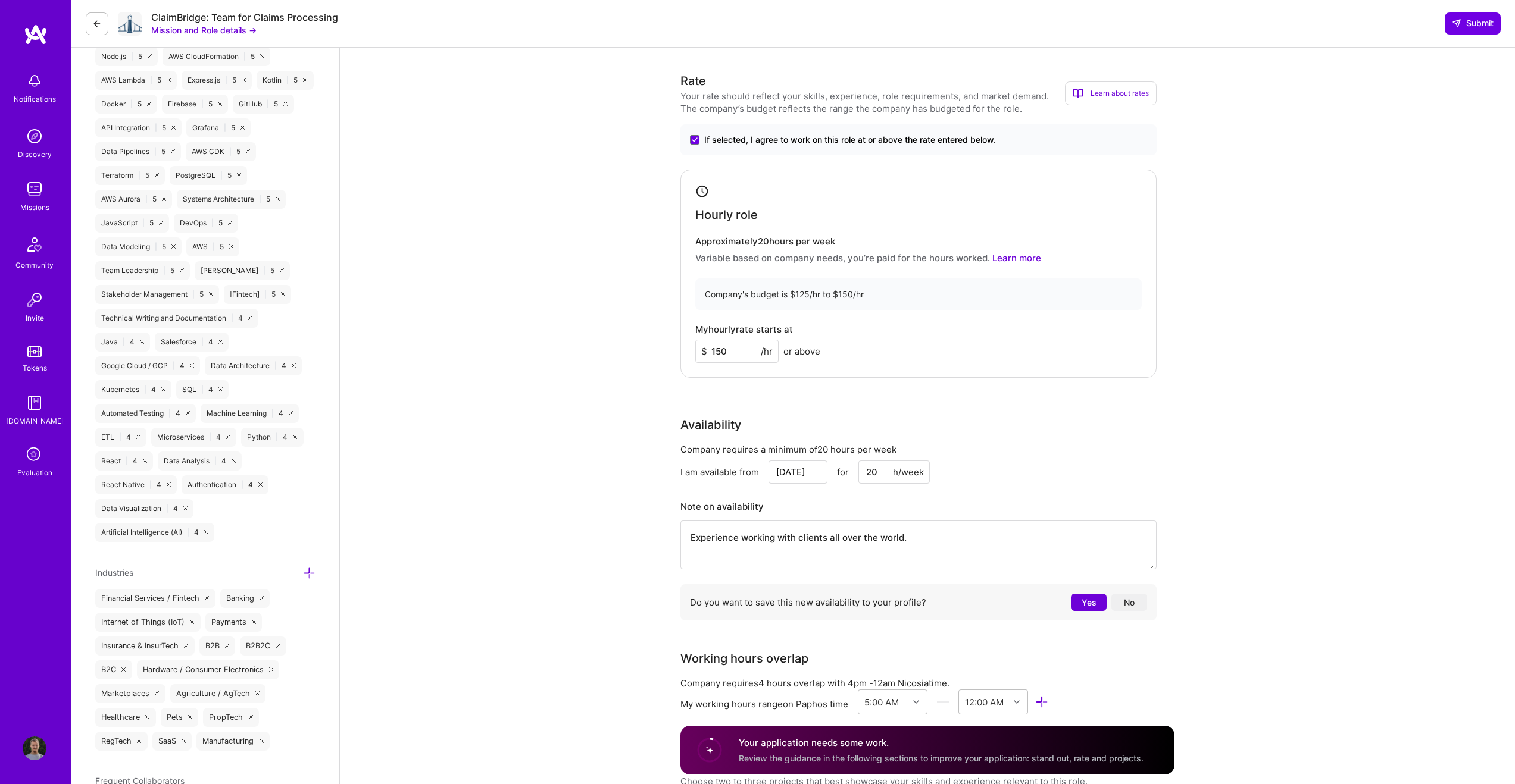
type input "20"
click at [902, 541] on textarea "Experience working with clients all over the world." at bounding box center [918, 545] width 476 height 49
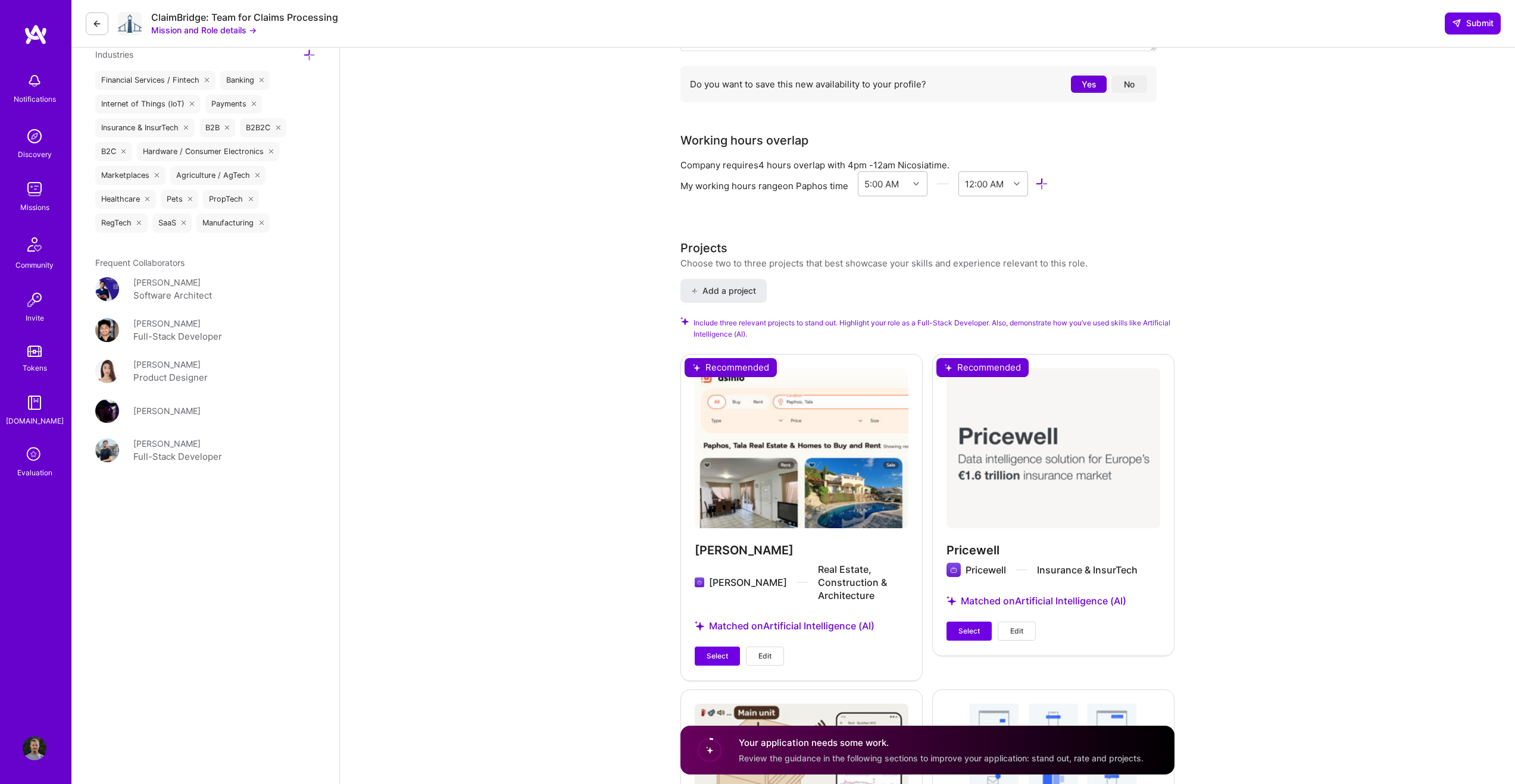
scroll to position [1223, 0]
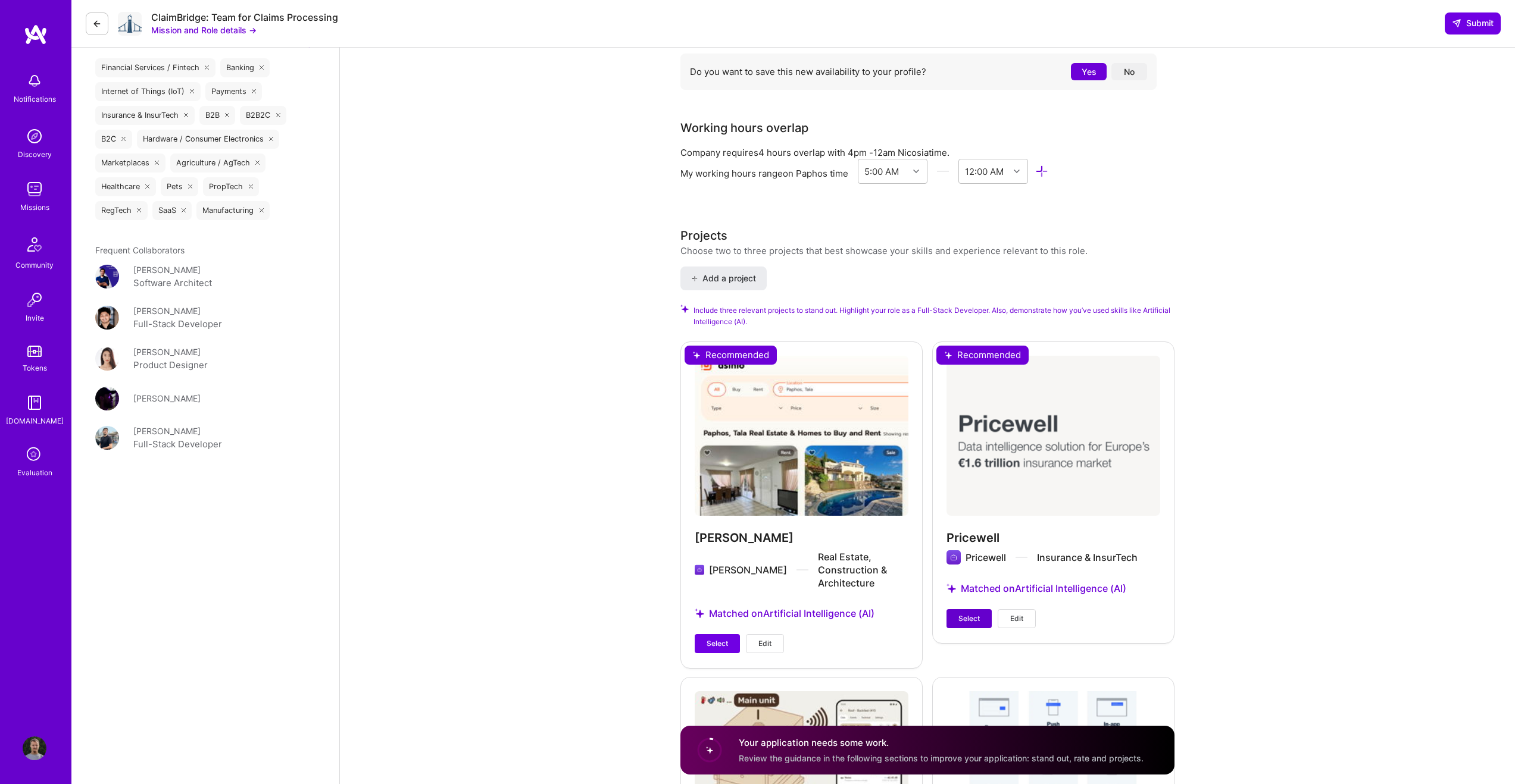
click at [970, 615] on span "Select" at bounding box center [969, 619] width 22 height 10
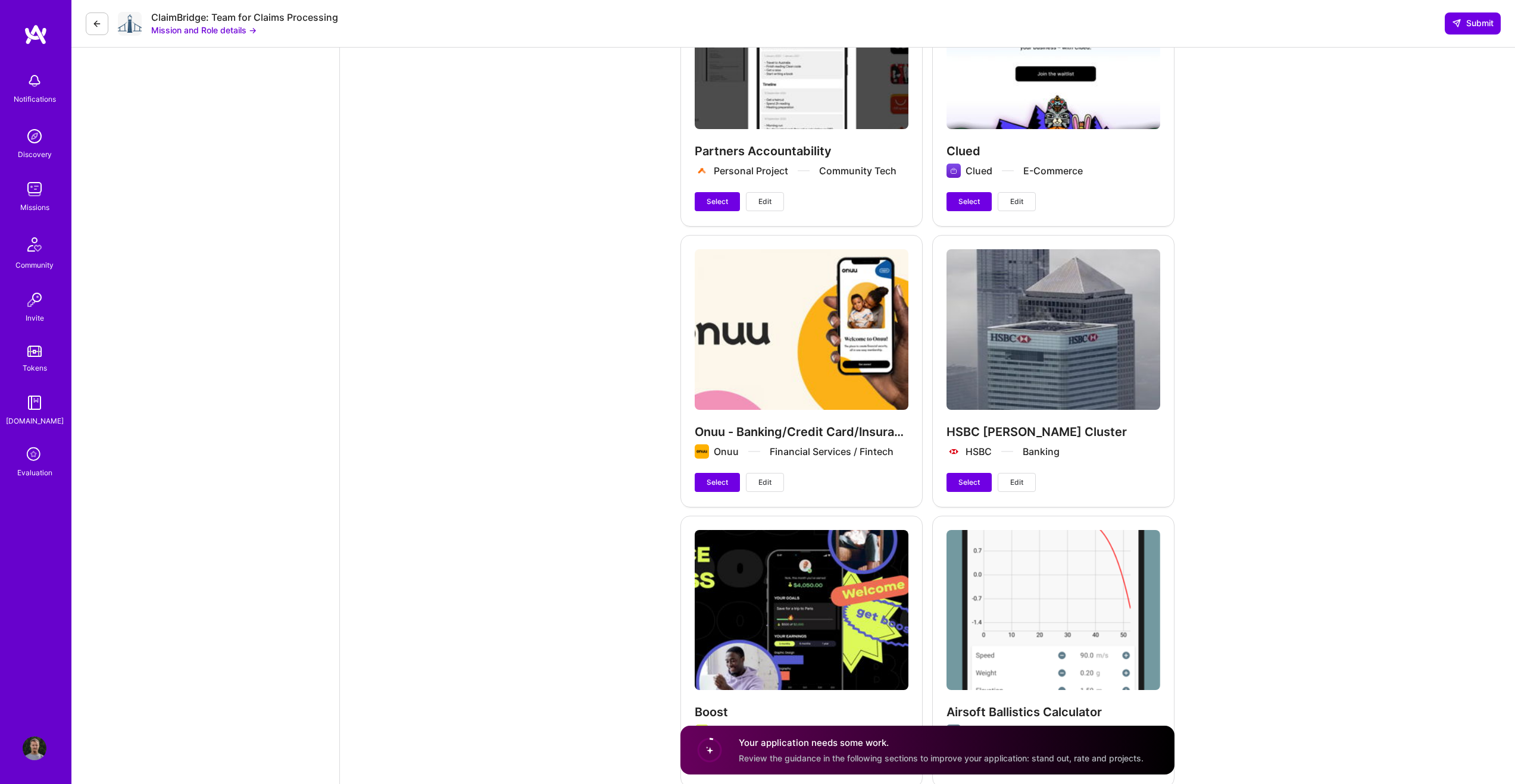
scroll to position [2236, 0]
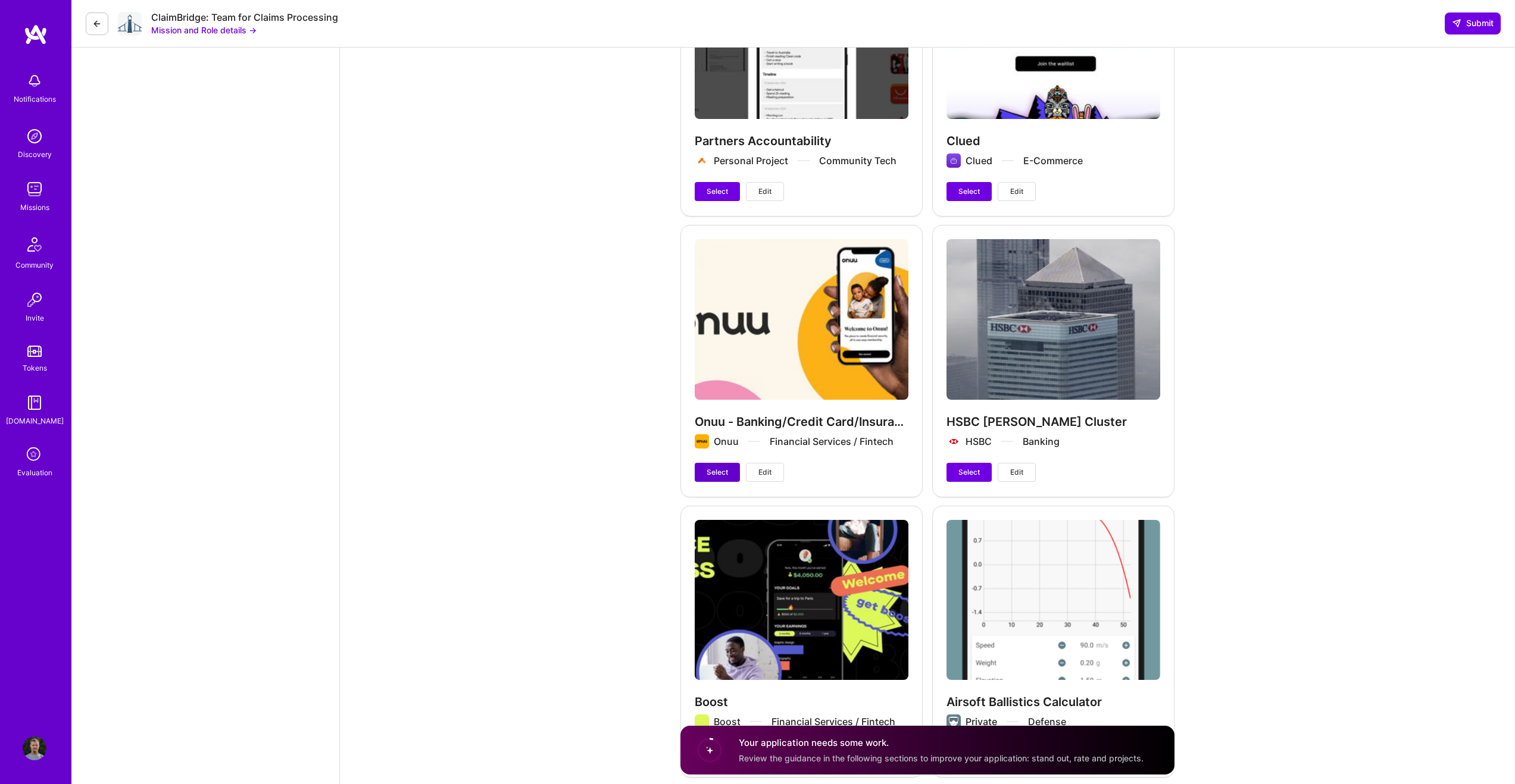
click at [718, 467] on span "Select" at bounding box center [717, 472] width 22 height 10
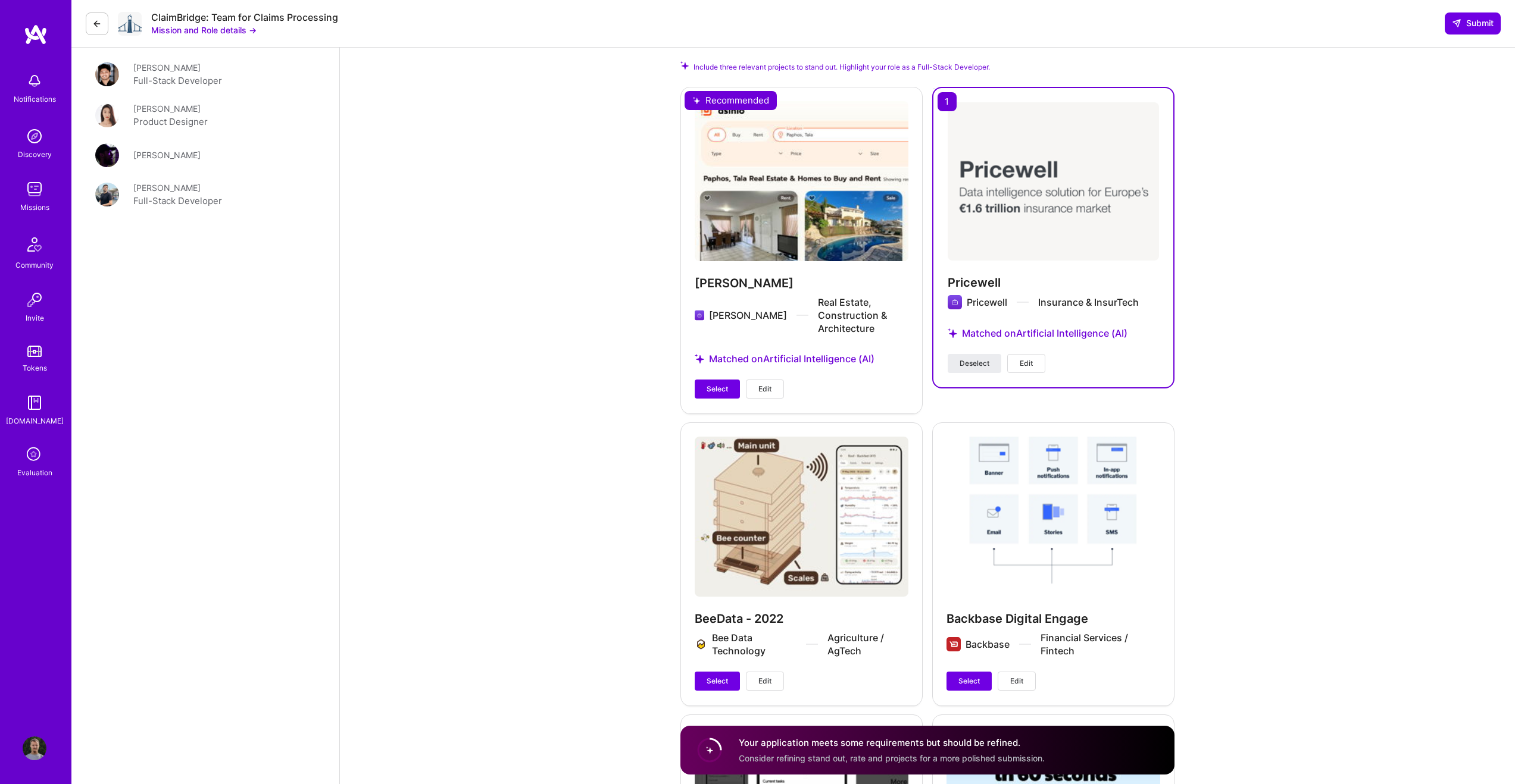
scroll to position [1484, 0]
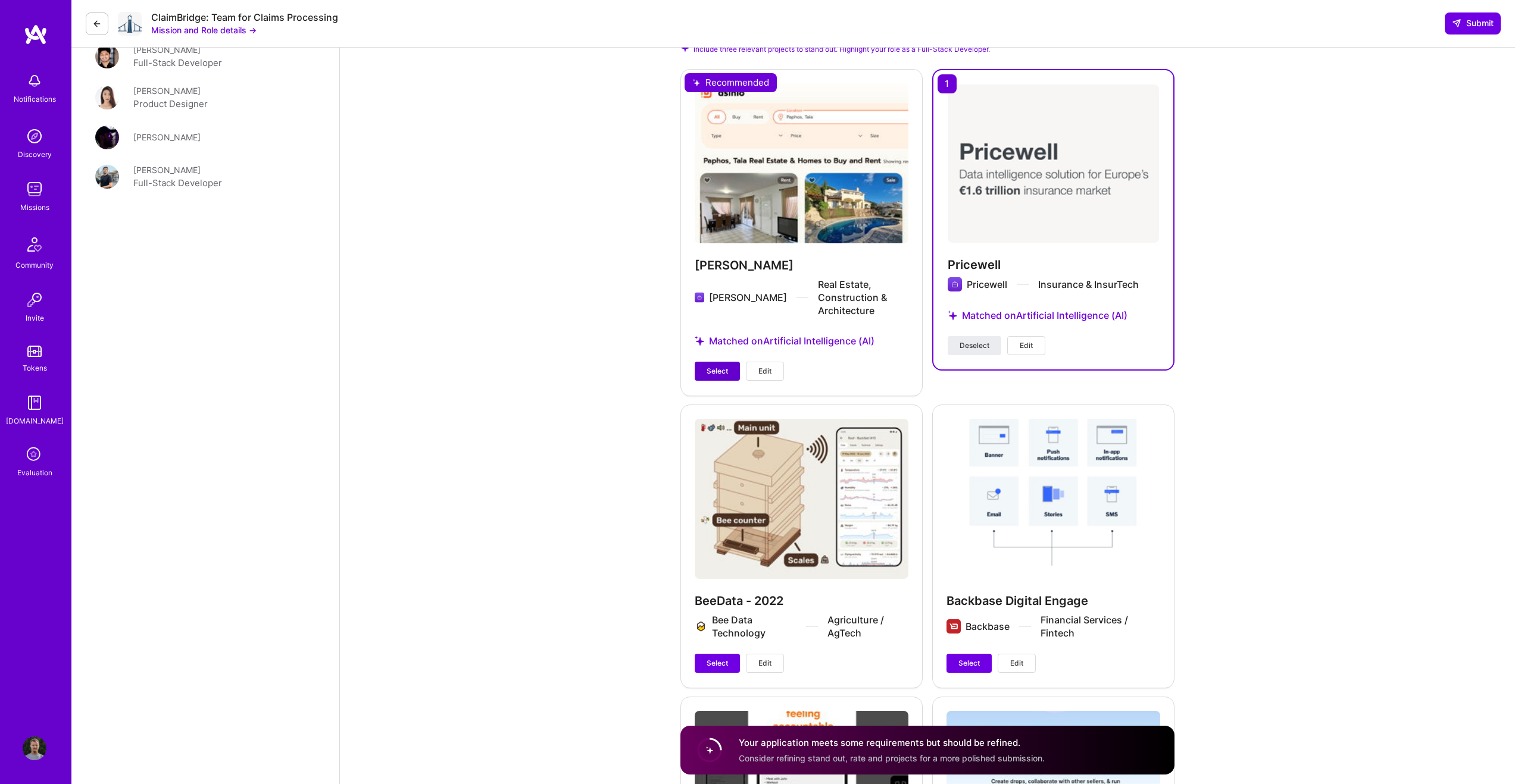
click at [712, 366] on span "Select" at bounding box center [717, 371] width 22 height 10
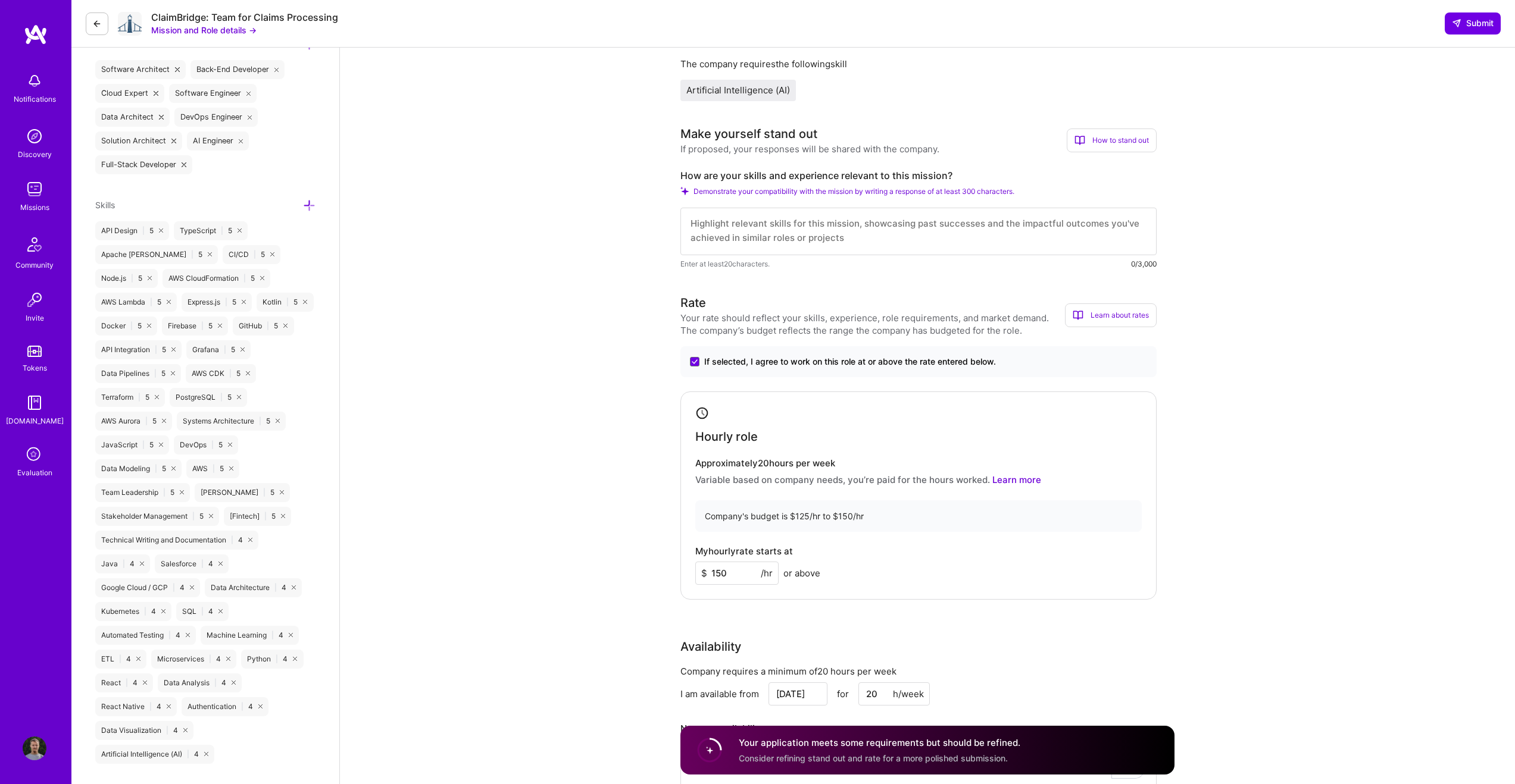
scroll to position [373, 0]
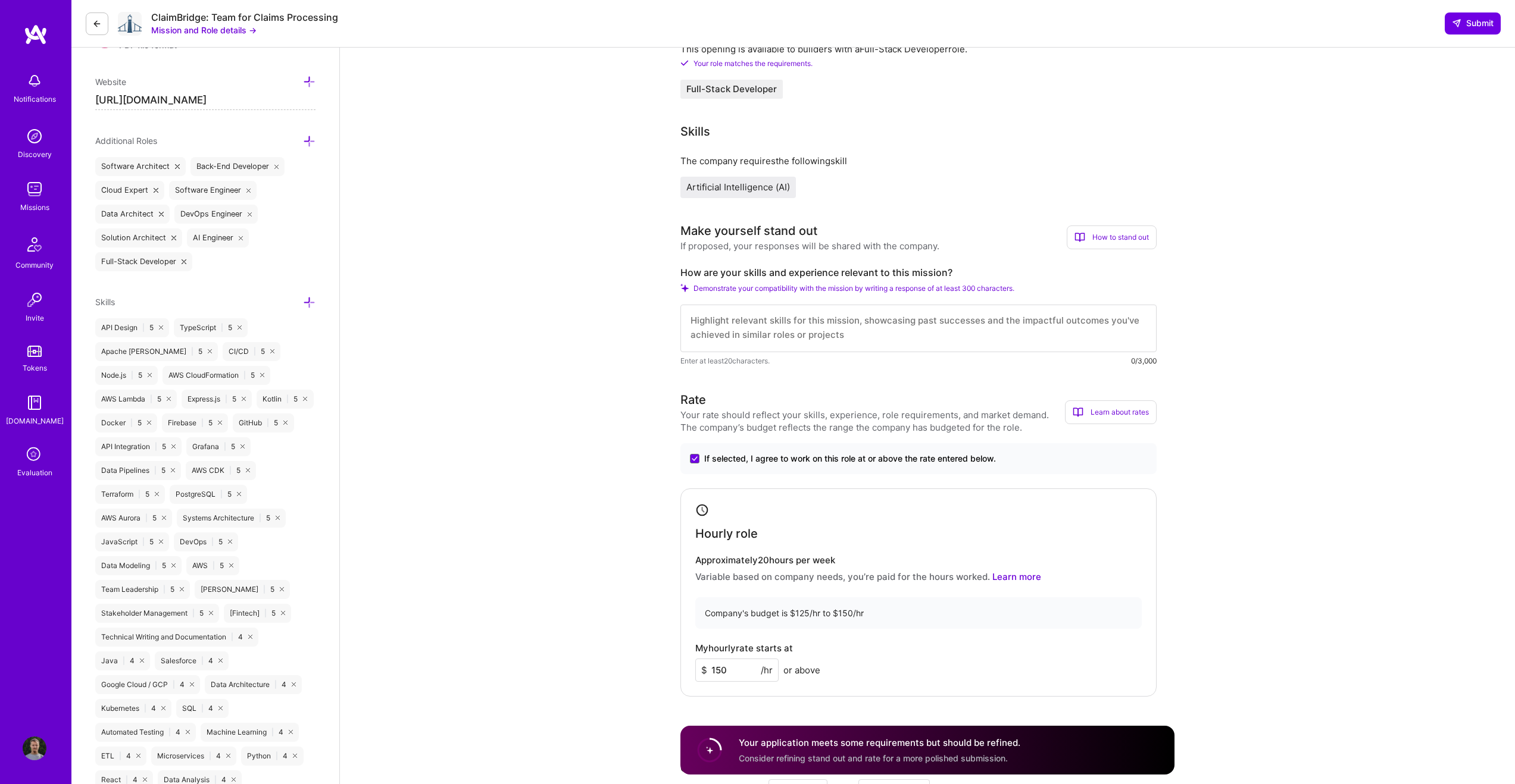
click at [795, 330] on textarea at bounding box center [918, 329] width 476 height 47
paste textarea "Hi, I'm Rob. I've done AWS infra setups and operations such as this one for the…"
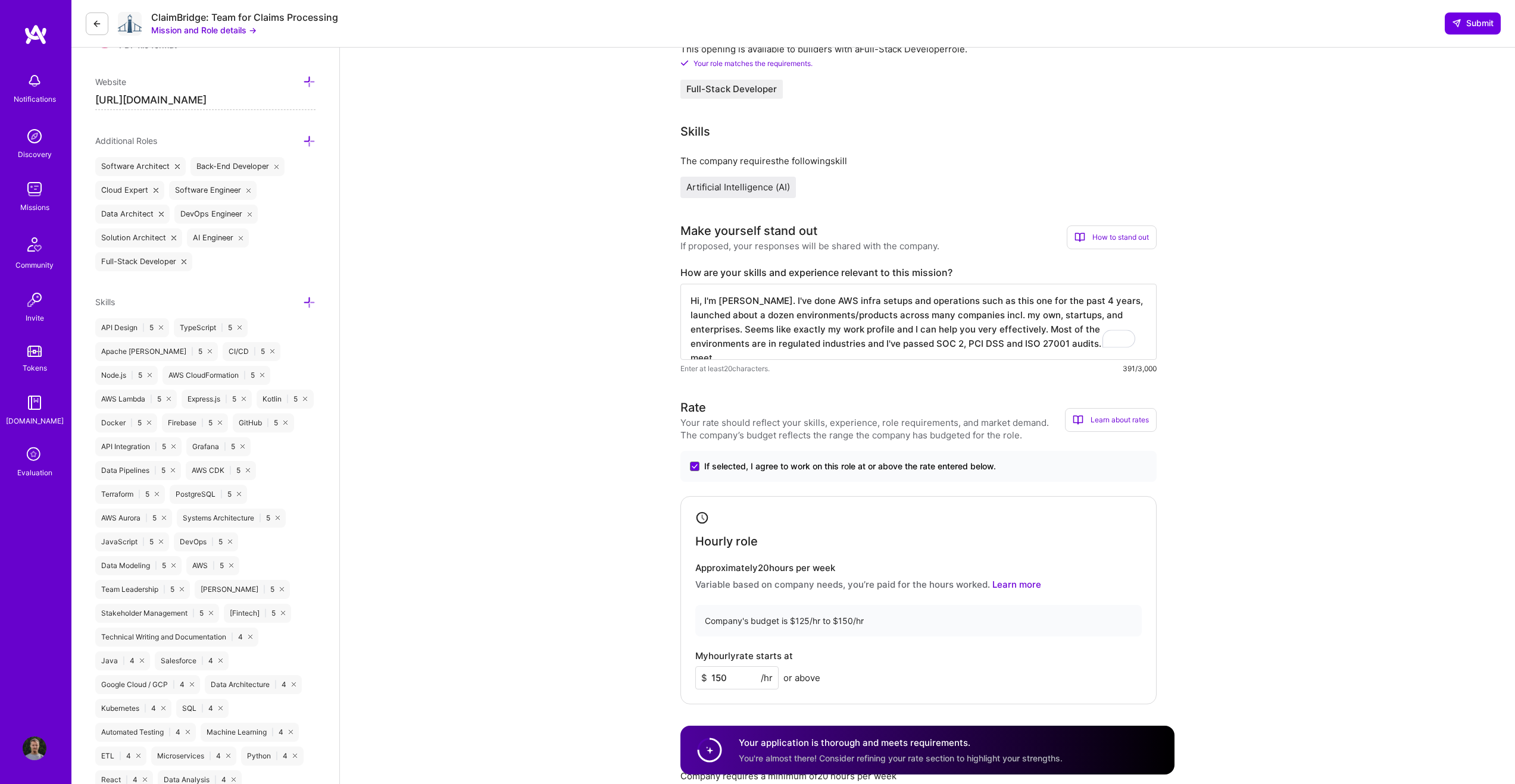
click at [766, 307] on textarea "Hi, I'm Rob. I've done AWS infra setups and operations such as this one for the…" at bounding box center [918, 322] width 476 height 76
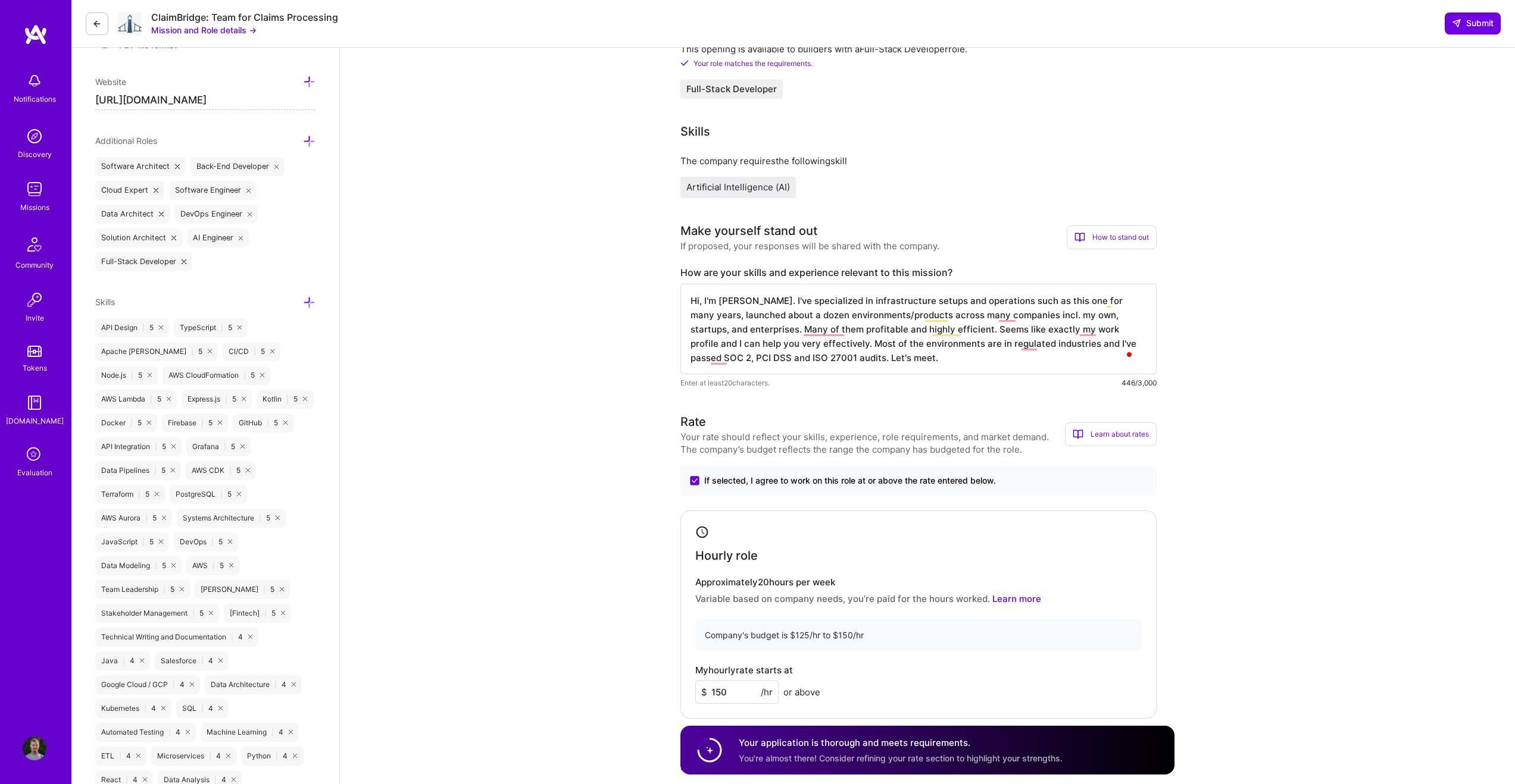
click at [802, 357] on textarea "Hi, I'm Rob. I've specialized in infrastructure setups and operations such as t…" at bounding box center [918, 329] width 476 height 90
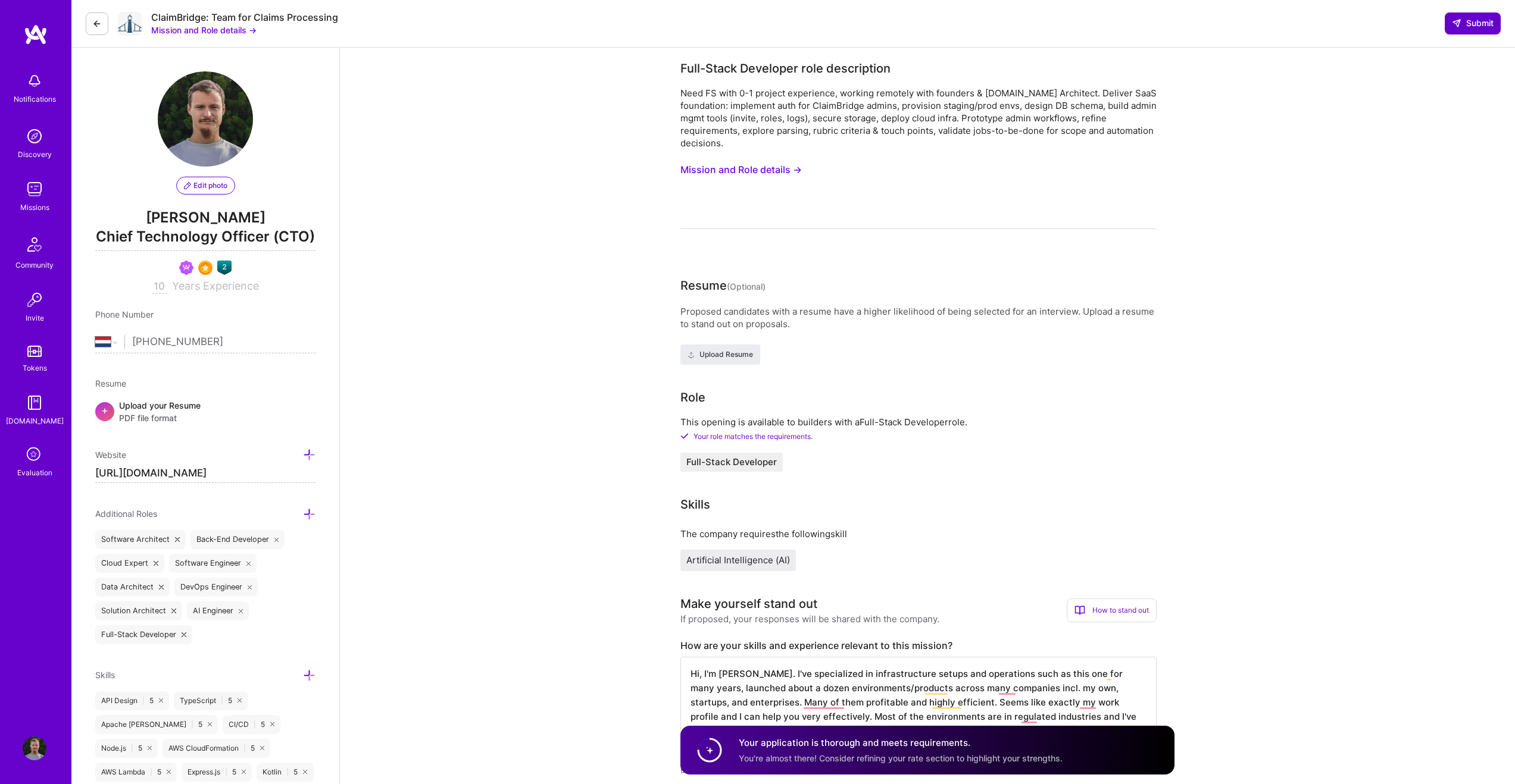
type textarea "Hi, I'm Rob. I've specialized in infrastructure setups and operations such as t…"
click at [1470, 24] on span "Submit" at bounding box center [1473, 23] width 42 height 12
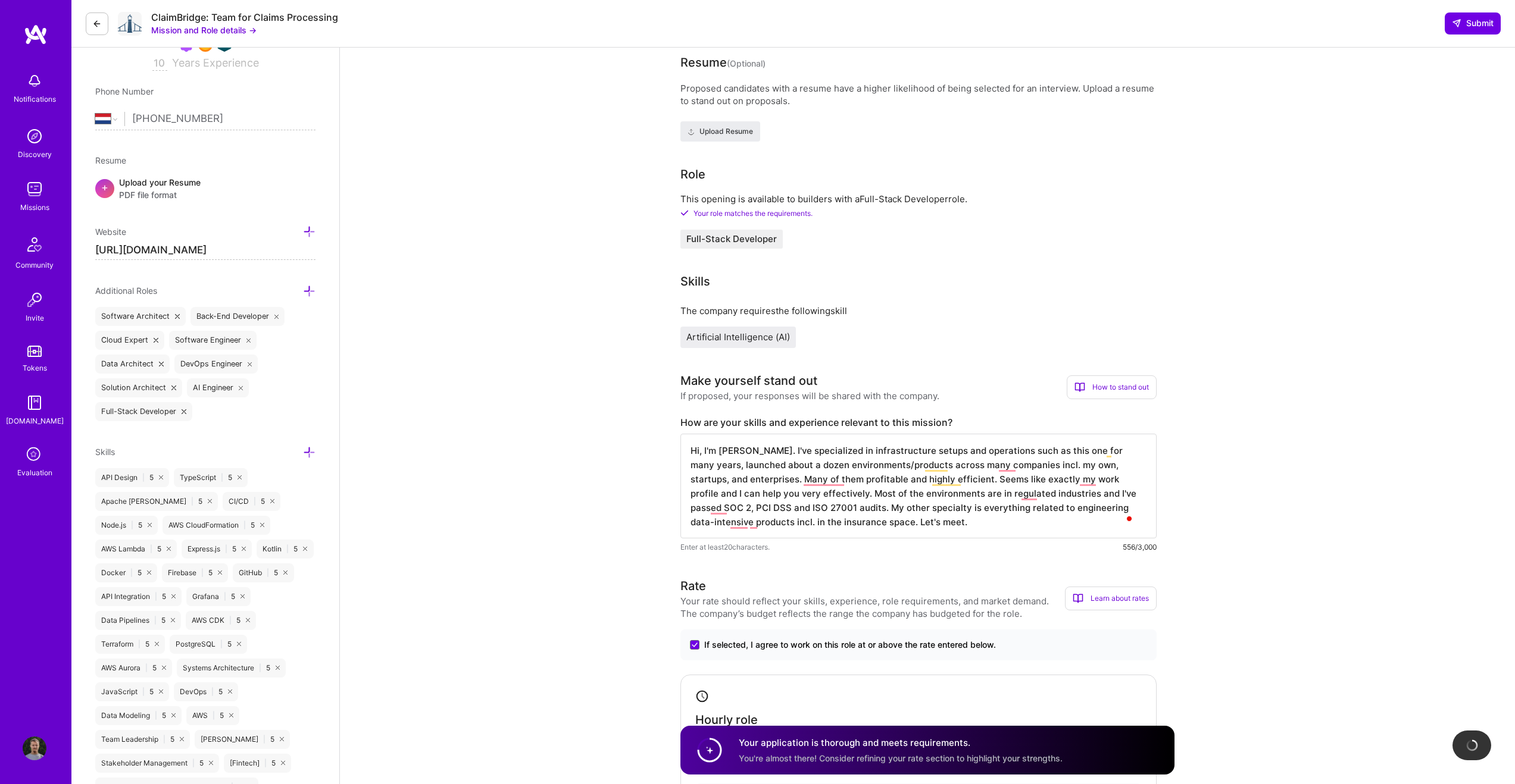
scroll to position [235, 0]
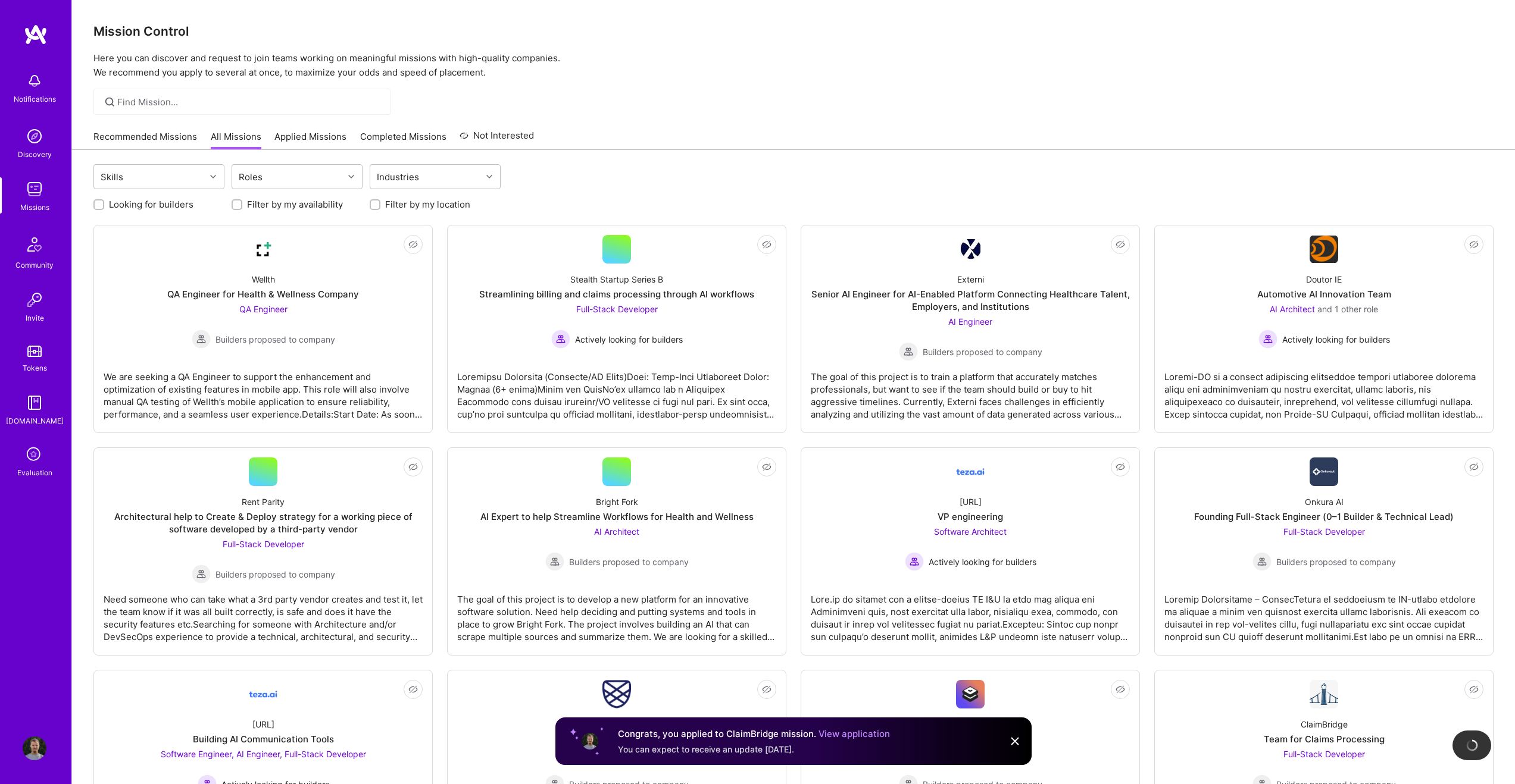
click at [332, 137] on link "Applied Missions" at bounding box center [310, 140] width 72 height 19
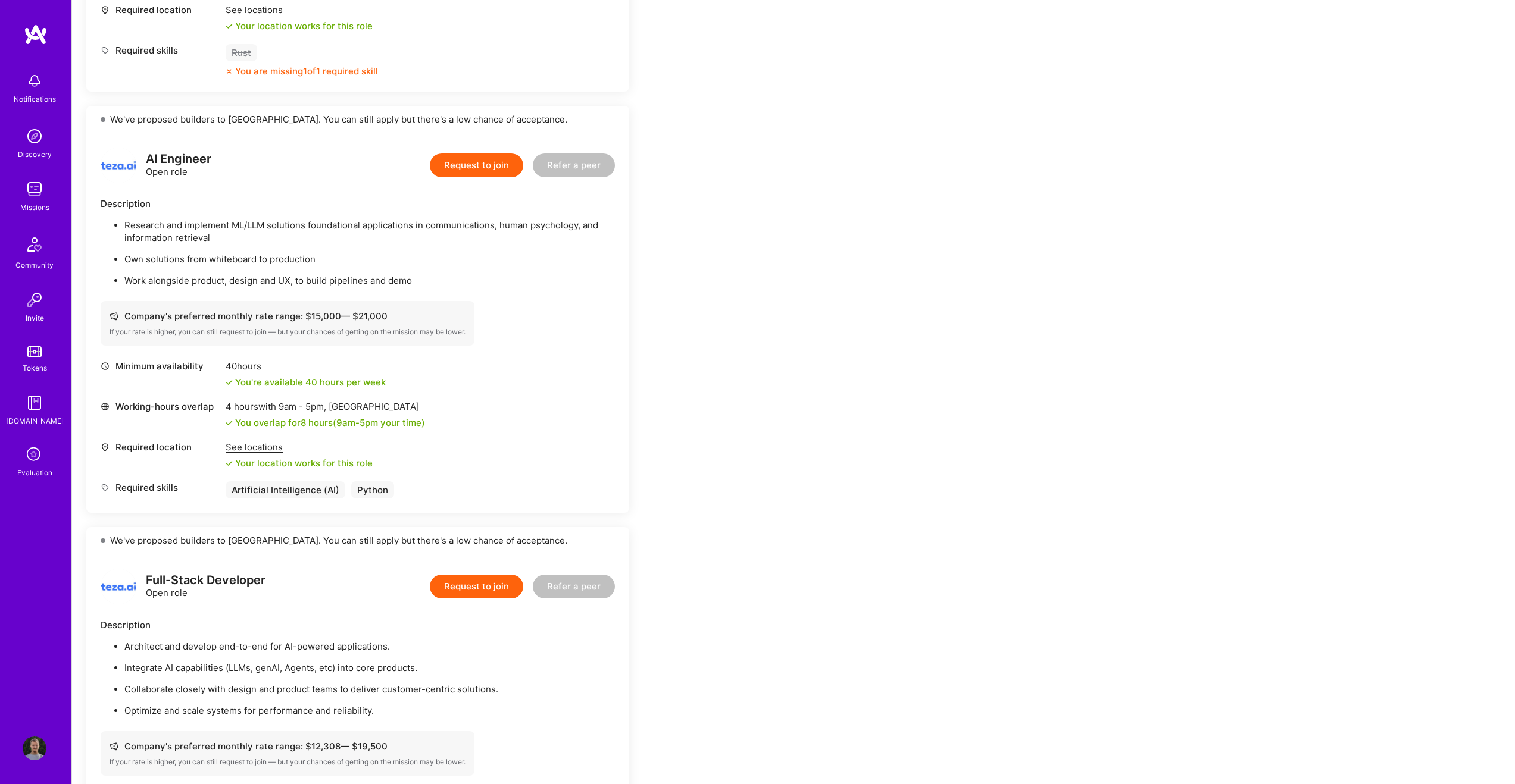
scroll to position [551, 0]
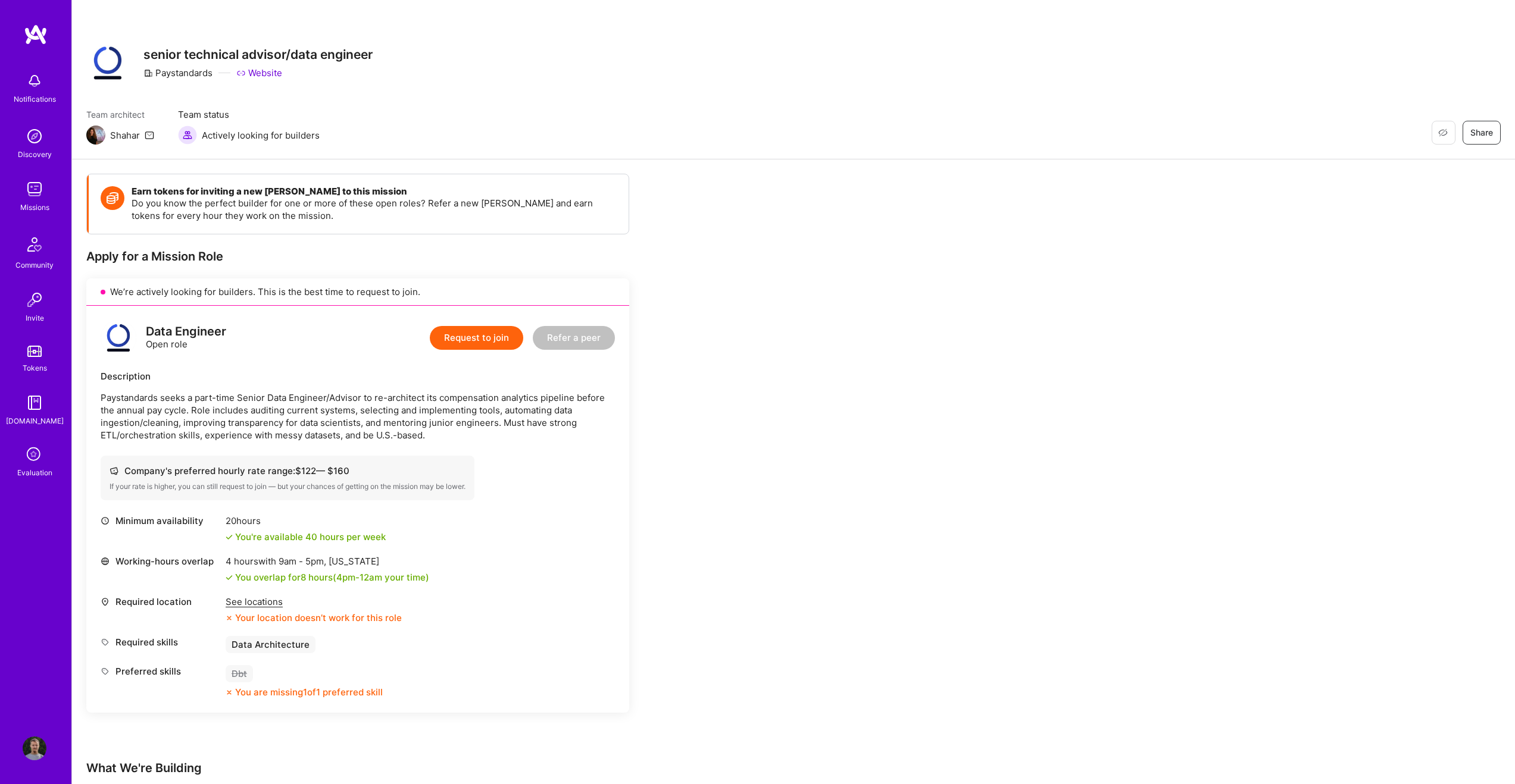
click at [263, 596] on div "See locations" at bounding box center [313, 602] width 176 height 13
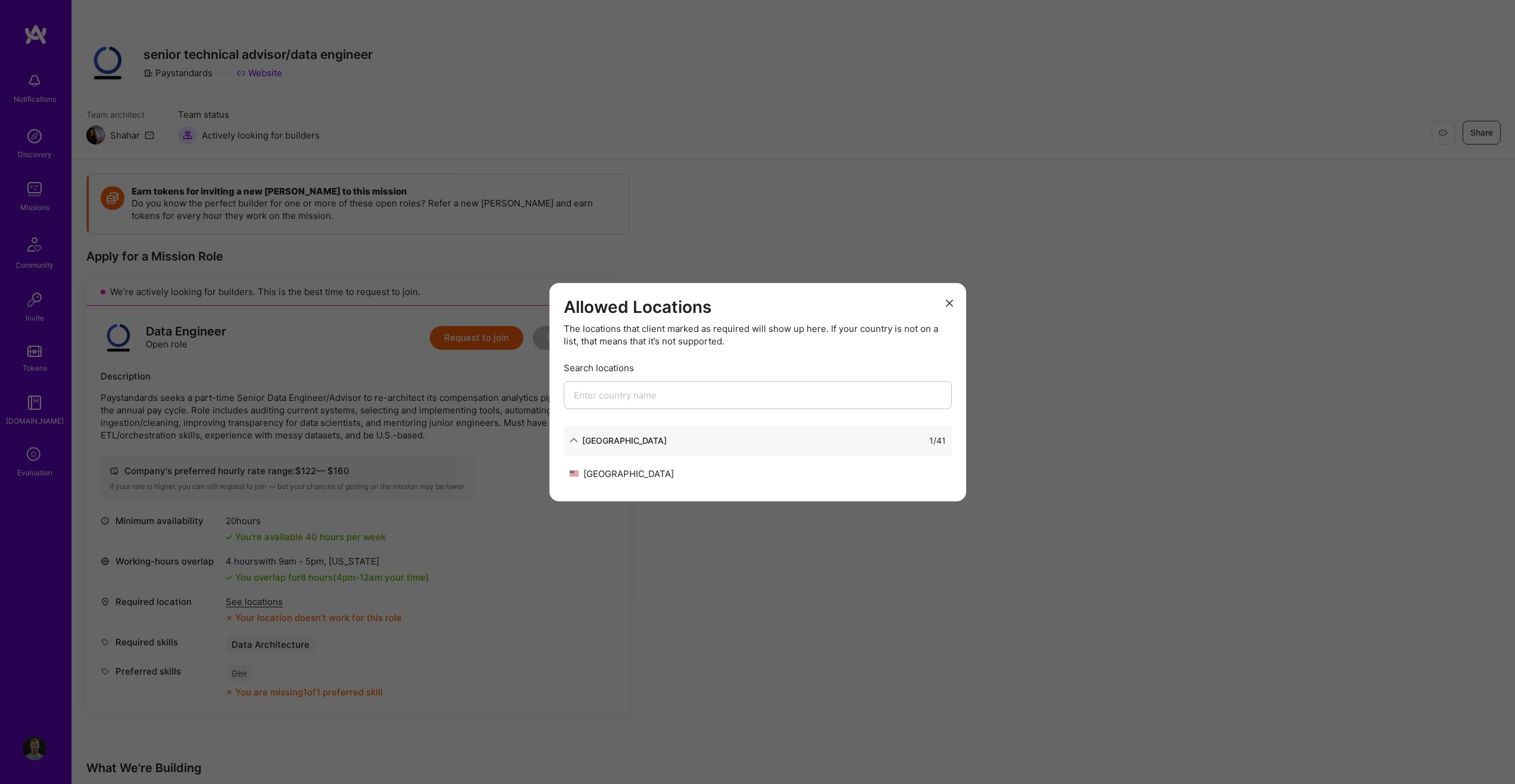
click at [951, 300] on icon "modal" at bounding box center [950, 303] width 7 height 7
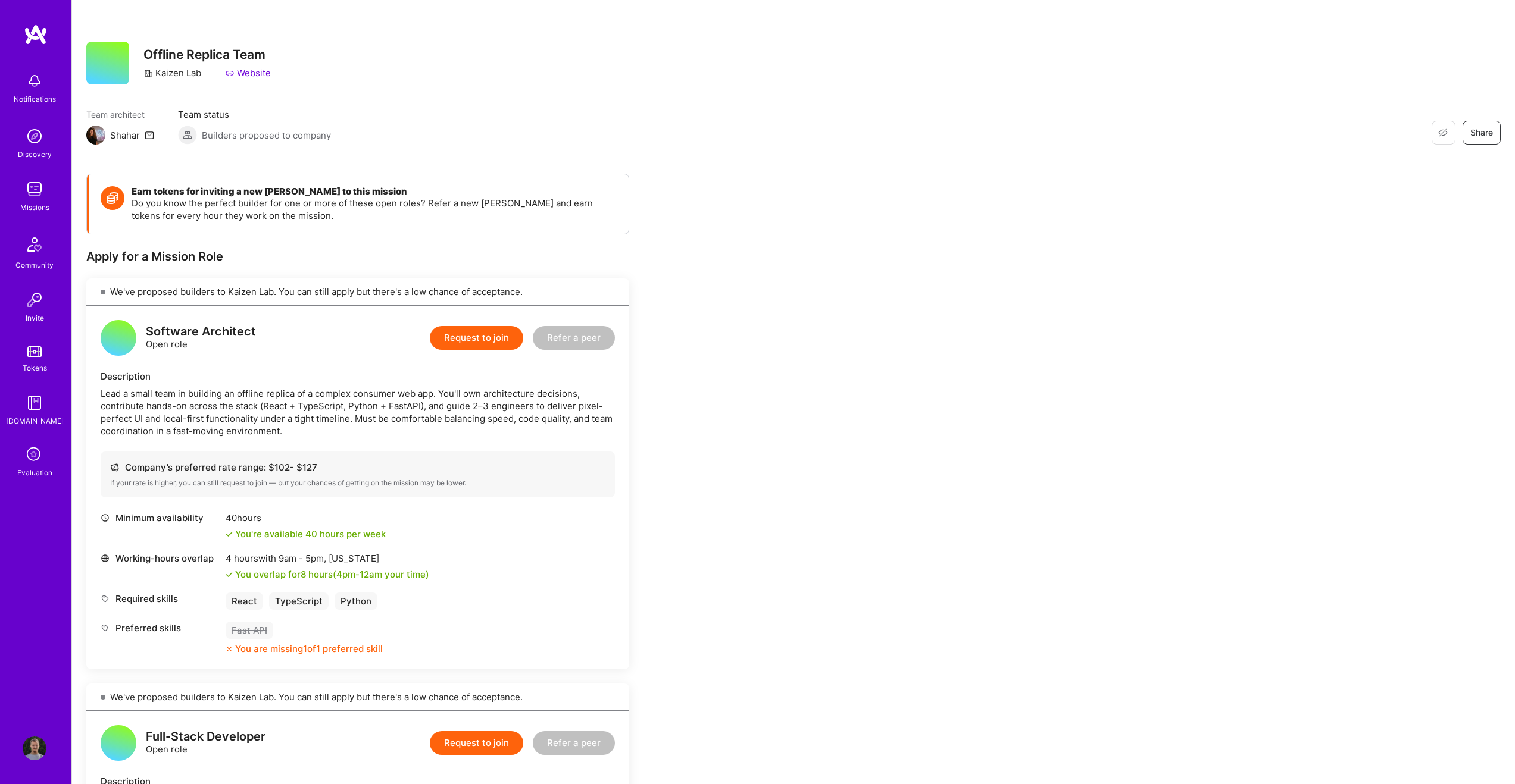
scroll to position [5, 0]
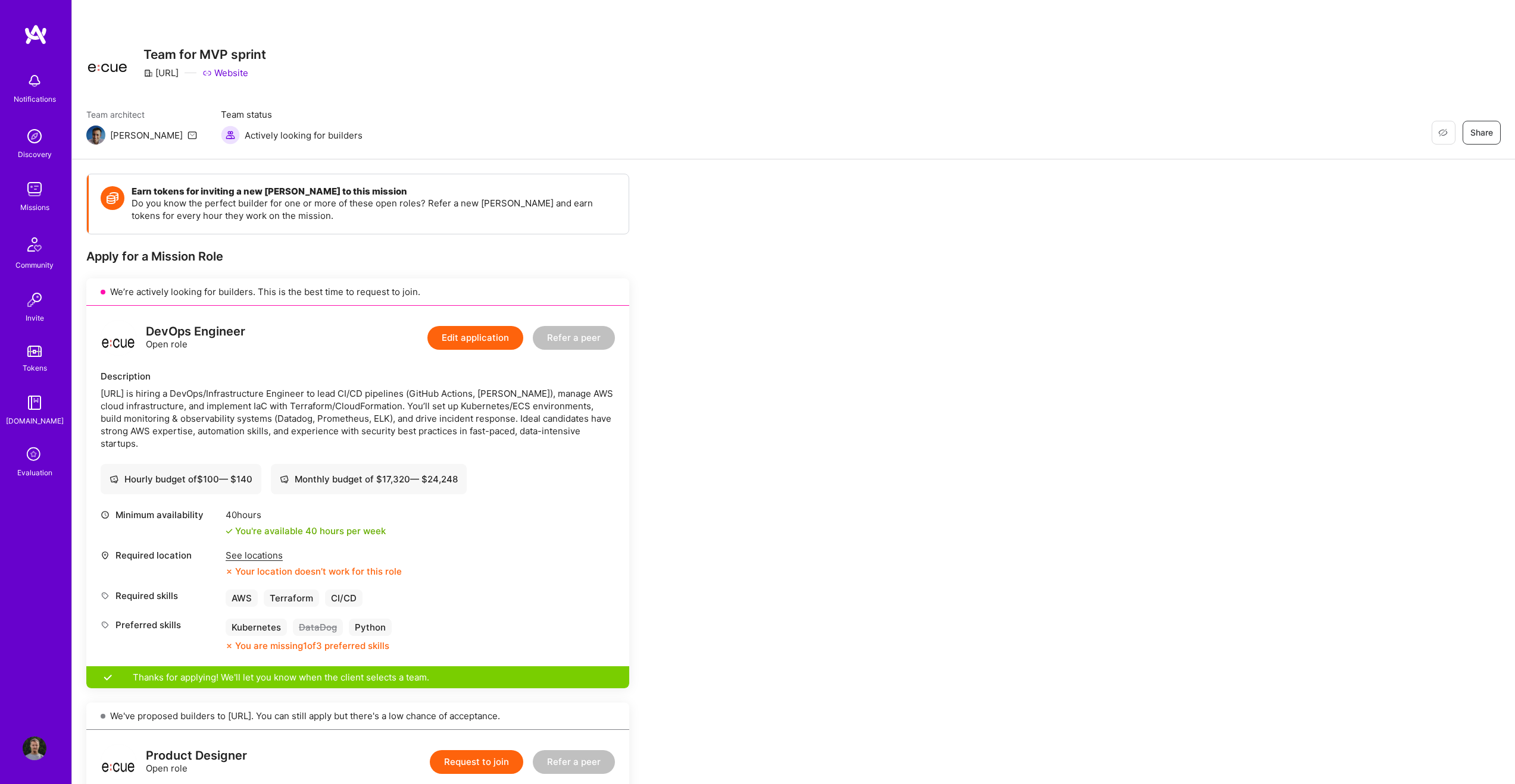
click at [471, 332] on button "Edit application" at bounding box center [475, 338] width 96 height 24
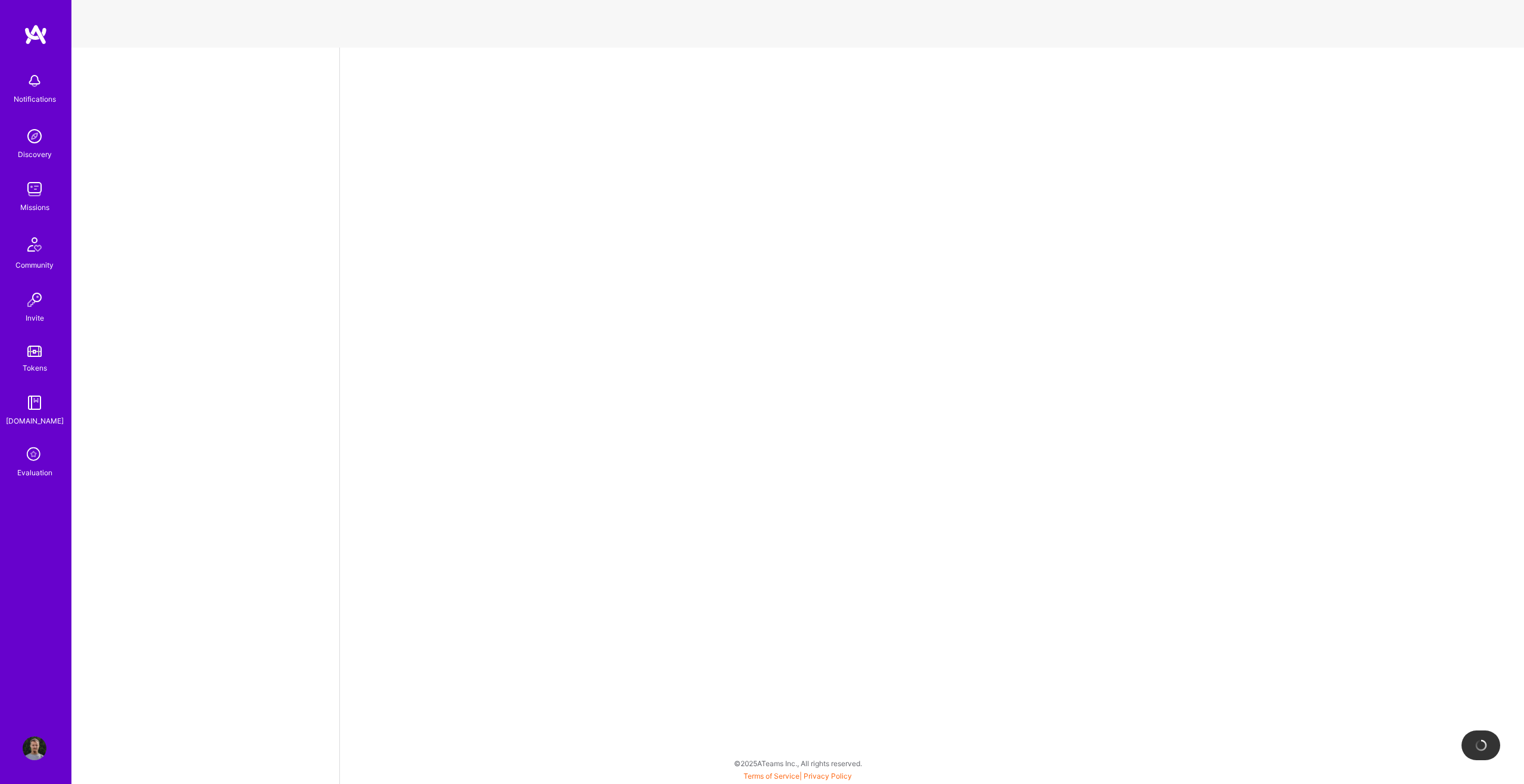
select select "NL"
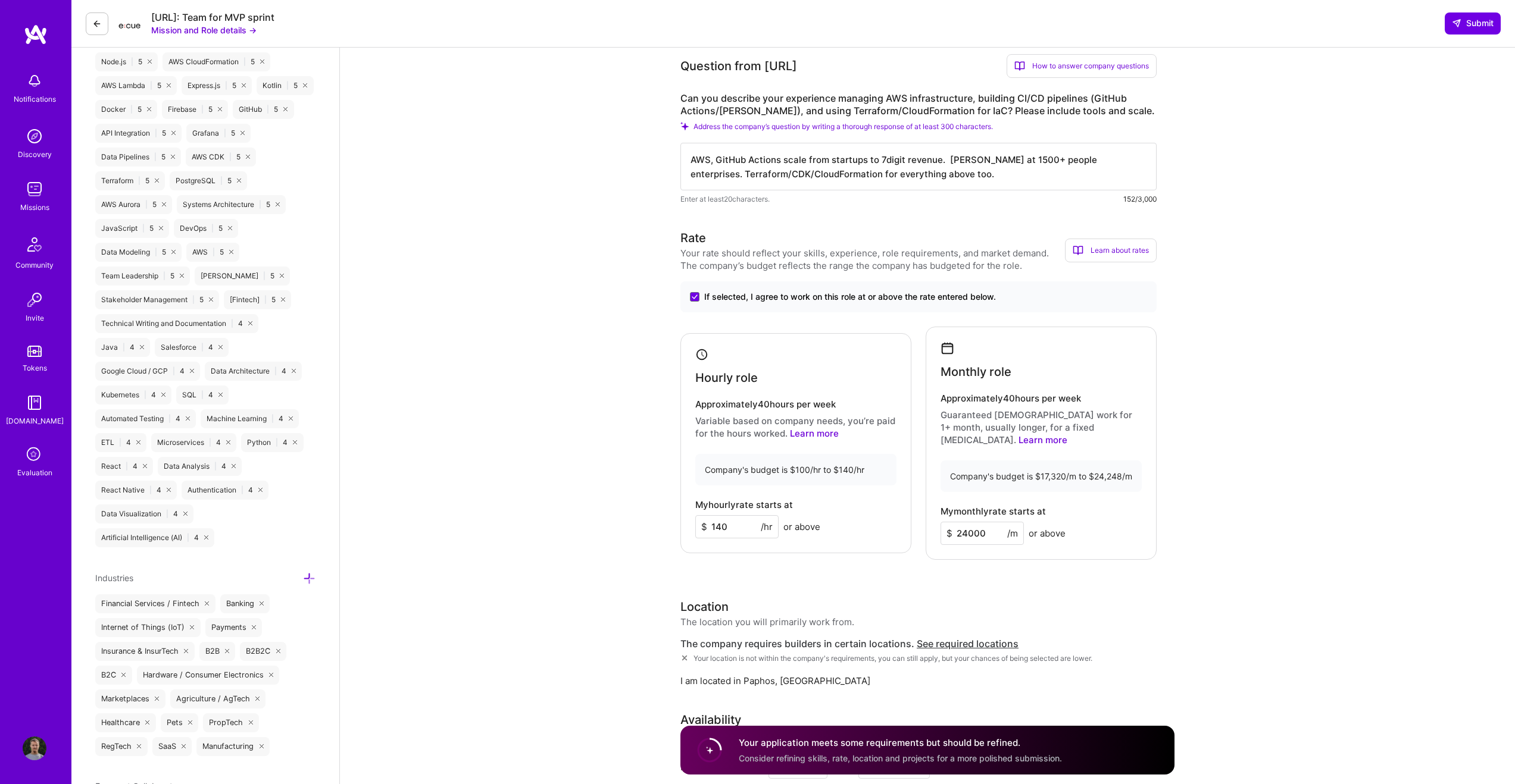
scroll to position [688, 0]
click at [728, 517] on input "140" at bounding box center [737, 525] width 83 height 23
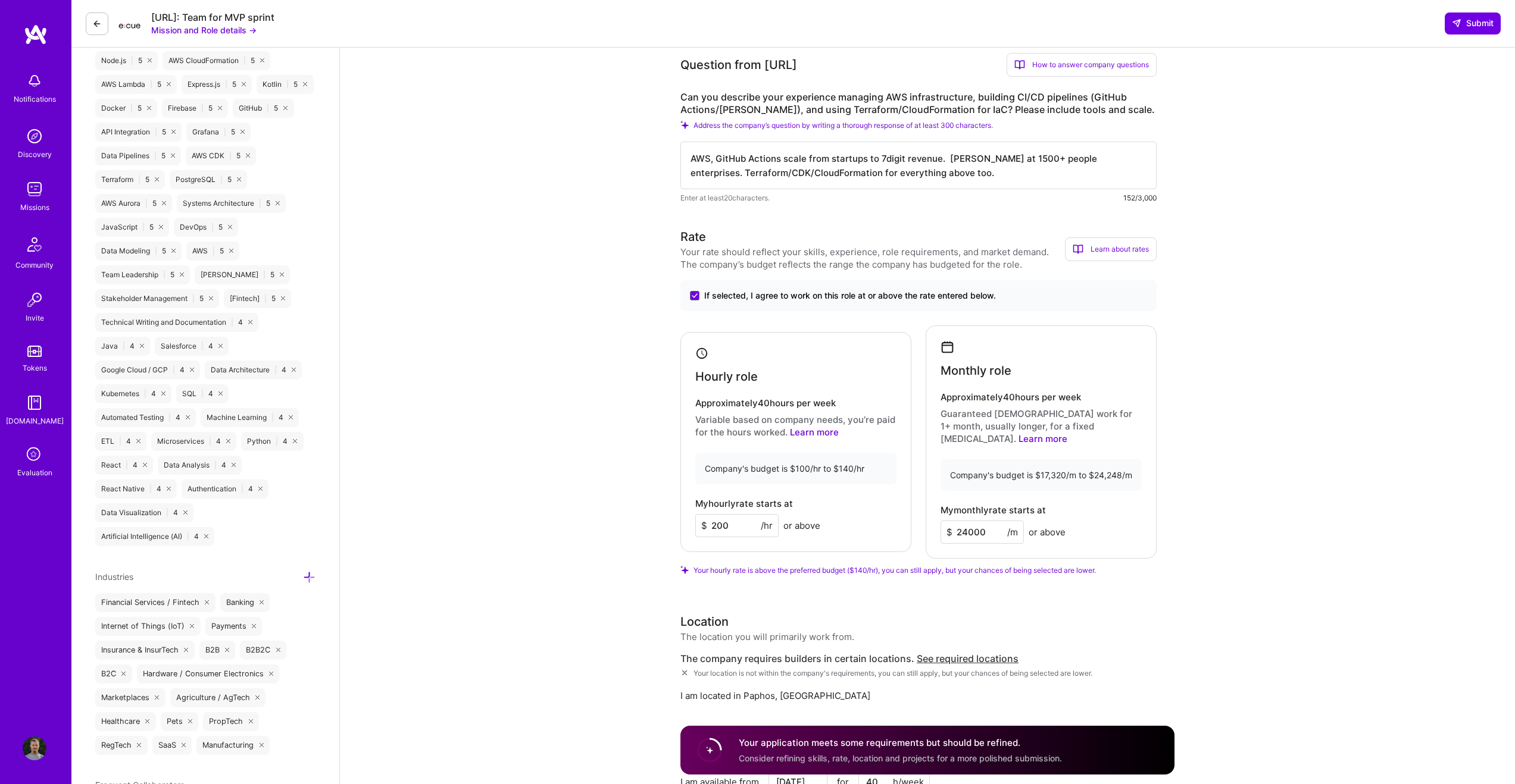
type input "200"
click at [979, 525] on input "24000" at bounding box center [982, 532] width 83 height 23
type input "30000"
click at [1465, 24] on span "Submit" at bounding box center [1473, 23] width 42 height 12
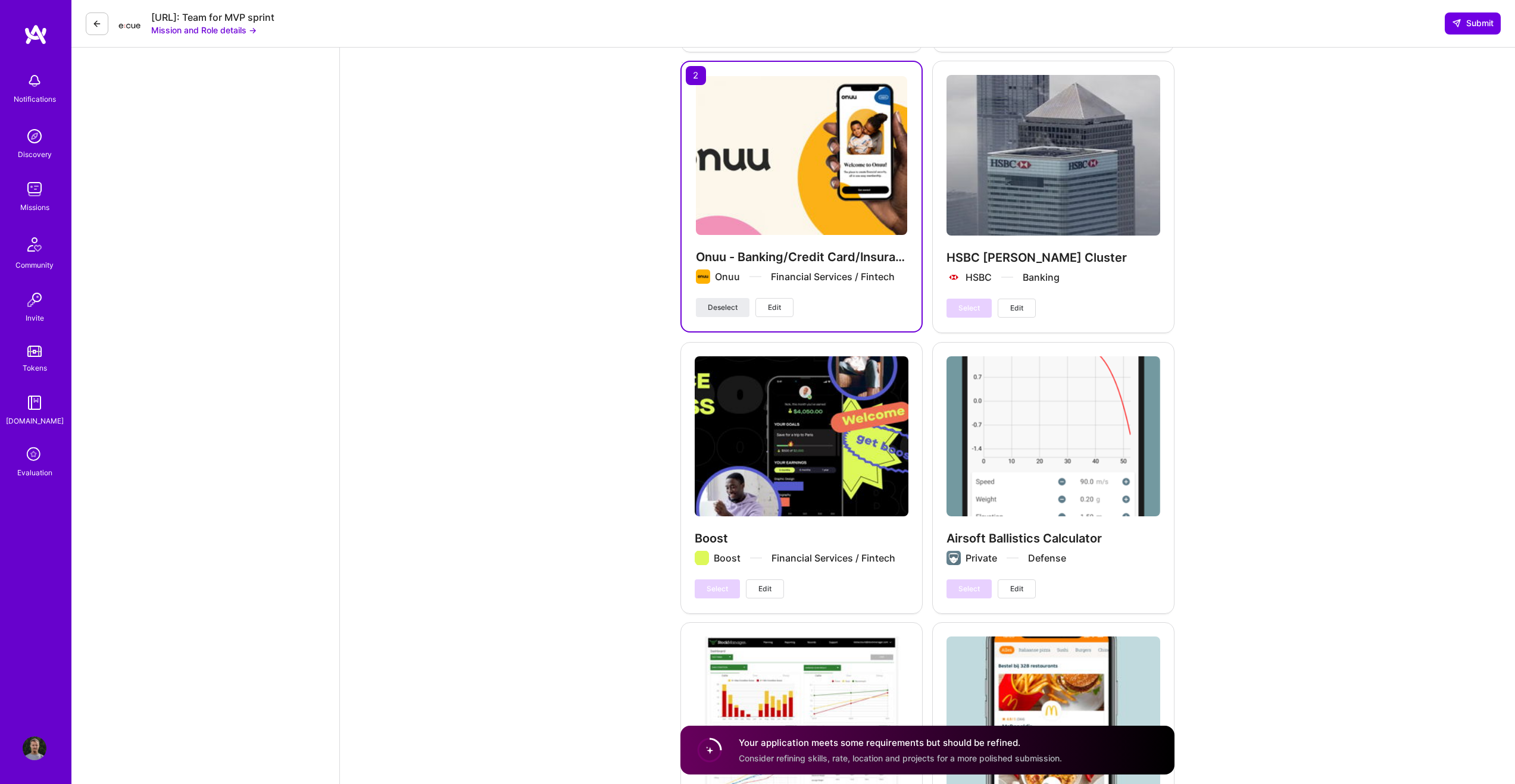
scroll to position [3091, 0]
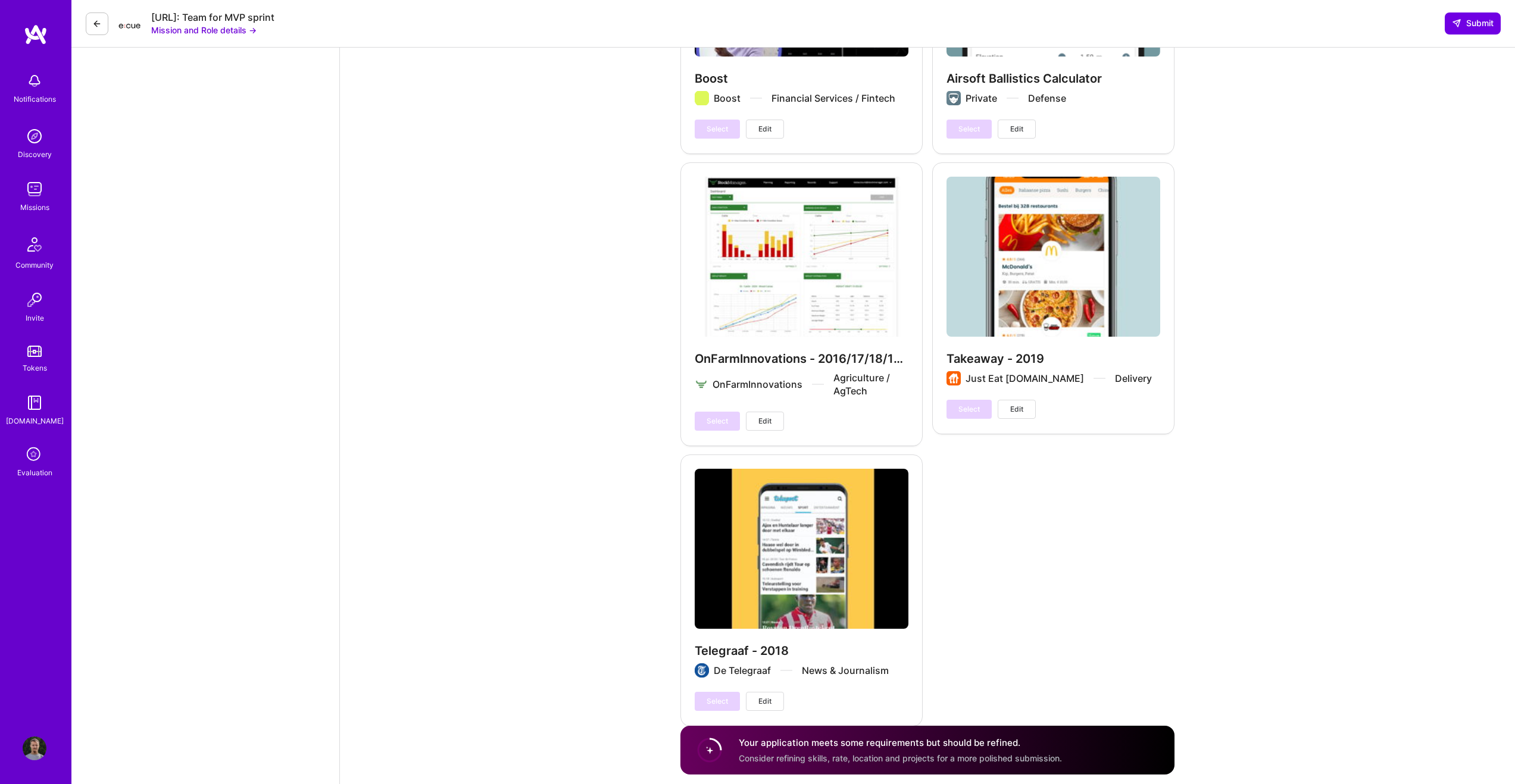
click at [758, 755] on span "Consider refining skills, rate, location and projects for a more polished submi…" at bounding box center [901, 758] width 323 height 10
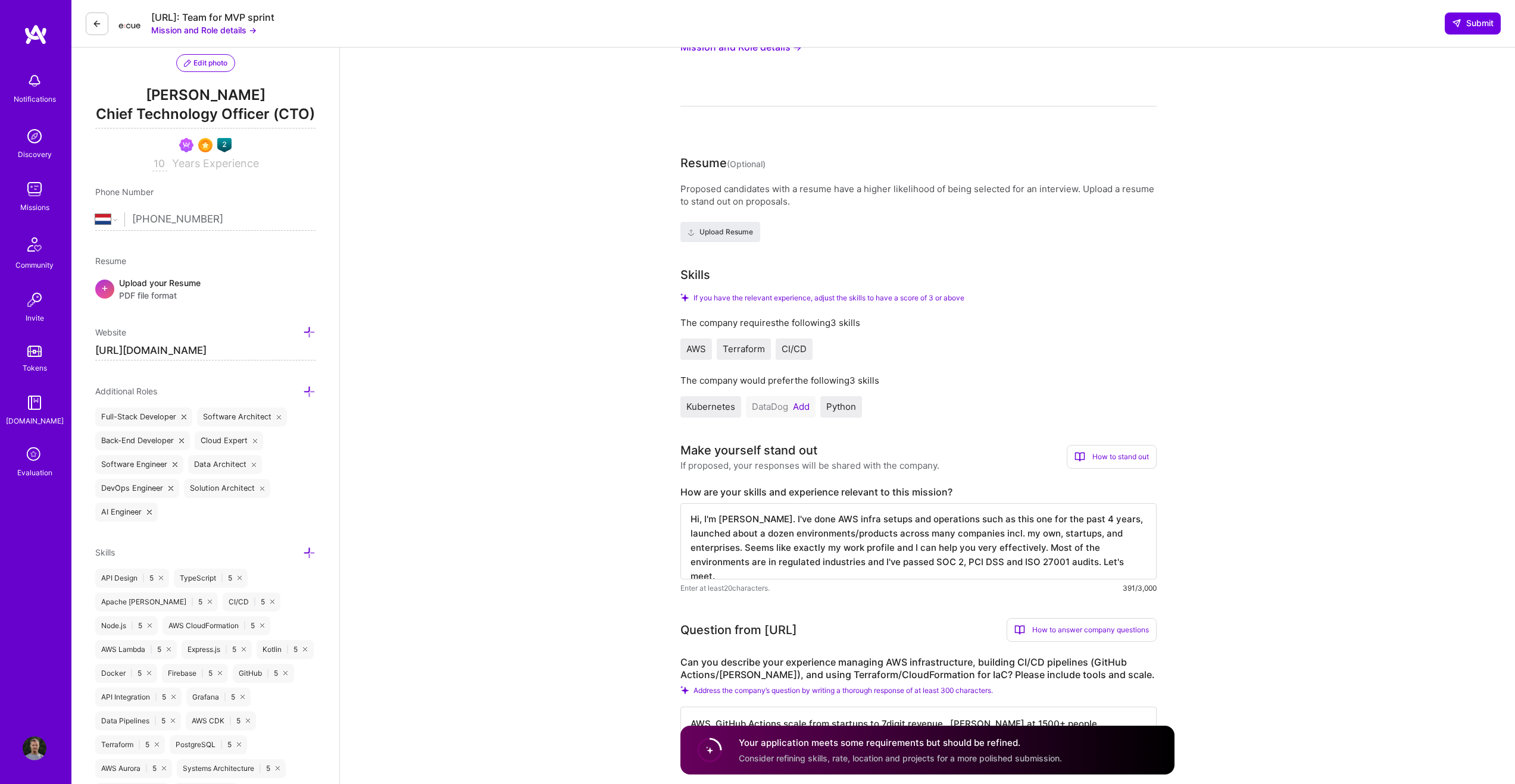
scroll to position [0, 0]
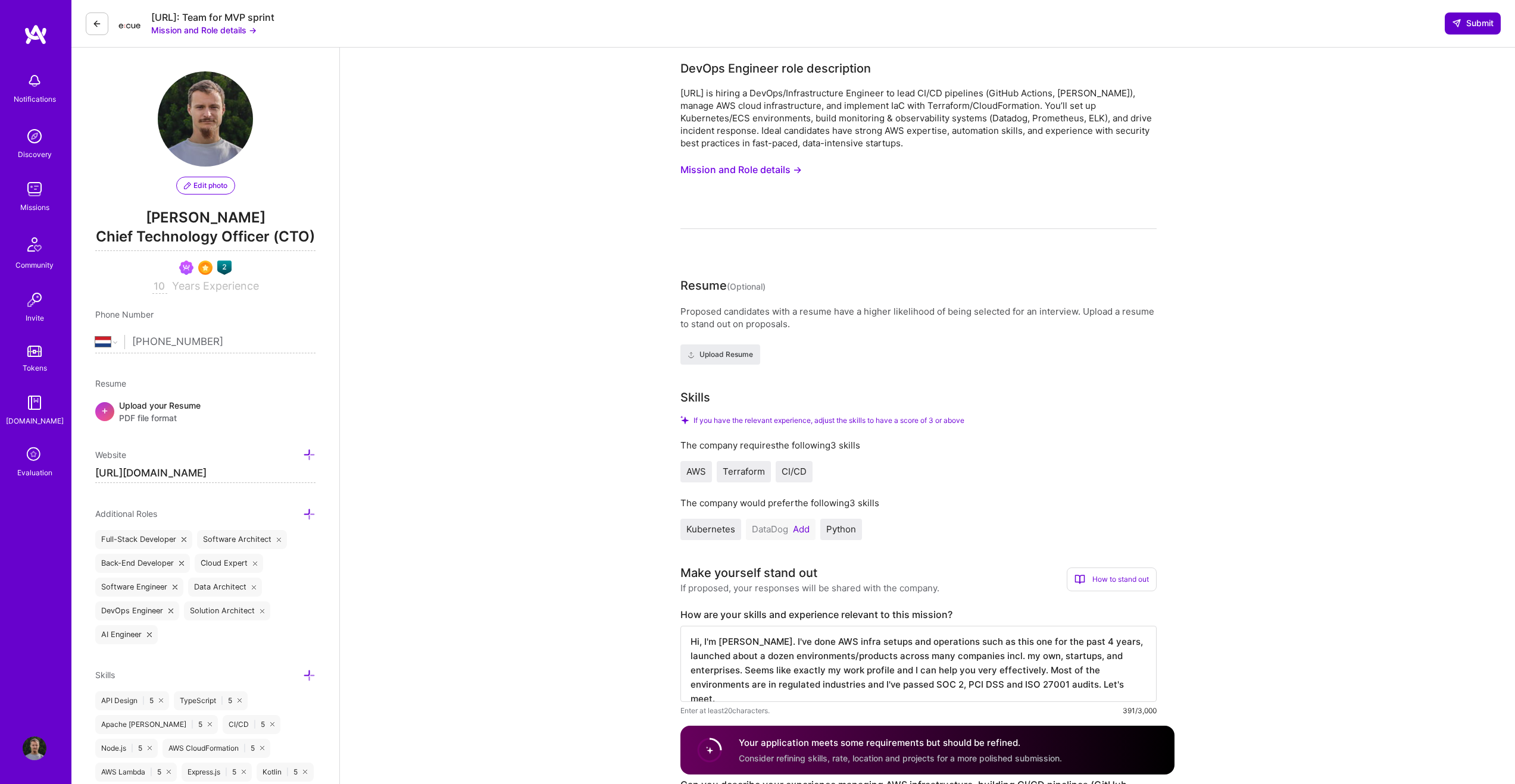
click at [1468, 27] on span "Submit" at bounding box center [1473, 23] width 42 height 12
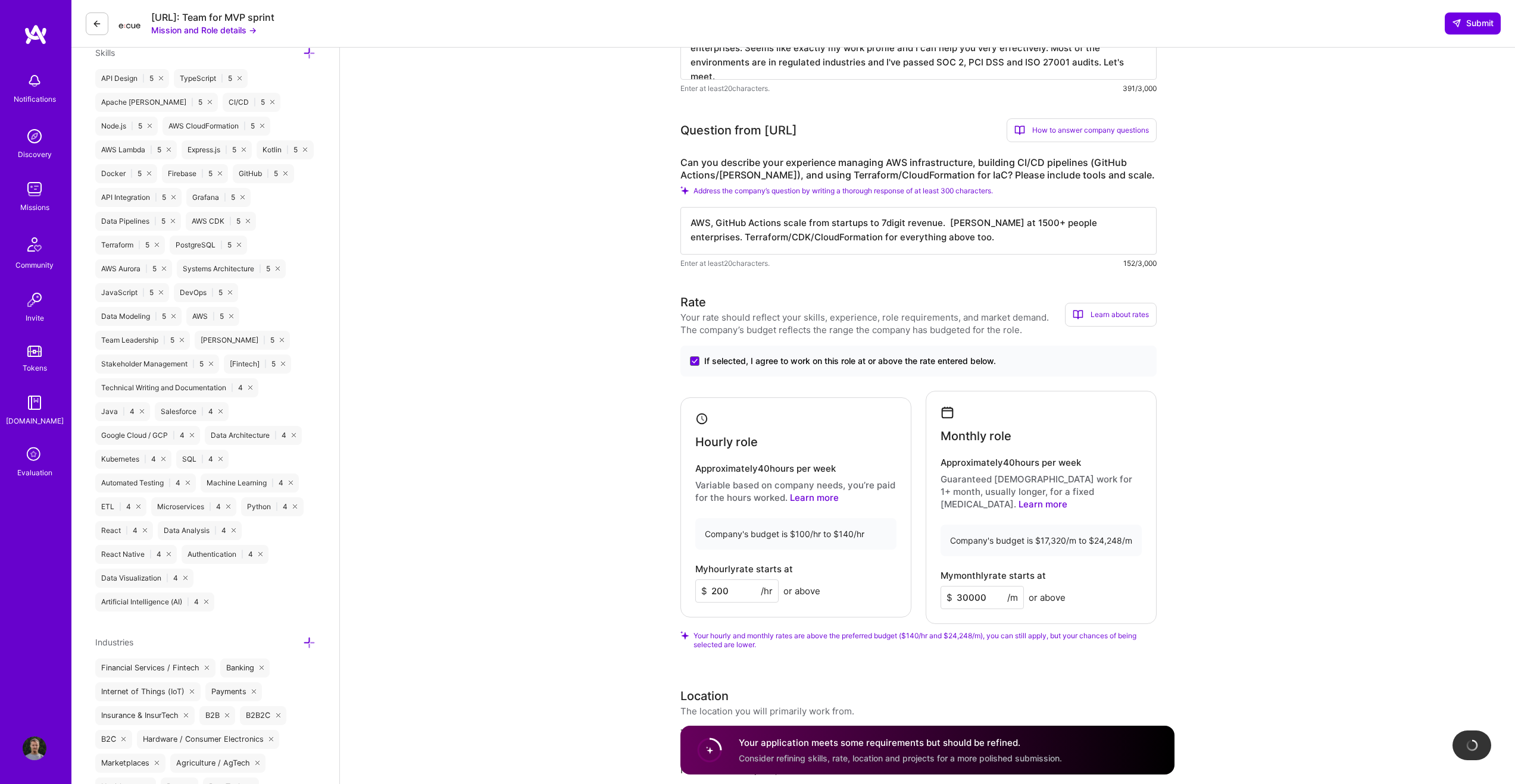
scroll to position [627, 0]
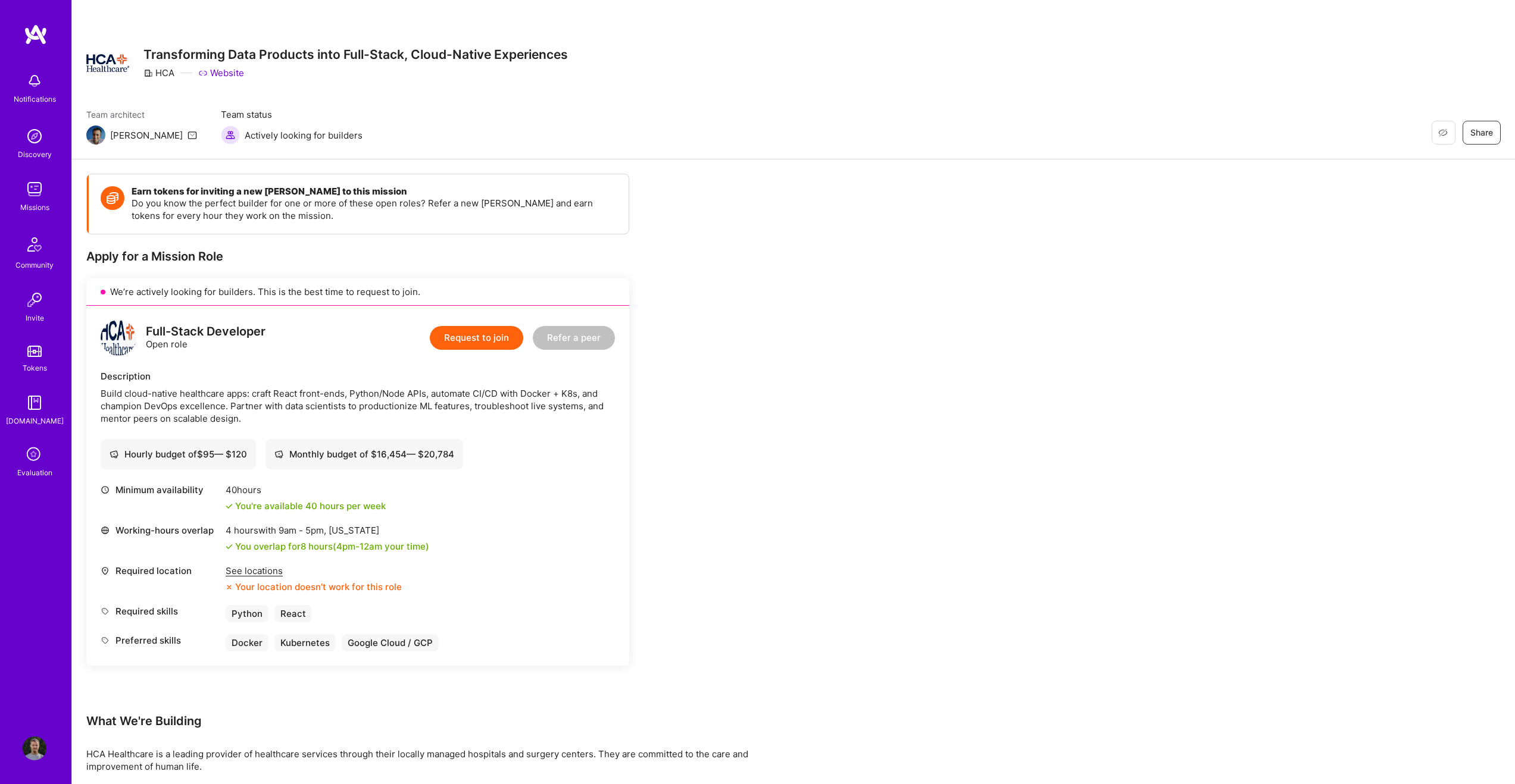
click at [387, 364] on div "Full-Stack Developer Open role Request to join Refer a peer Description Build c…" at bounding box center [358, 485] width 543 height 360
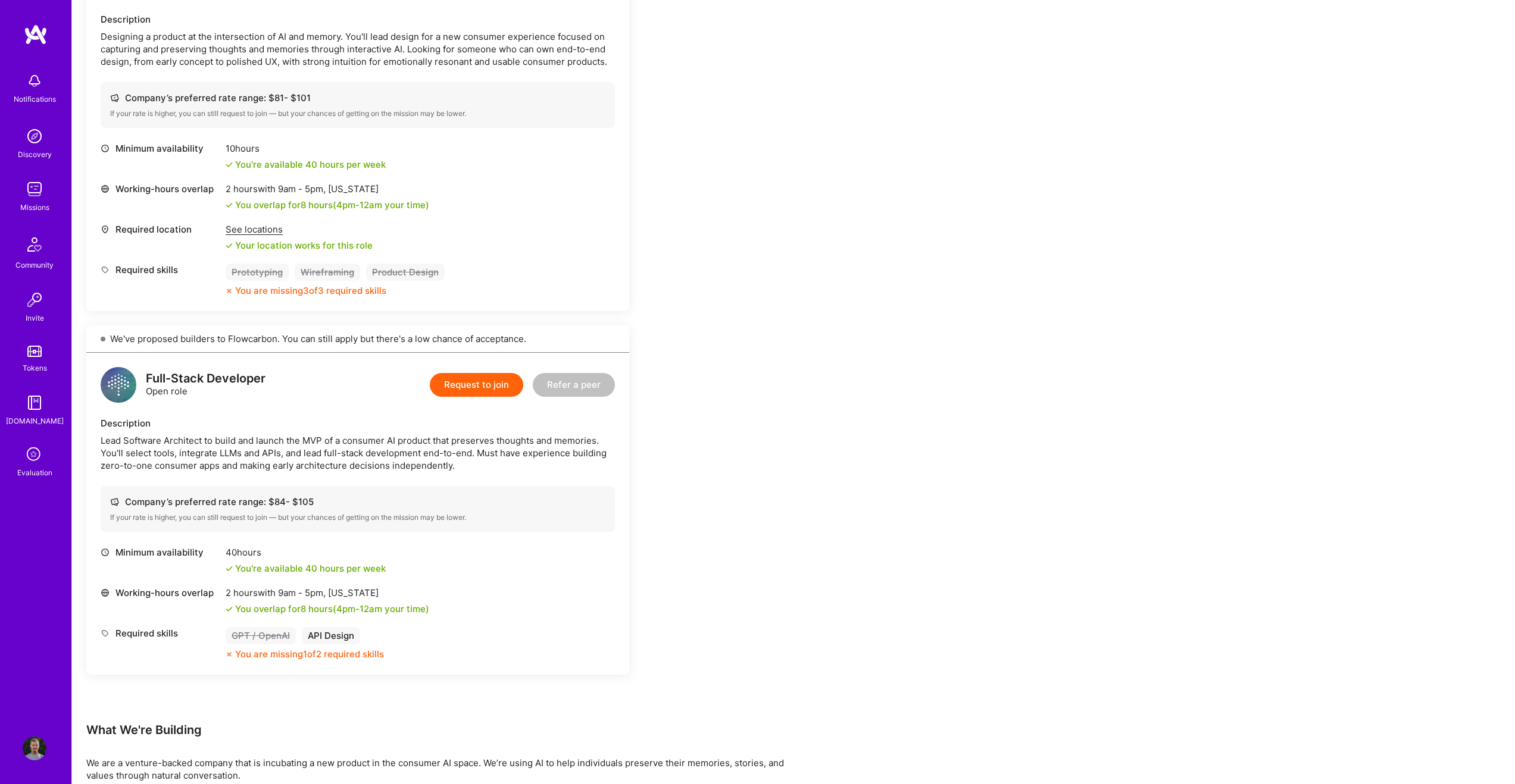
scroll to position [368, 0]
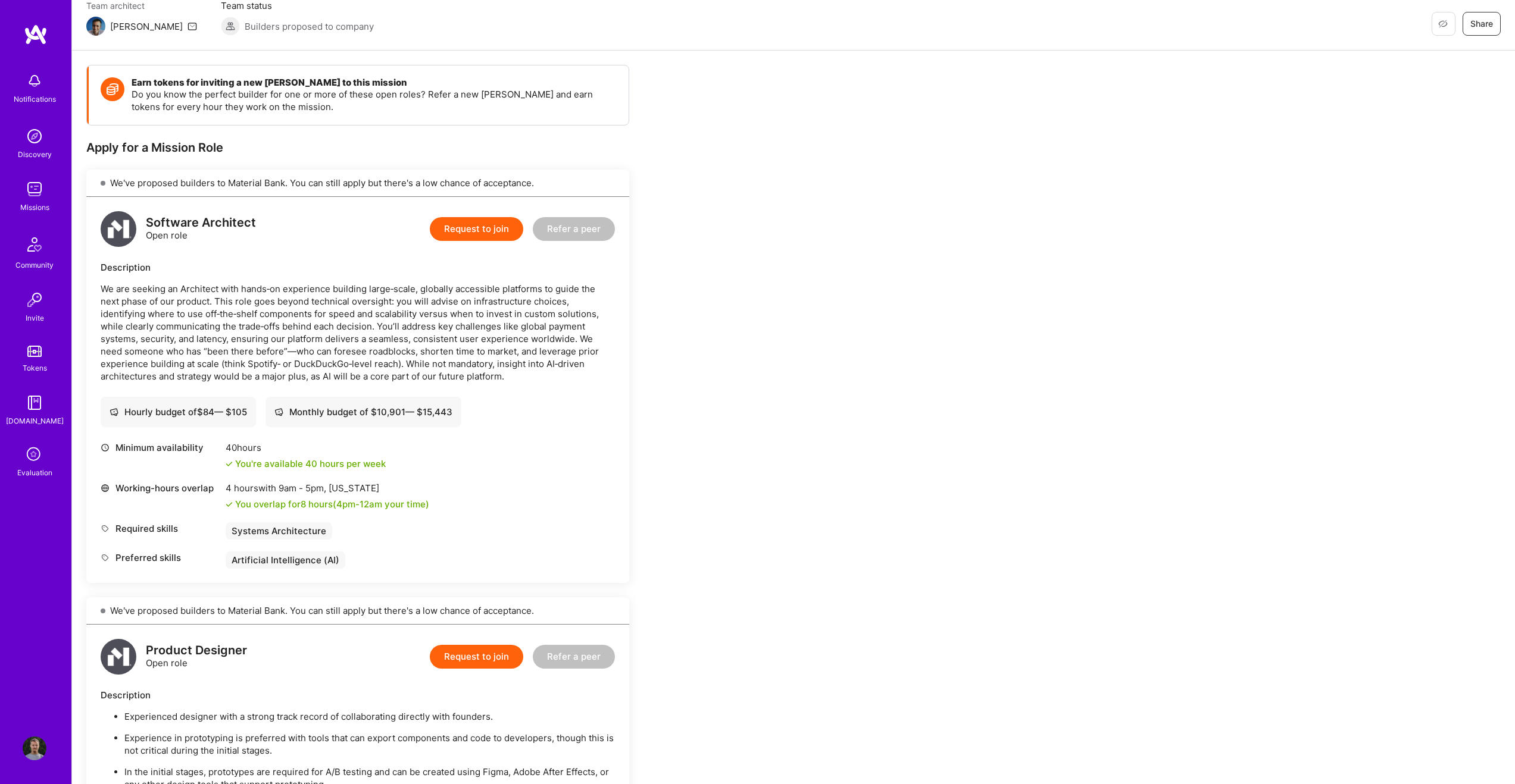
scroll to position [109, 0]
click at [387, 364] on p "We are seeking an Architect with hands‑on experience building large‑scale, glob…" at bounding box center [358, 332] width 514 height 100
click at [387, 377] on p "We are seeking an Architect with hands‑on experience building large‑scale, glob…" at bounding box center [358, 332] width 514 height 100
click at [361, 284] on p "We are seeking an Architect with hands‑on experience building large‑scale, glob…" at bounding box center [358, 332] width 514 height 100
click at [361, 270] on div "Description" at bounding box center [358, 267] width 514 height 13
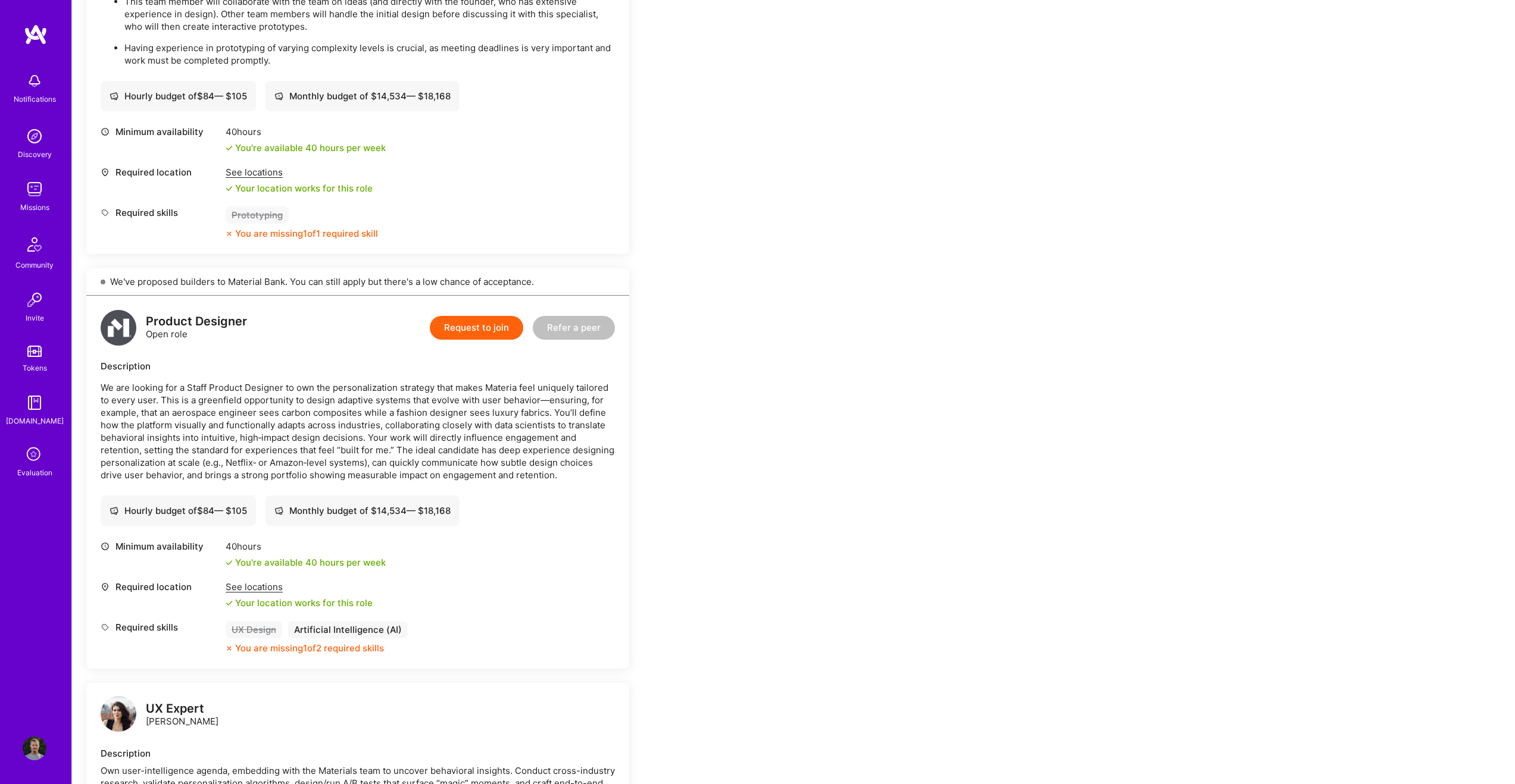
scroll to position [1340, 0]
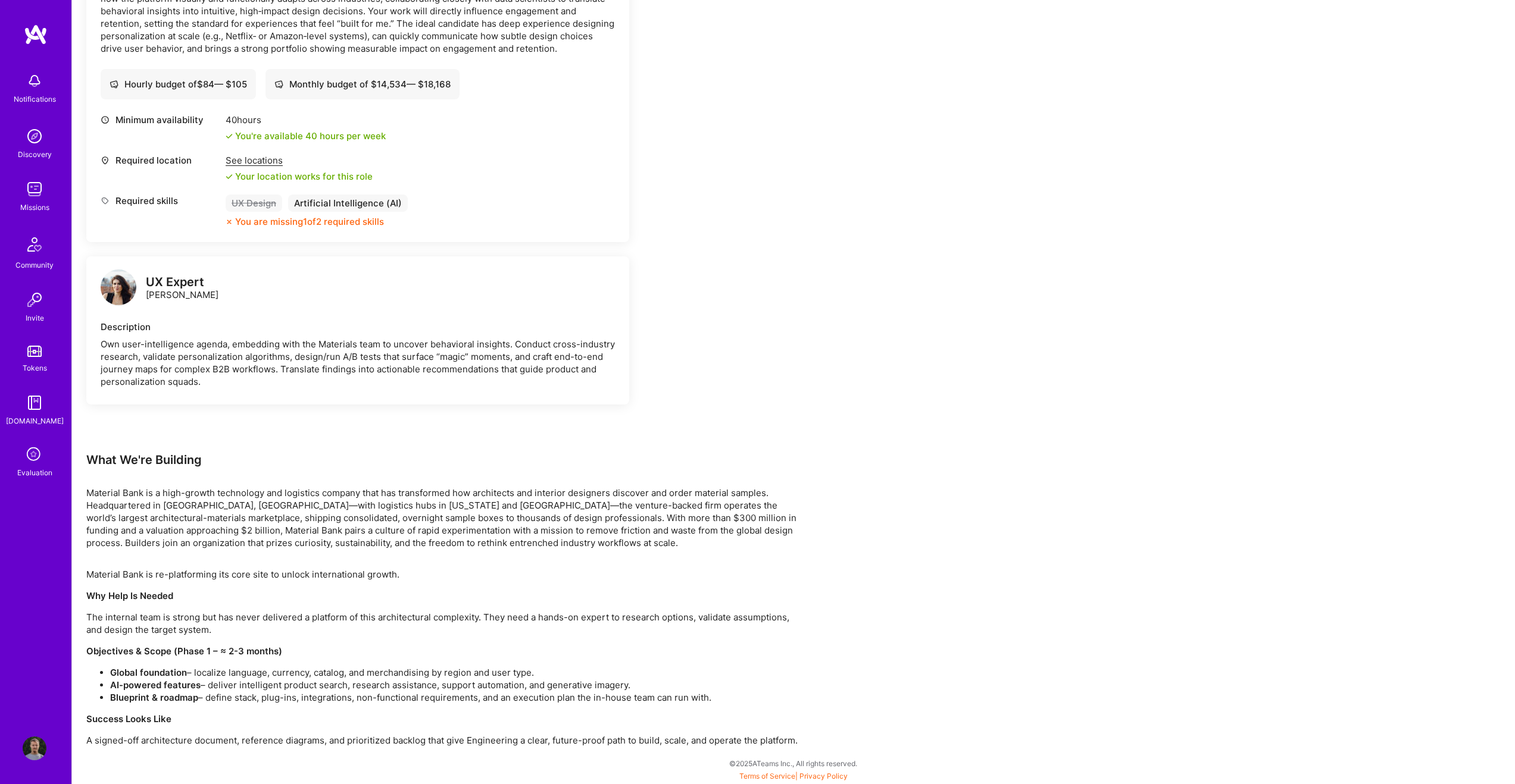
click at [363, 502] on p "Material Bank is a high-growth technology and logistics company that has transf…" at bounding box center [443, 518] width 714 height 62
click at [364, 458] on div "What We're Building" at bounding box center [443, 460] width 714 height 16
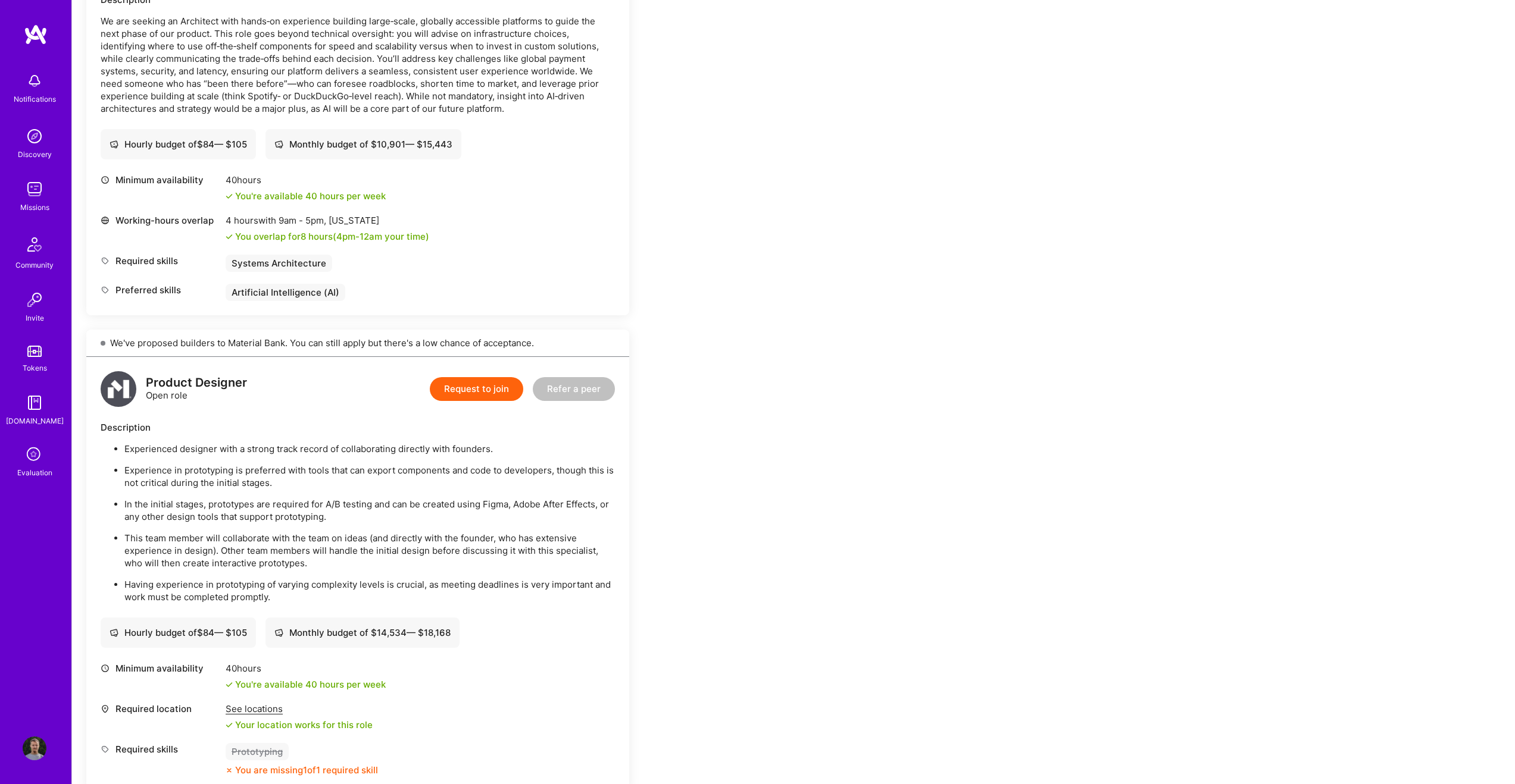
scroll to position [0, 0]
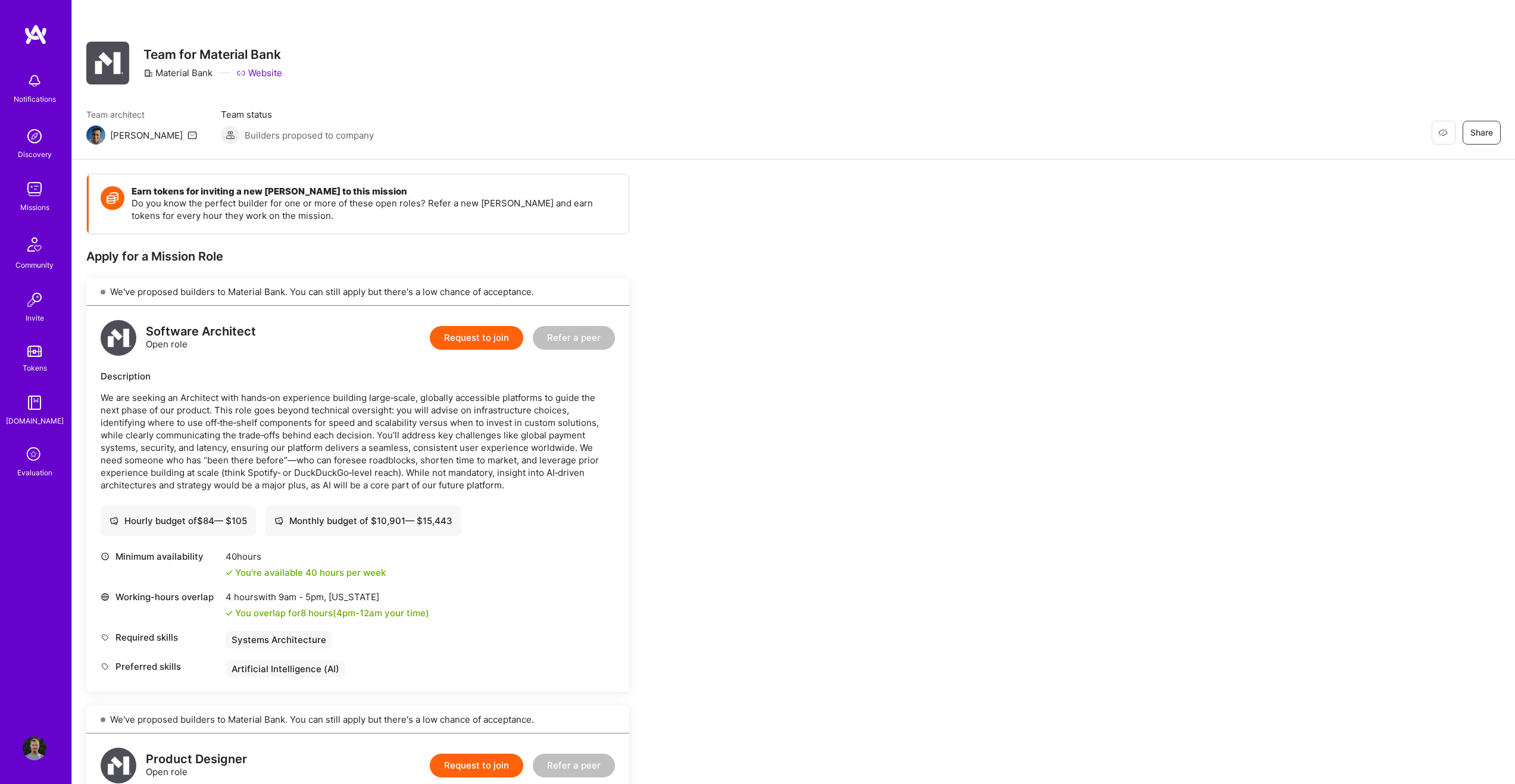
click at [256, 67] on link "Website" at bounding box center [260, 73] width 46 height 13
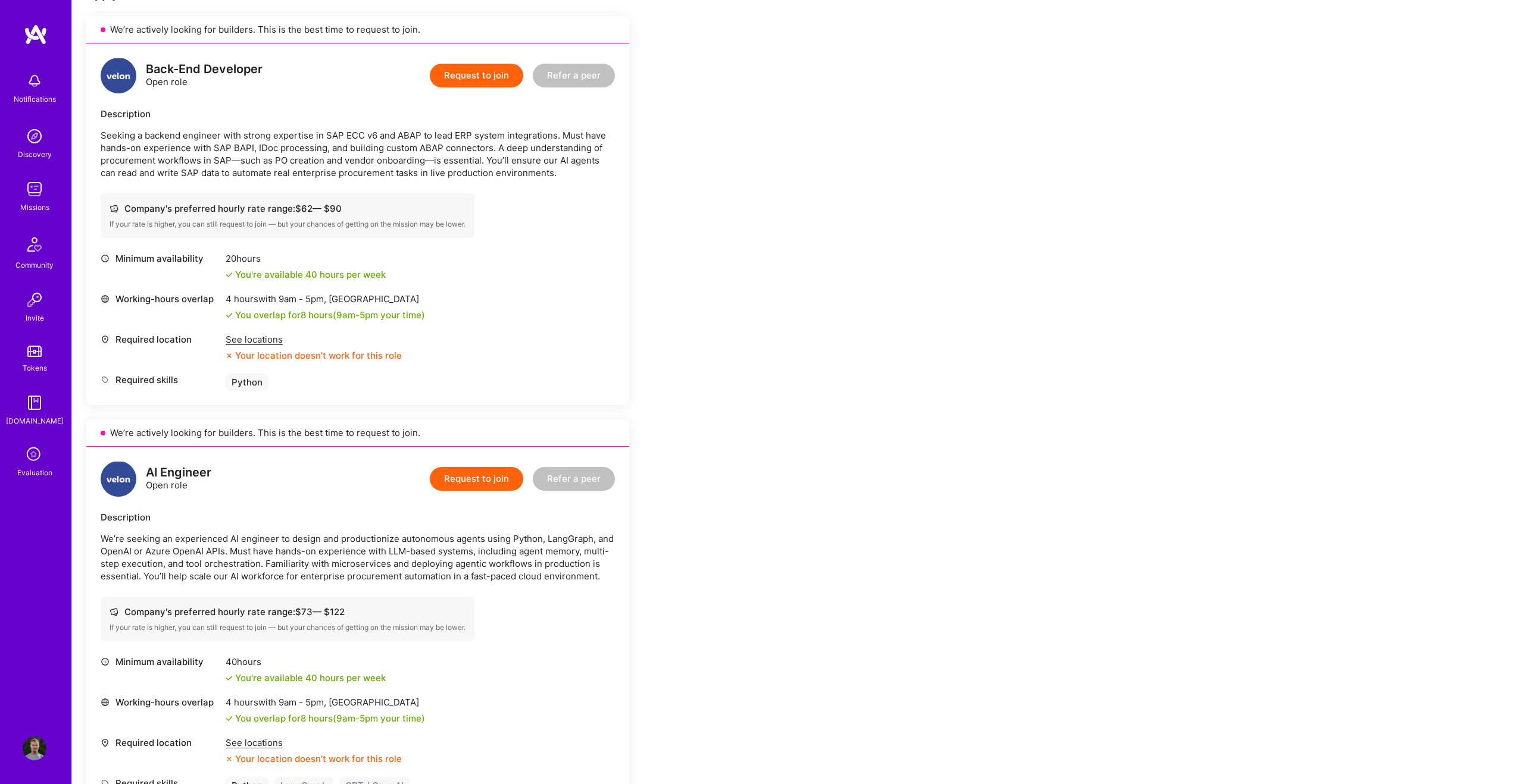
scroll to position [281, 0]
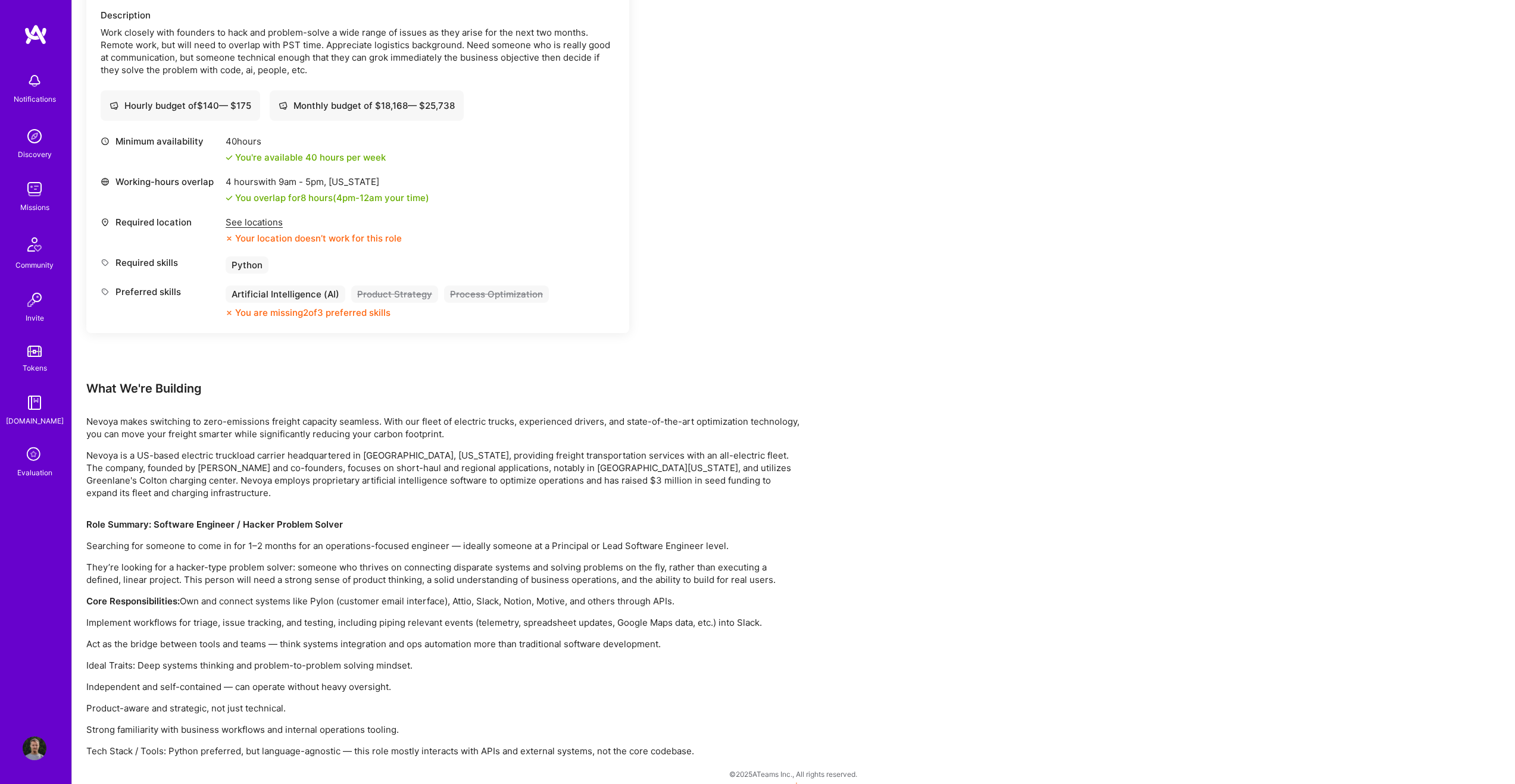
scroll to position [372, 0]
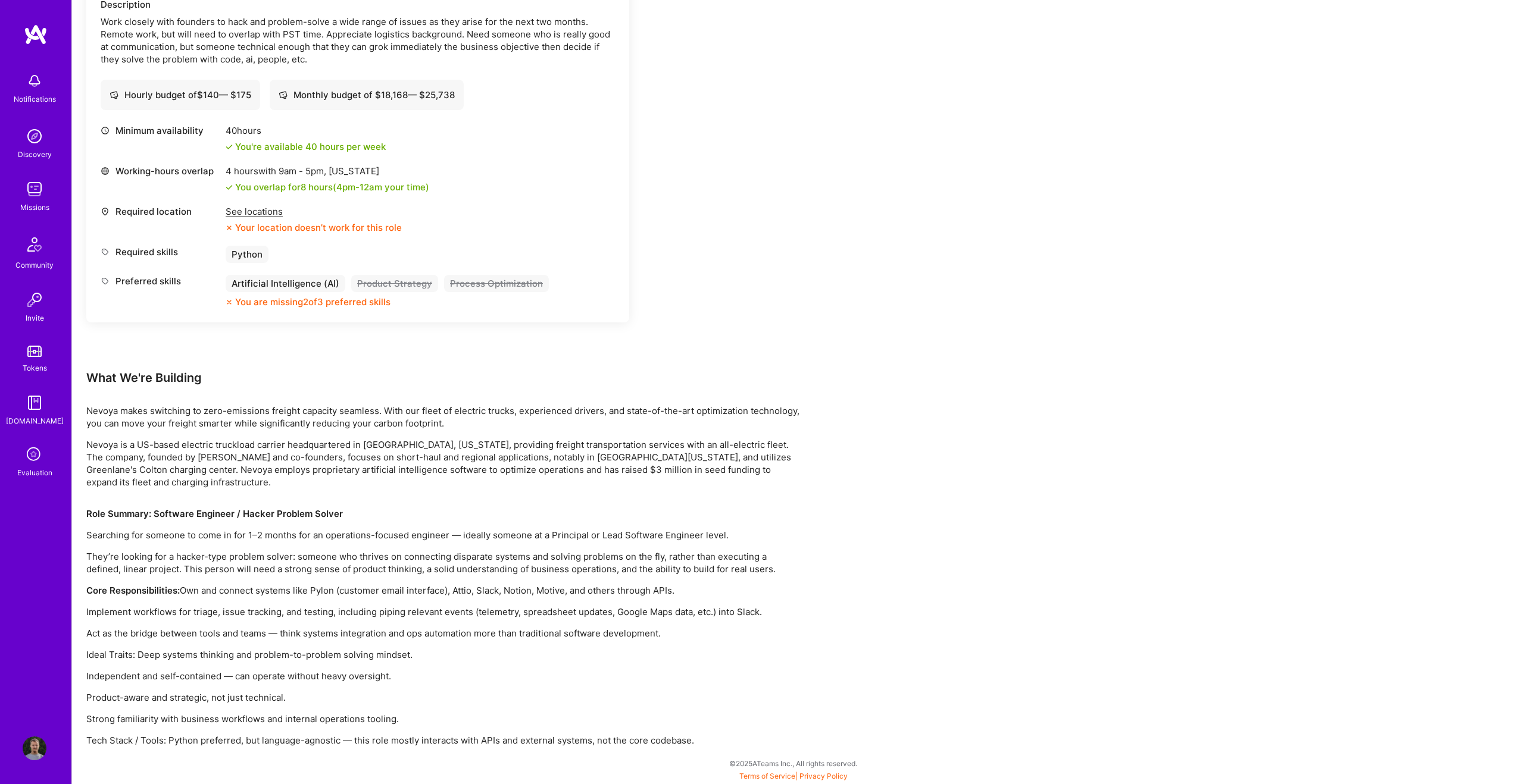
click at [378, 513] on p "Role Summary: Software Engineer / Hacker Problem Solver" at bounding box center [443, 513] width 714 height 13
click at [378, 492] on div "Earn tokens for inviting a new A.Teamer to this mission Do you know the perfect…" at bounding box center [443, 274] width 714 height 945
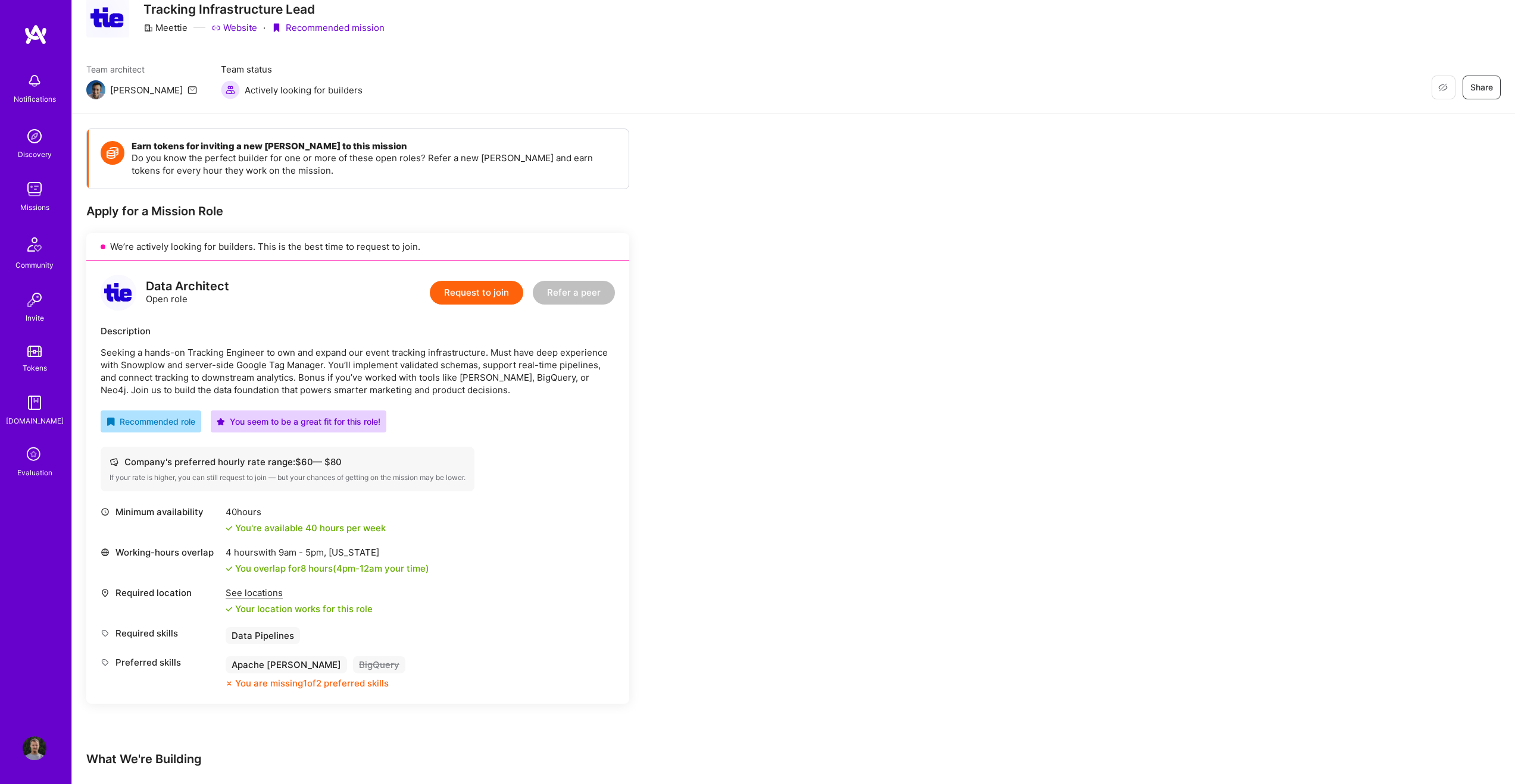
scroll to position [41, 0]
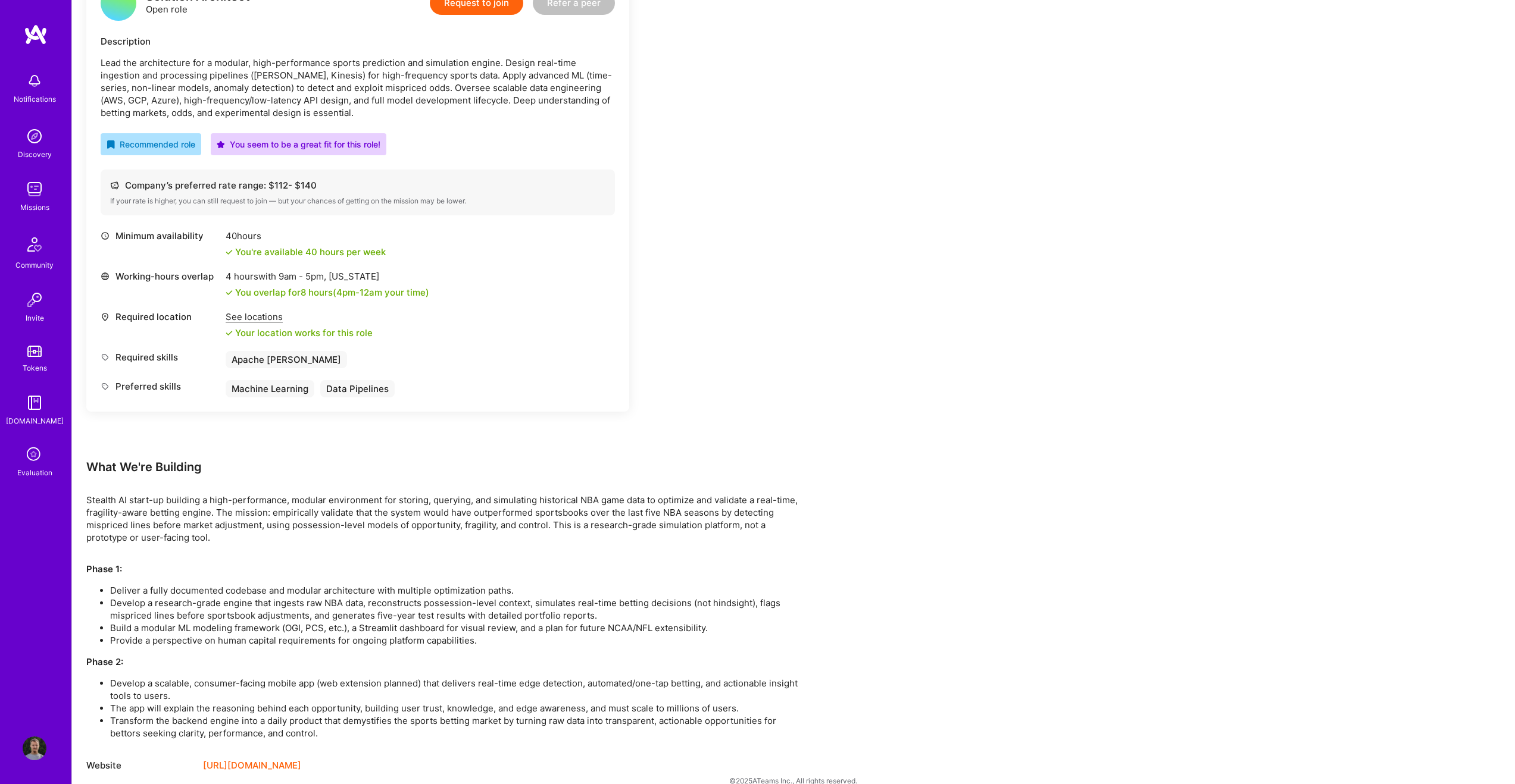
scroll to position [352, 0]
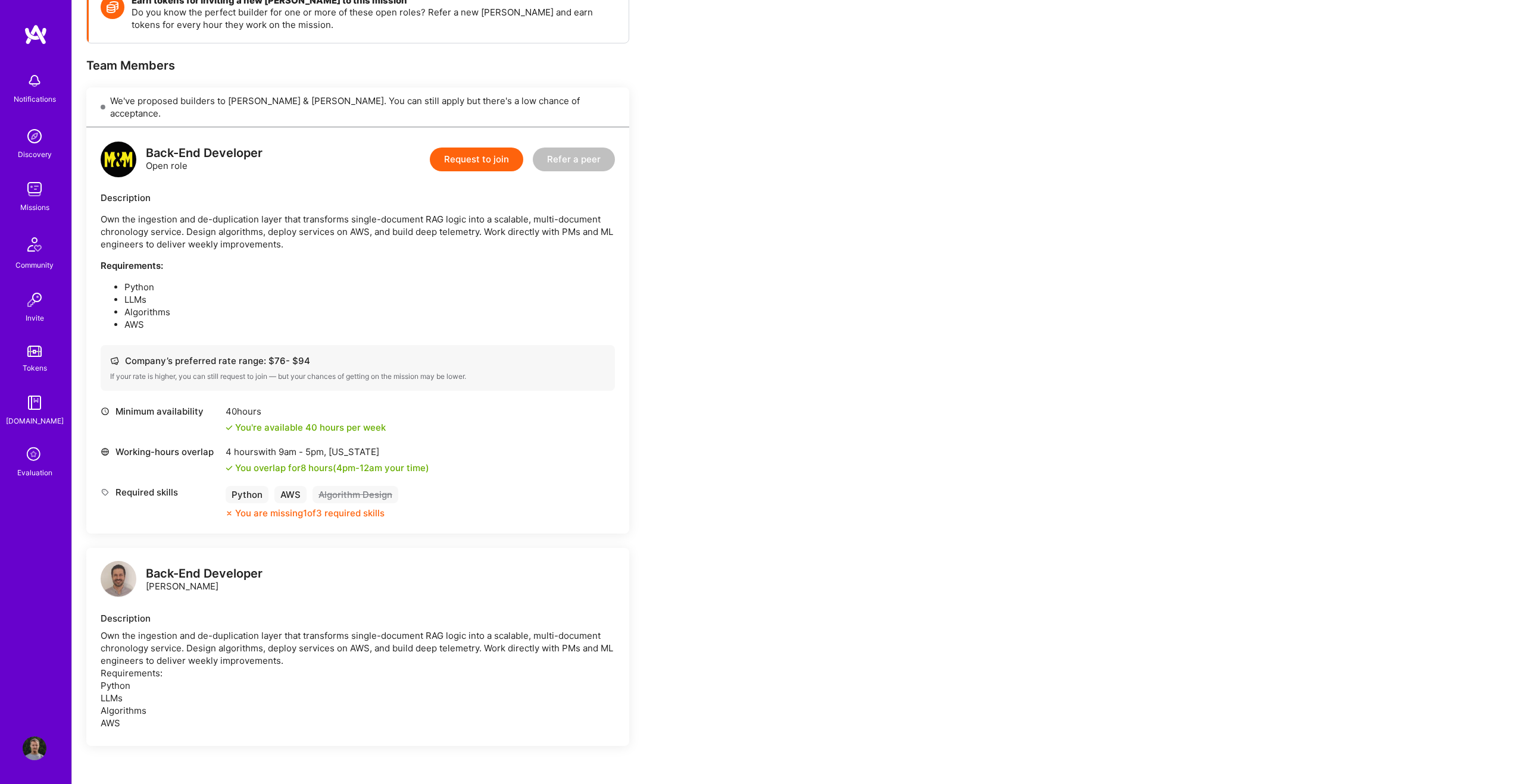
scroll to position [202, 0]
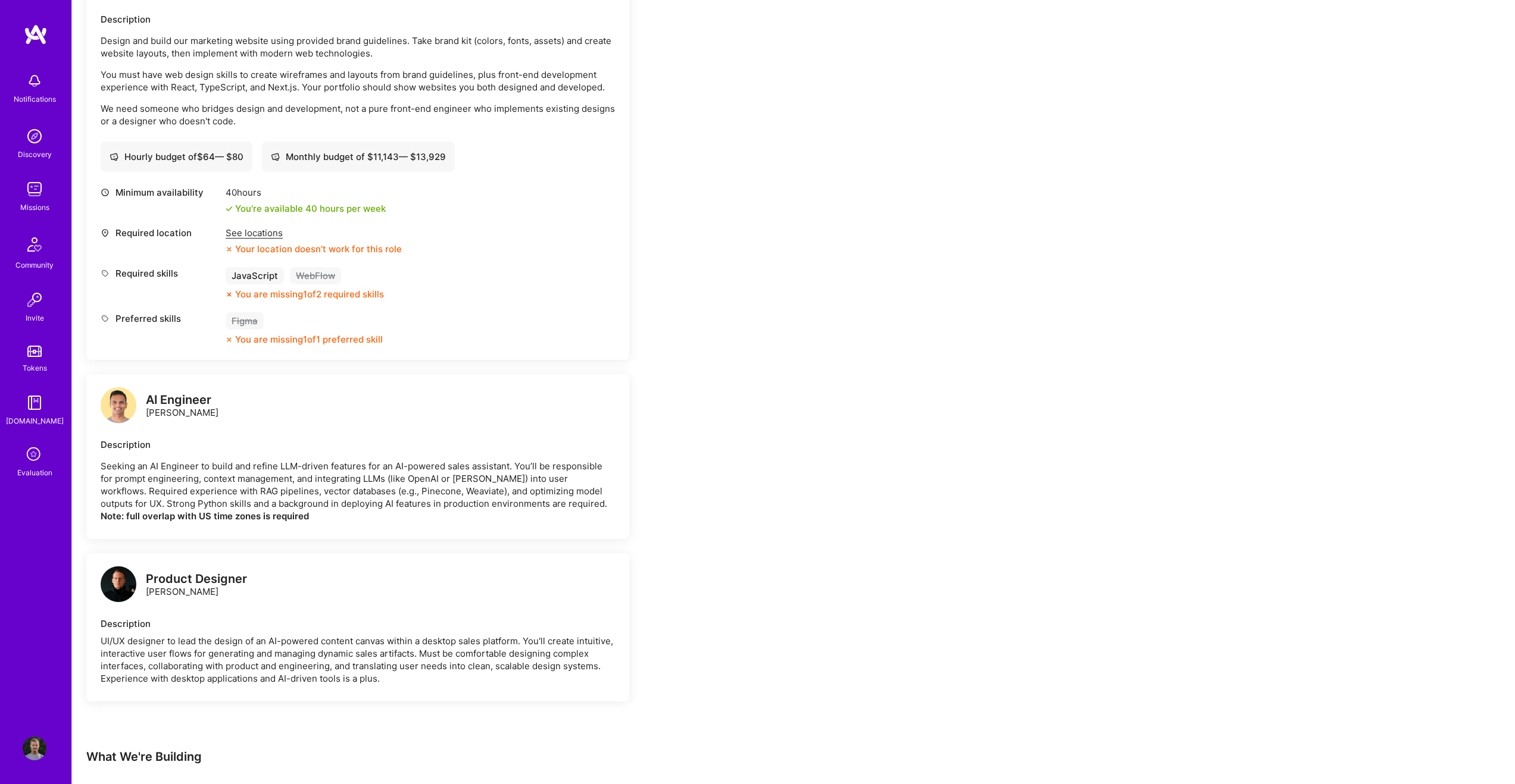
scroll to position [1069, 0]
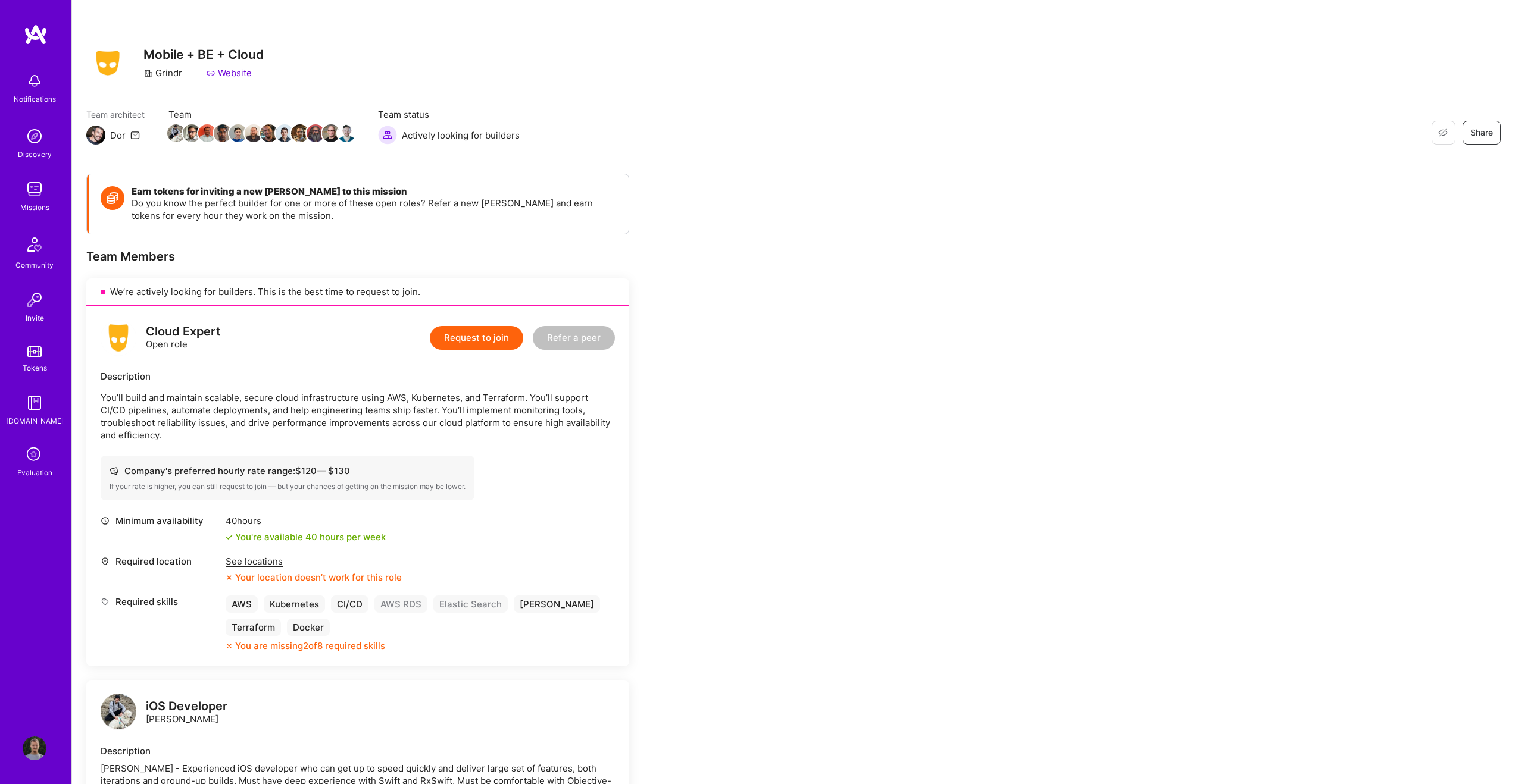
click at [272, 556] on div "See locations" at bounding box center [313, 561] width 176 height 13
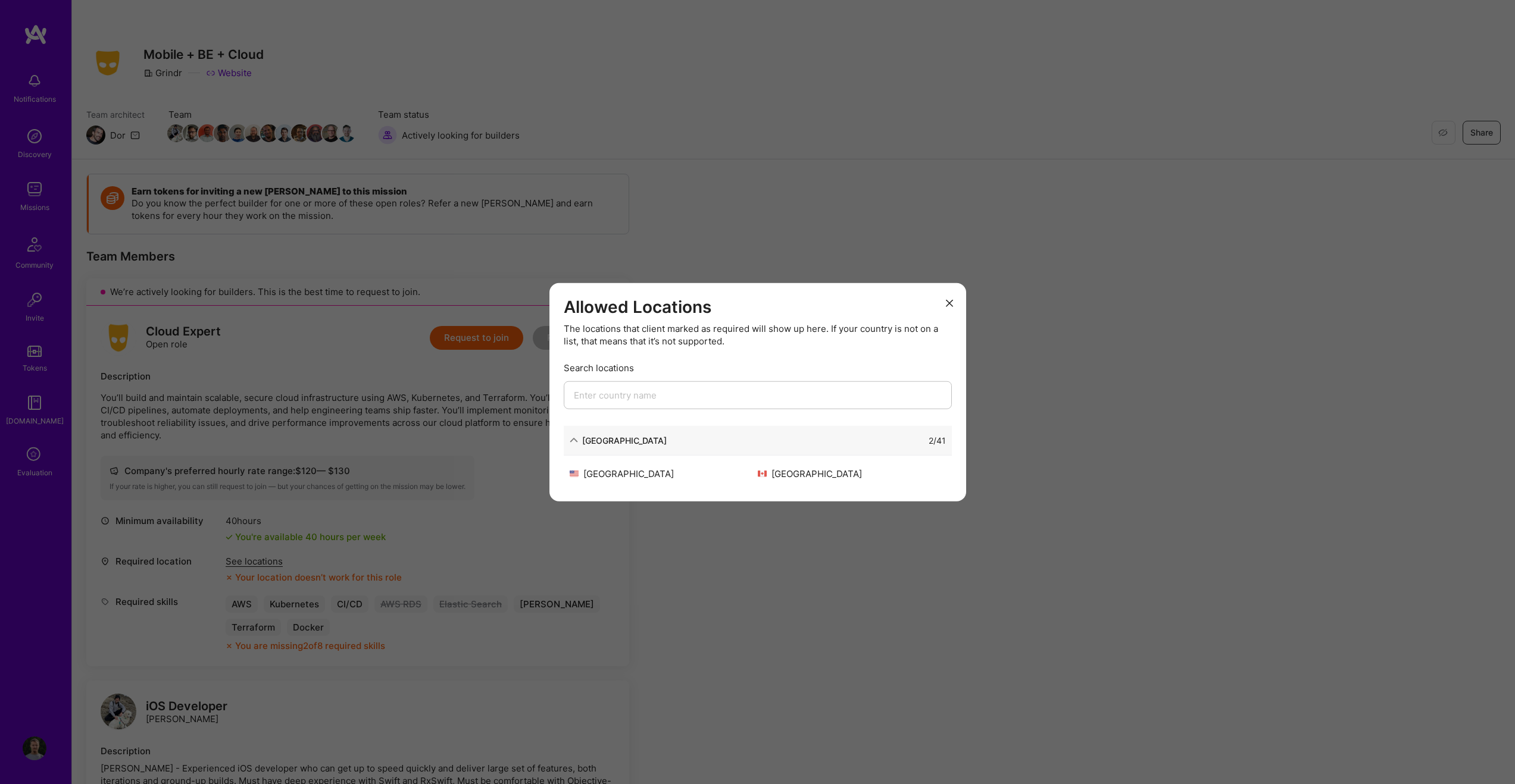
click at [272, 550] on div "Allowed Locations The locations that client marked as required will show up her…" at bounding box center [758, 392] width 1515 height 784
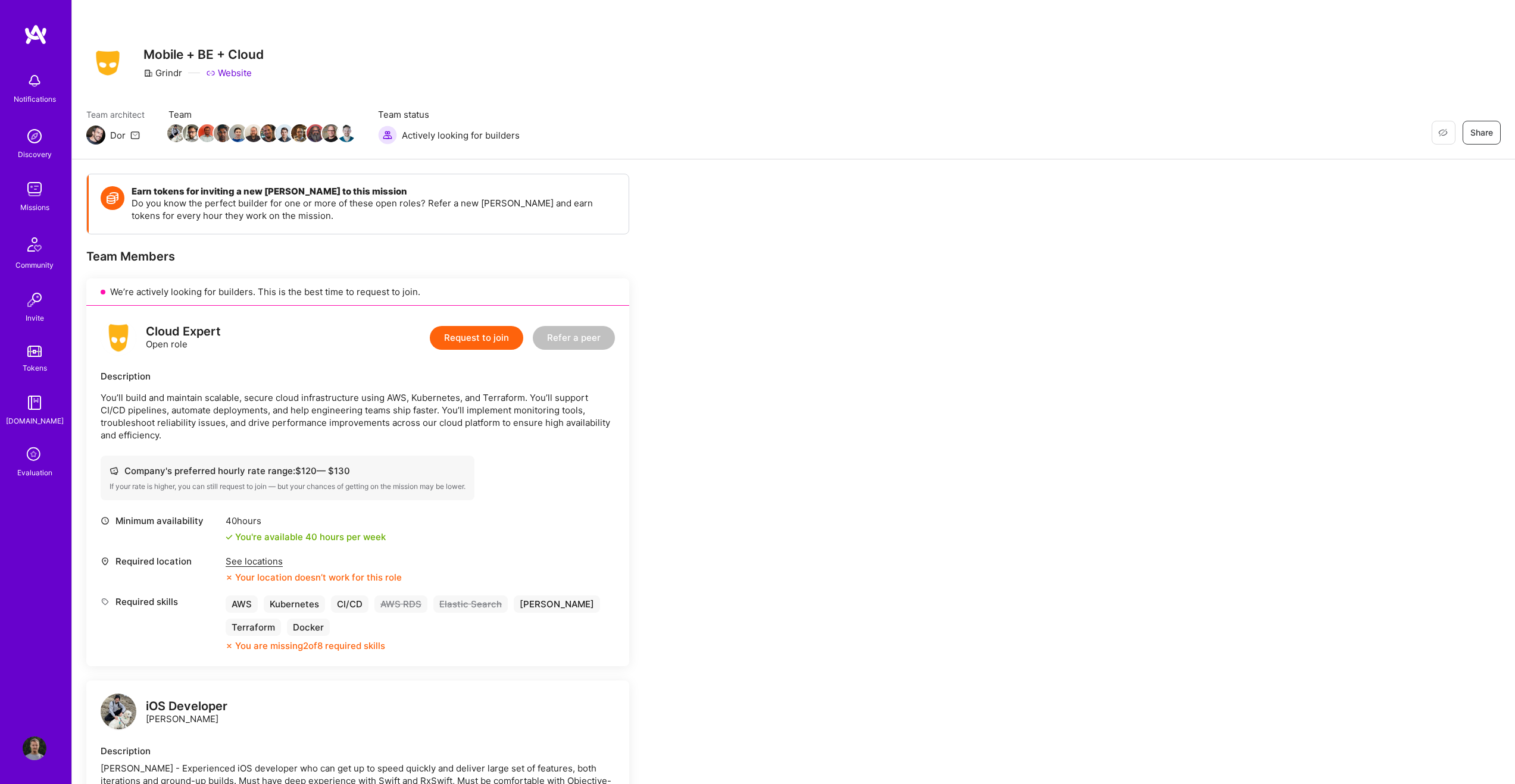
click at [272, 556] on div "See locations" at bounding box center [313, 561] width 176 height 13
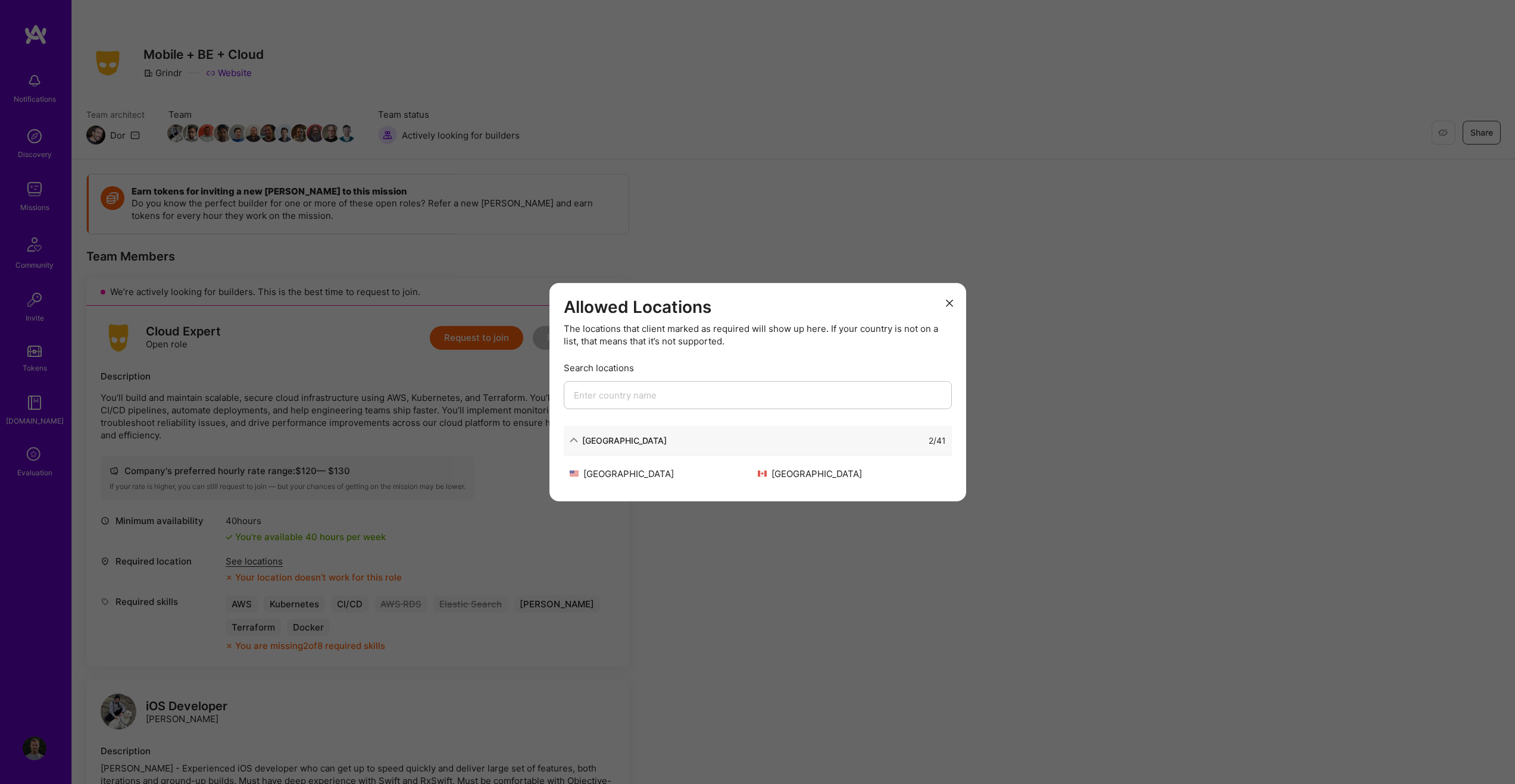
click at [272, 550] on div "Allowed Locations The locations that client marked as required will show up her…" at bounding box center [758, 392] width 1515 height 784
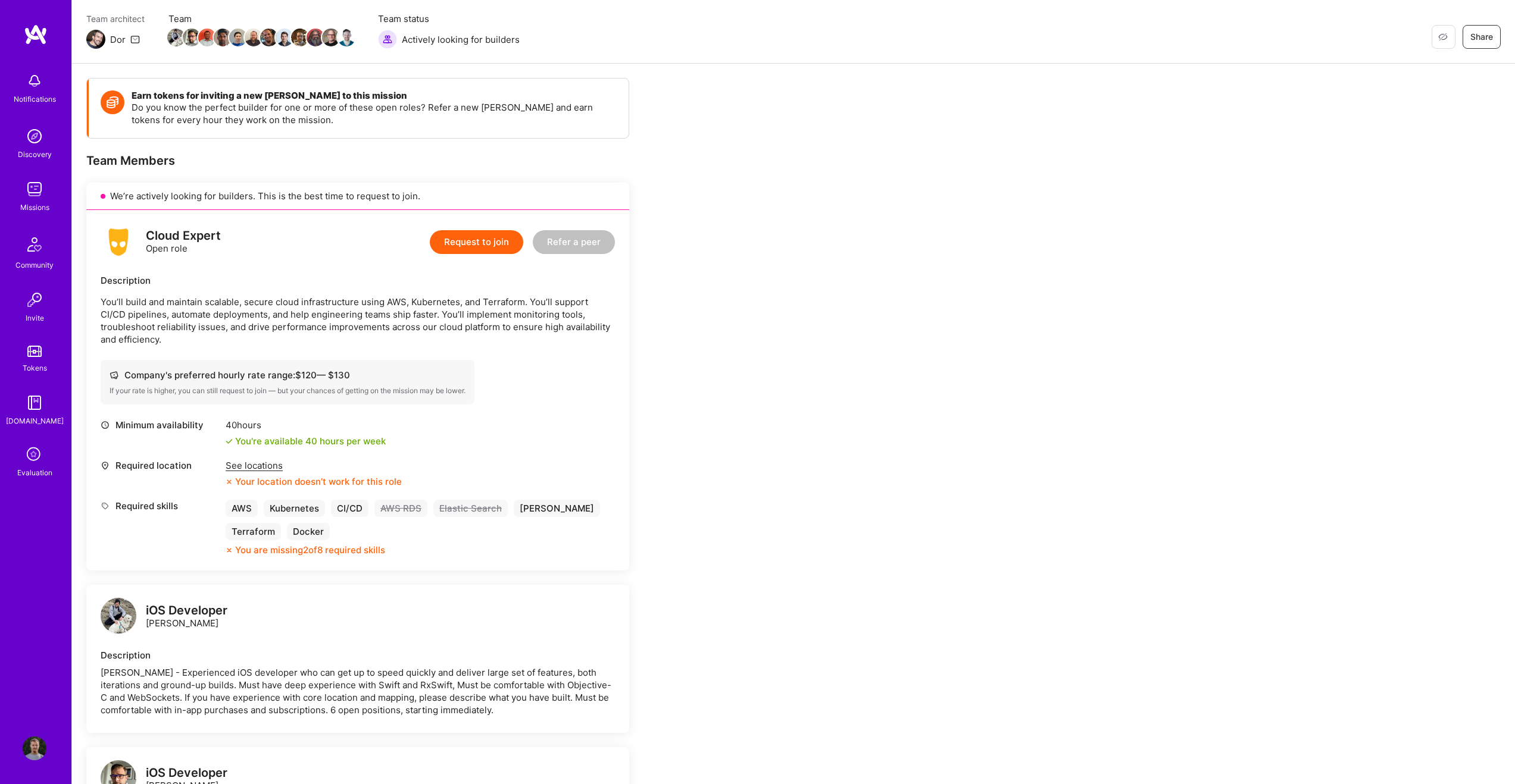
scroll to position [109, 0]
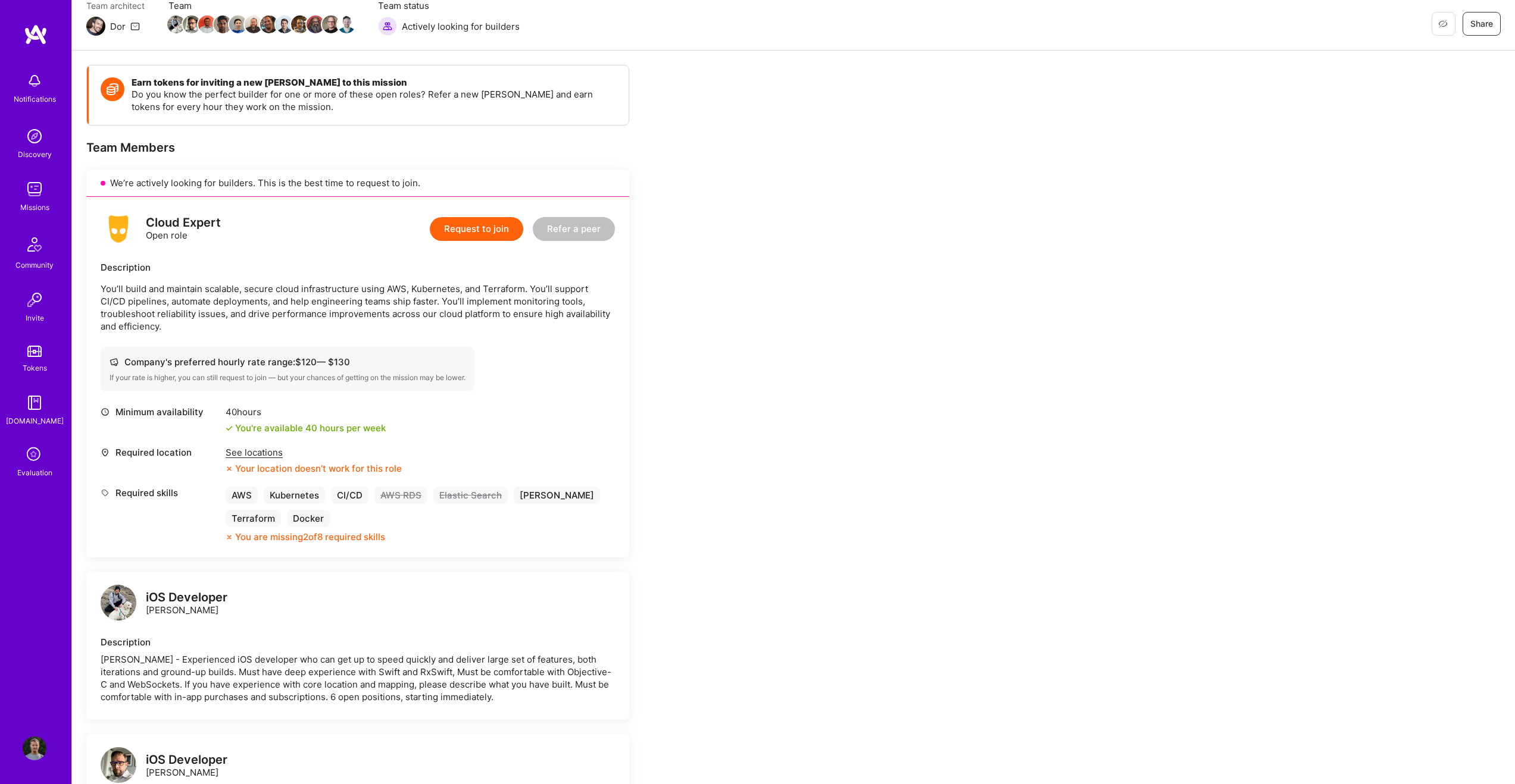
click at [364, 300] on p "You’ll build and maintain scalable, secure cloud infrastructure using AWS, Kube…" at bounding box center [358, 307] width 514 height 50
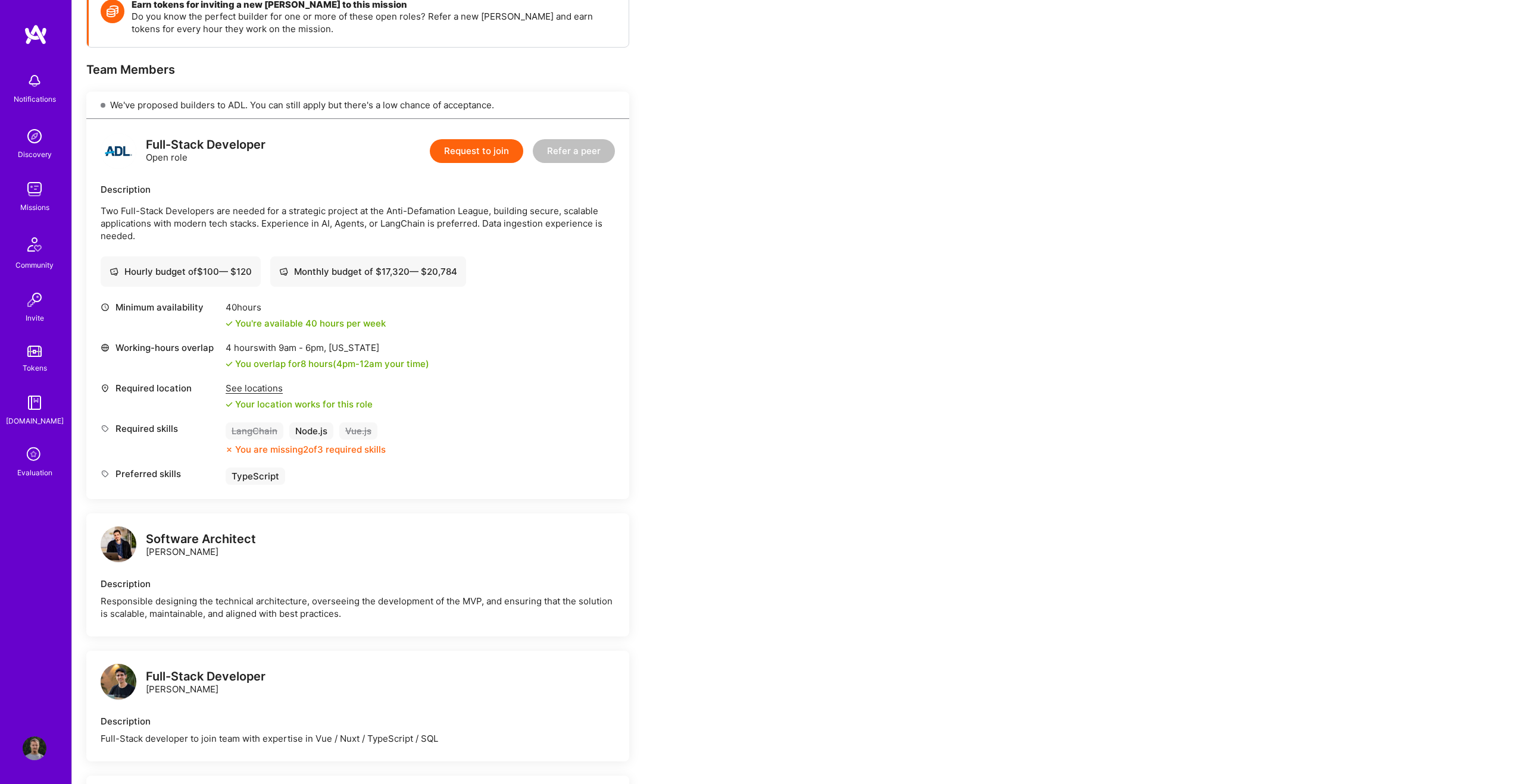
scroll to position [182, 0]
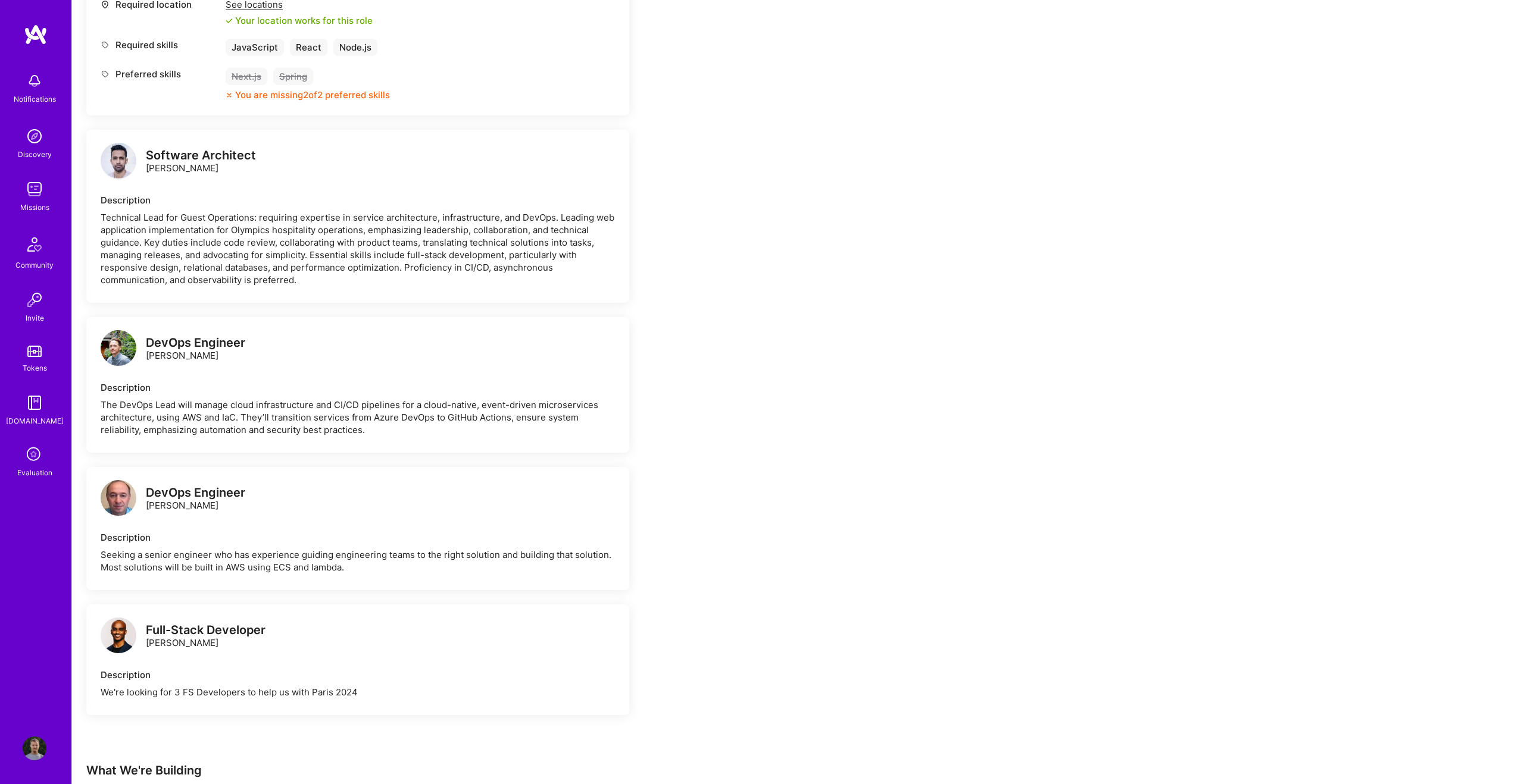
scroll to position [632, 0]
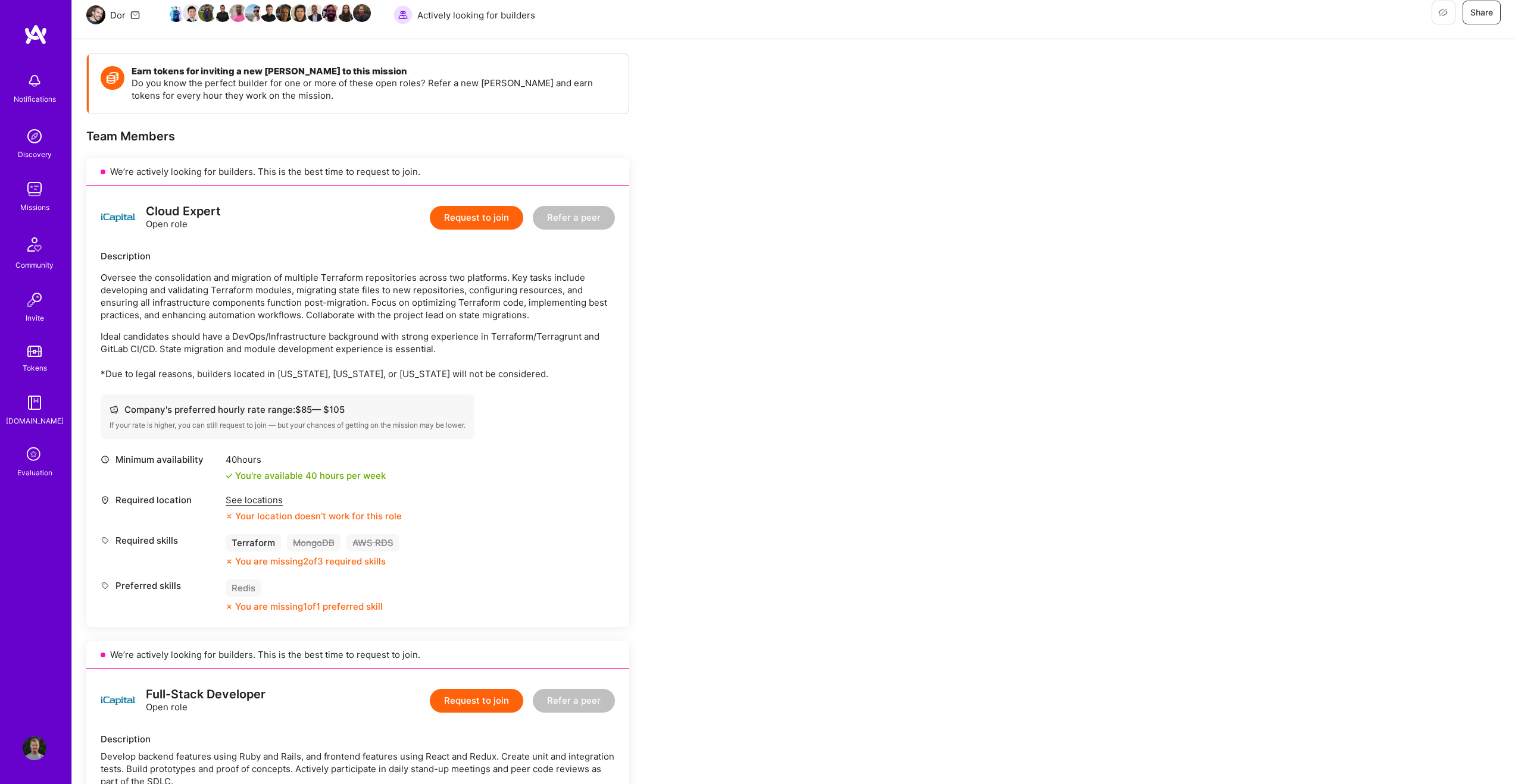
scroll to position [119, 0]
